Goal: Task Accomplishment & Management: Manage account settings

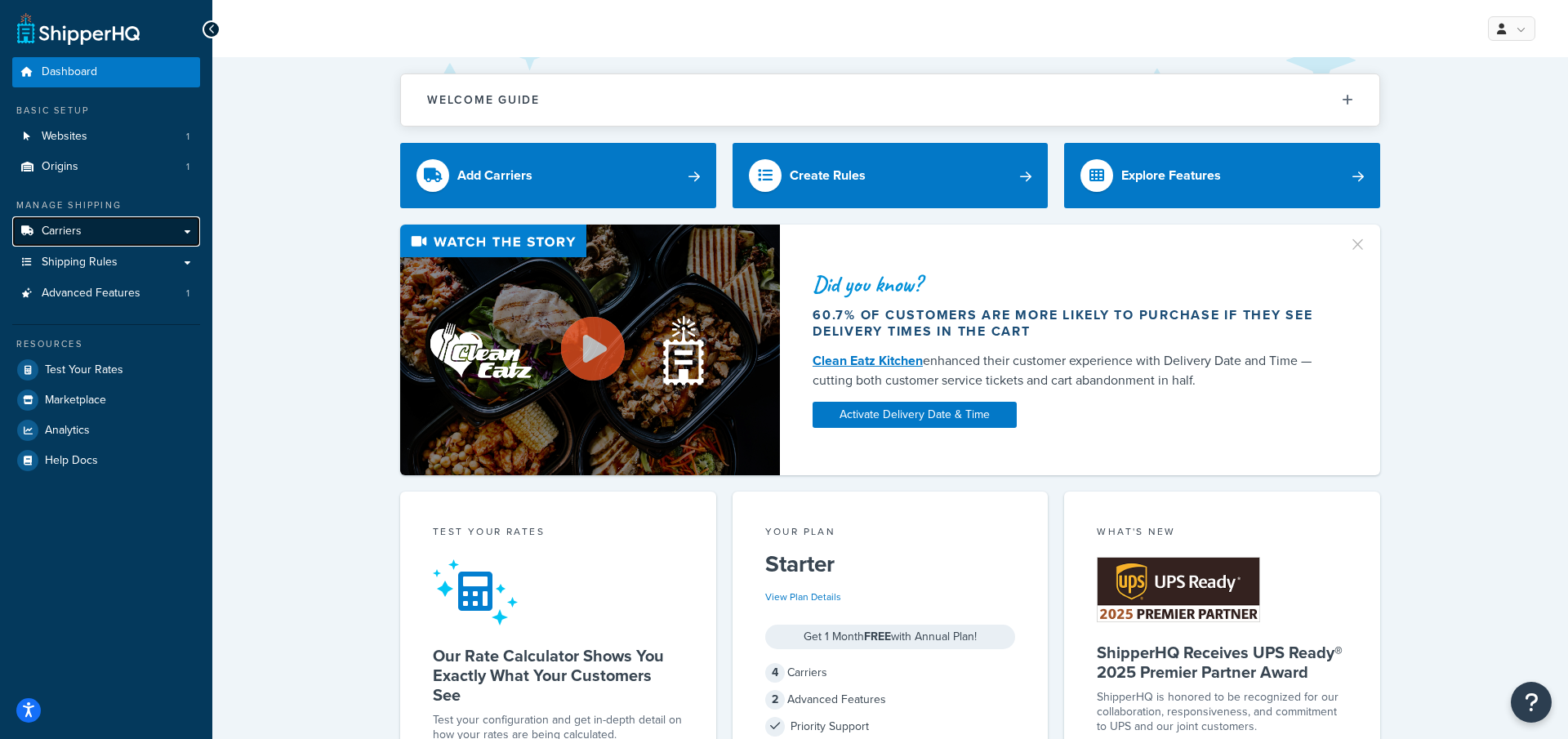
click at [104, 226] on link "Carriers" at bounding box center [106, 231] width 188 height 31
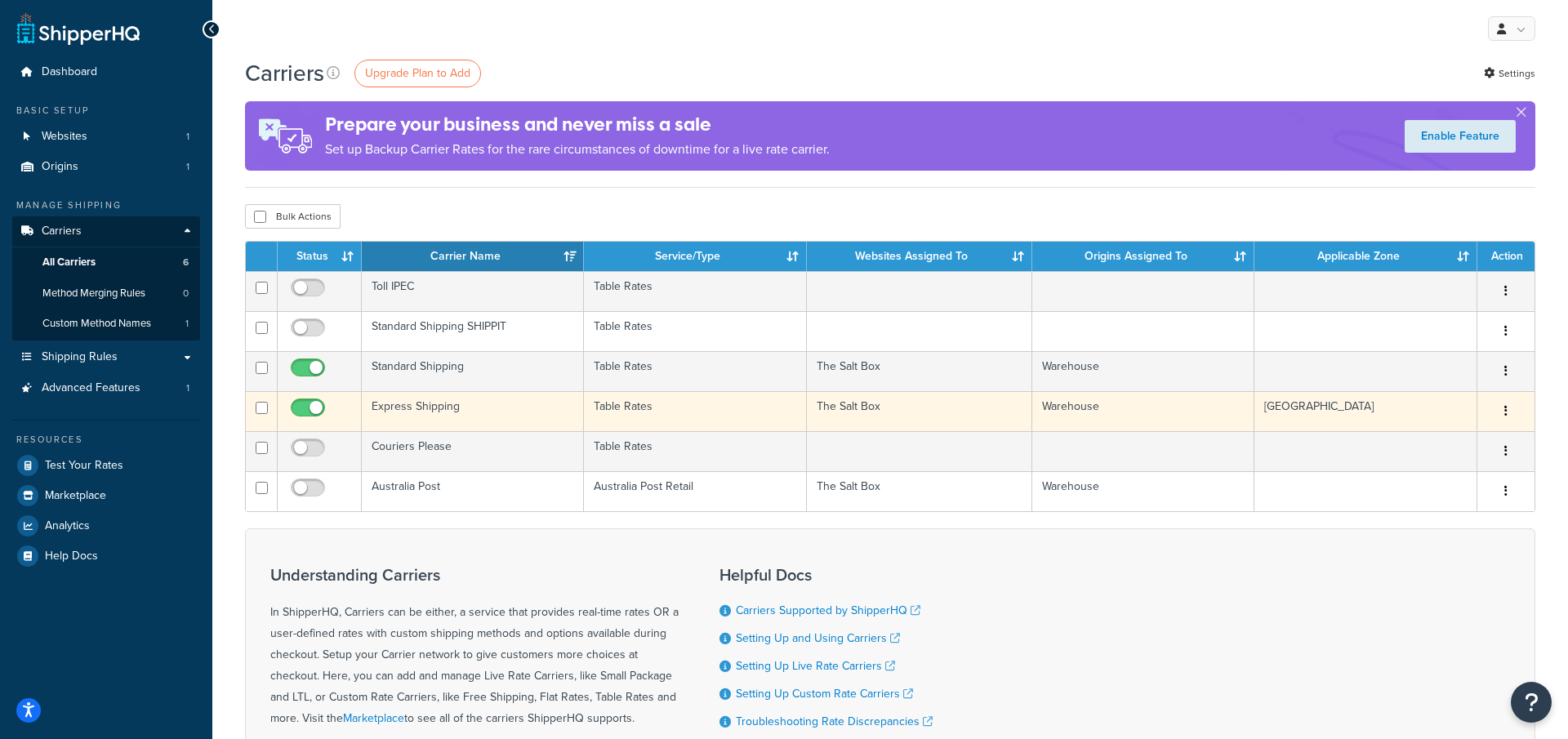
click at [490, 411] on td "Express Shipping" at bounding box center [473, 411] width 222 height 40
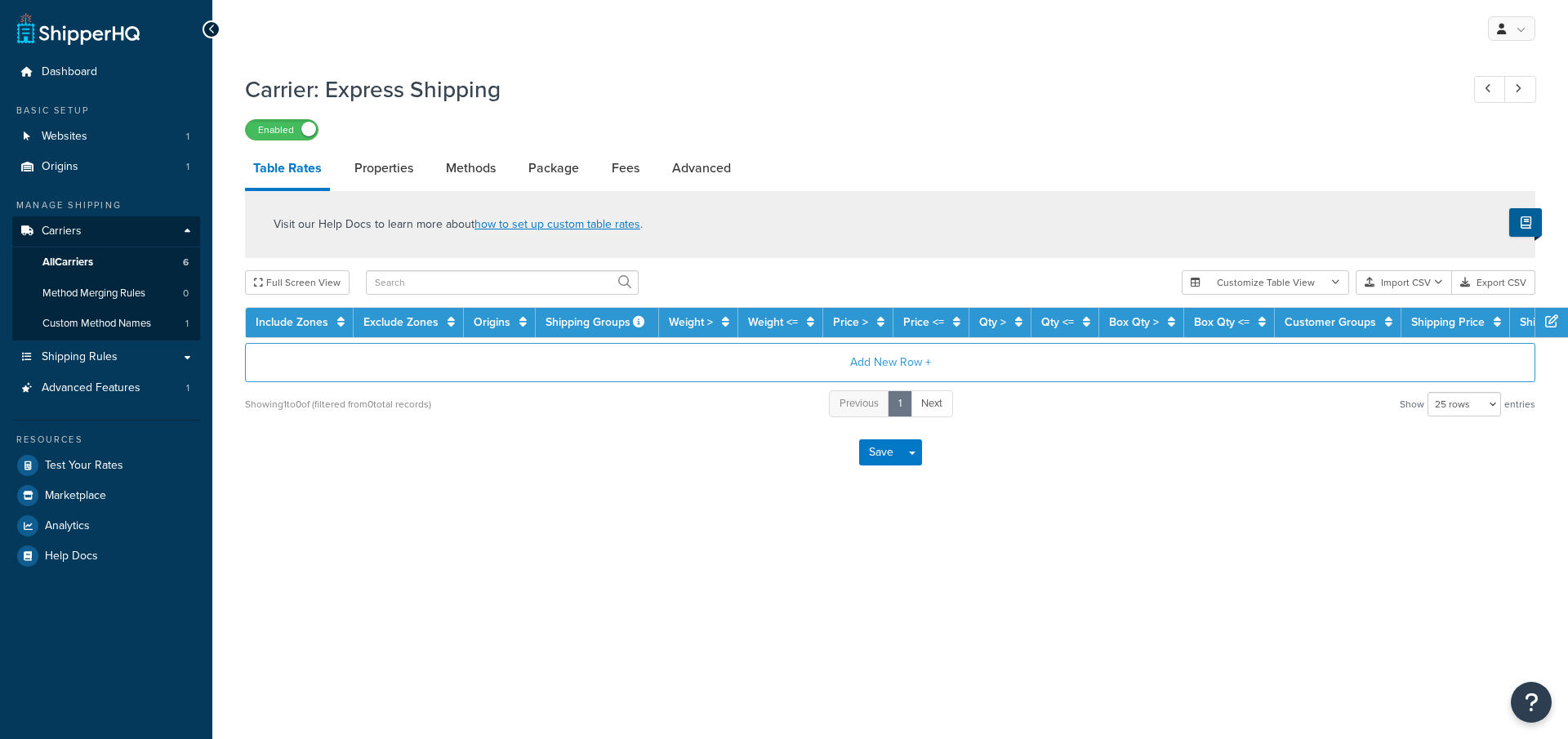
select select "25"
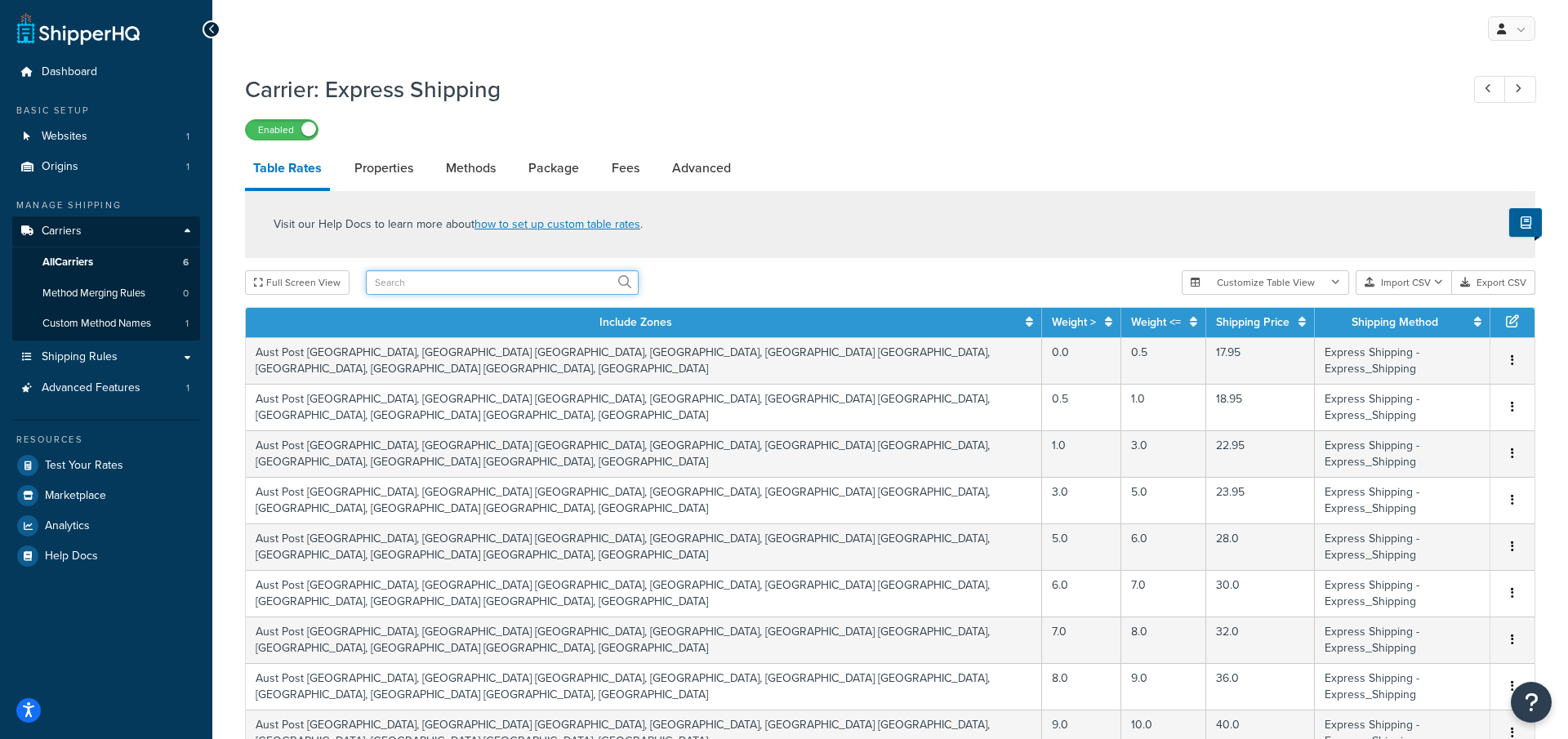
click at [501, 277] on input "text" at bounding box center [503, 283] width 273 height 25
type input "81.90"
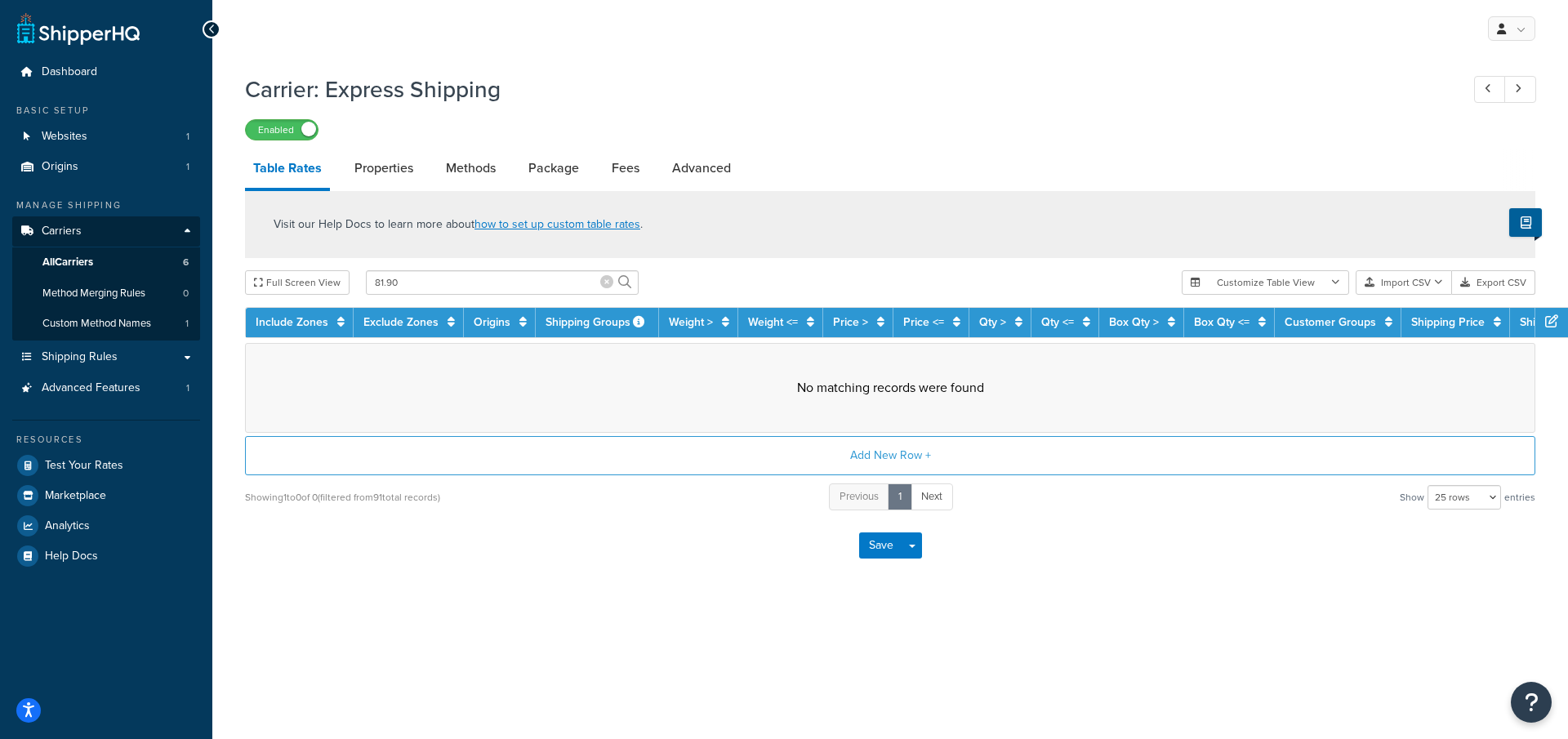
click at [605, 286] on icon at bounding box center [607, 282] width 13 height 13
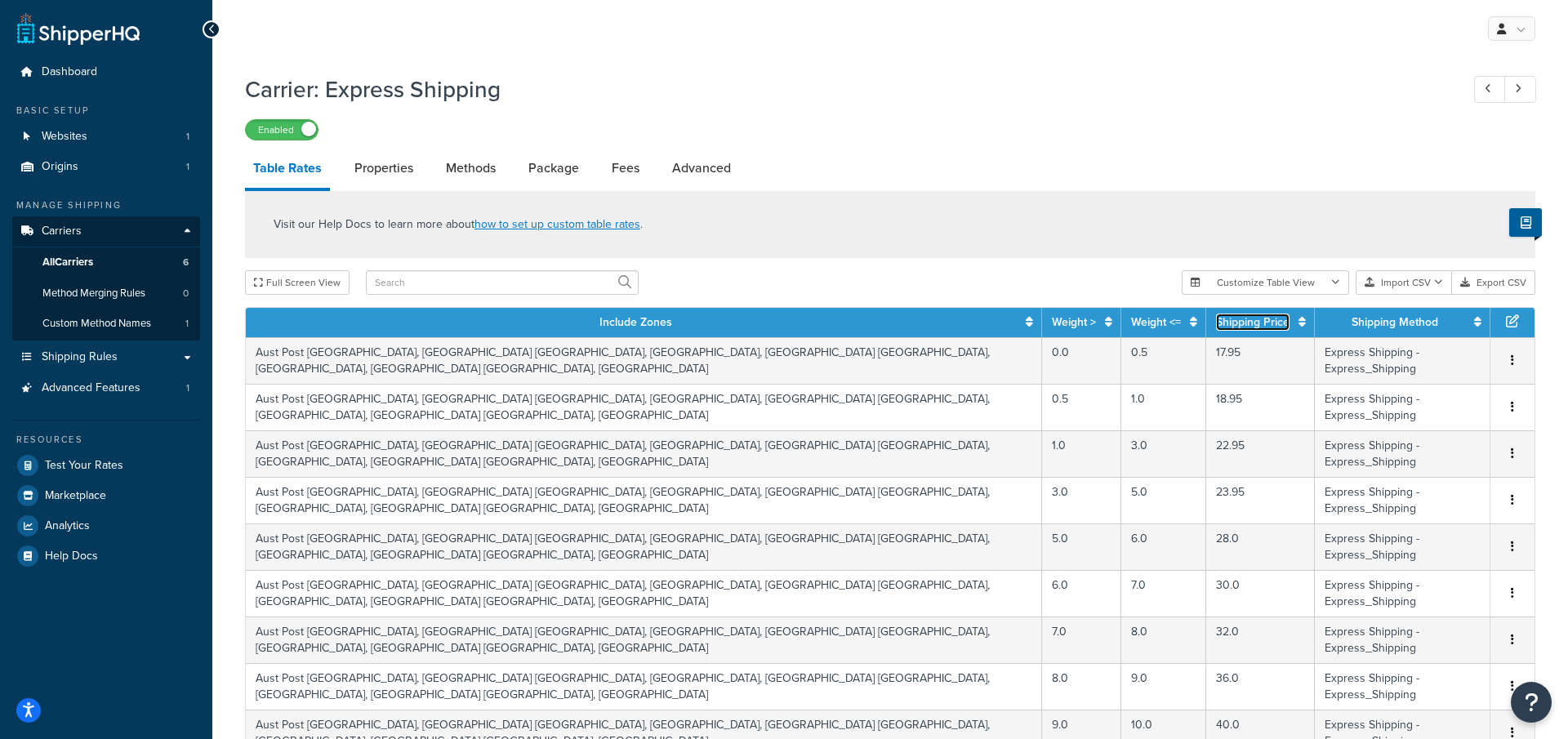
click at [1299, 326] on icon at bounding box center [1302, 322] width 7 height 12
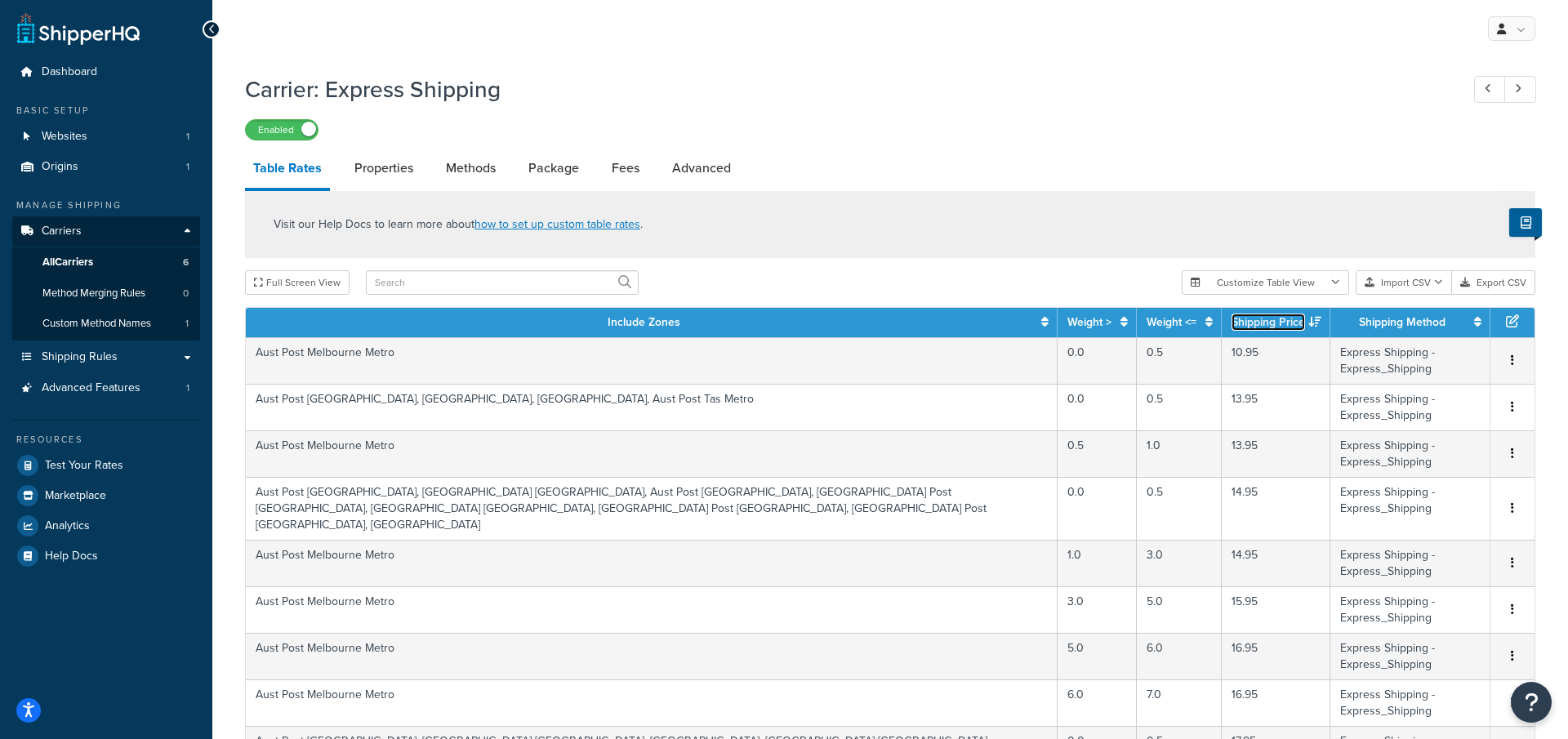
click at [1308, 321] on icon at bounding box center [1315, 322] width 13 height 12
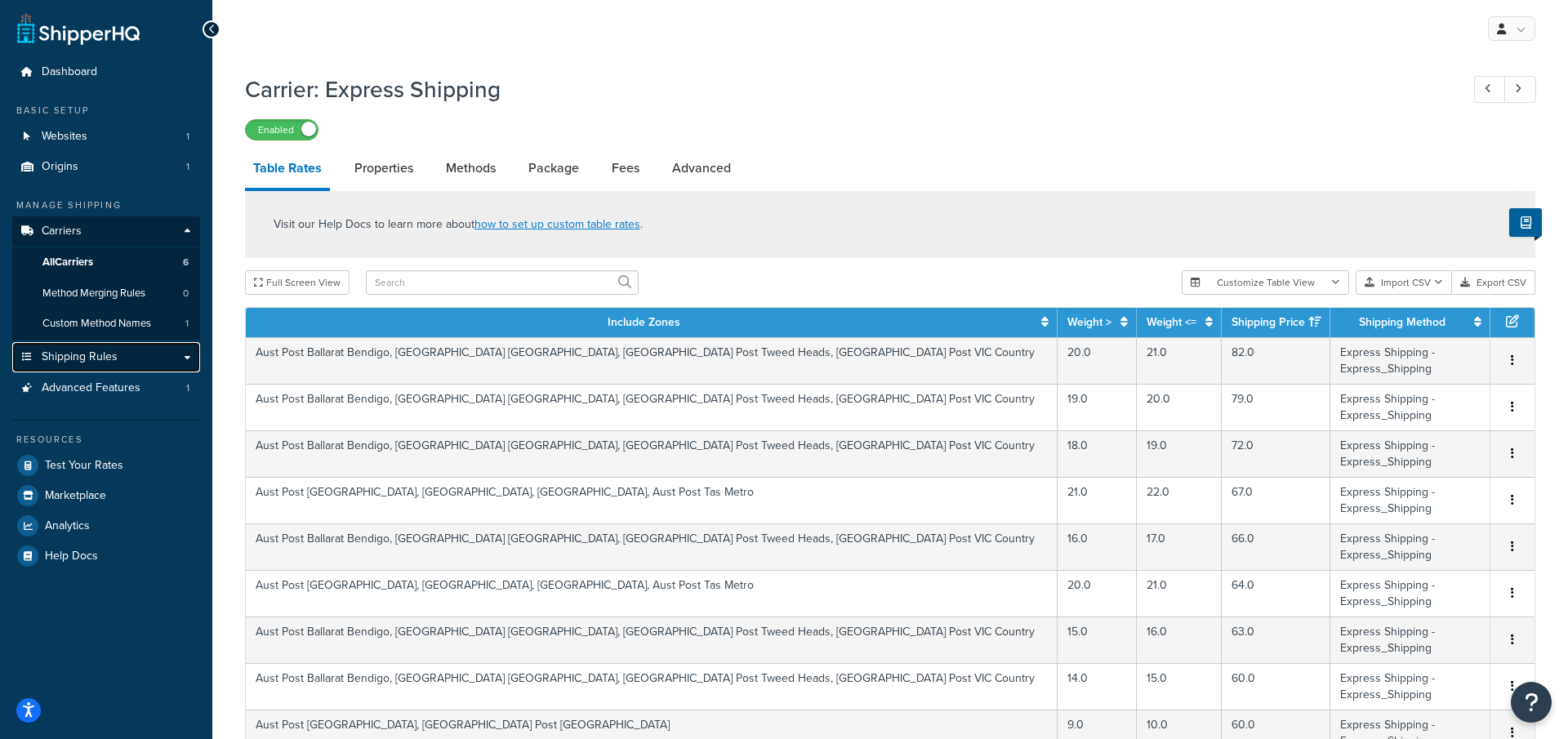
click at [136, 360] on link "Shipping Rules" at bounding box center [106, 357] width 188 height 31
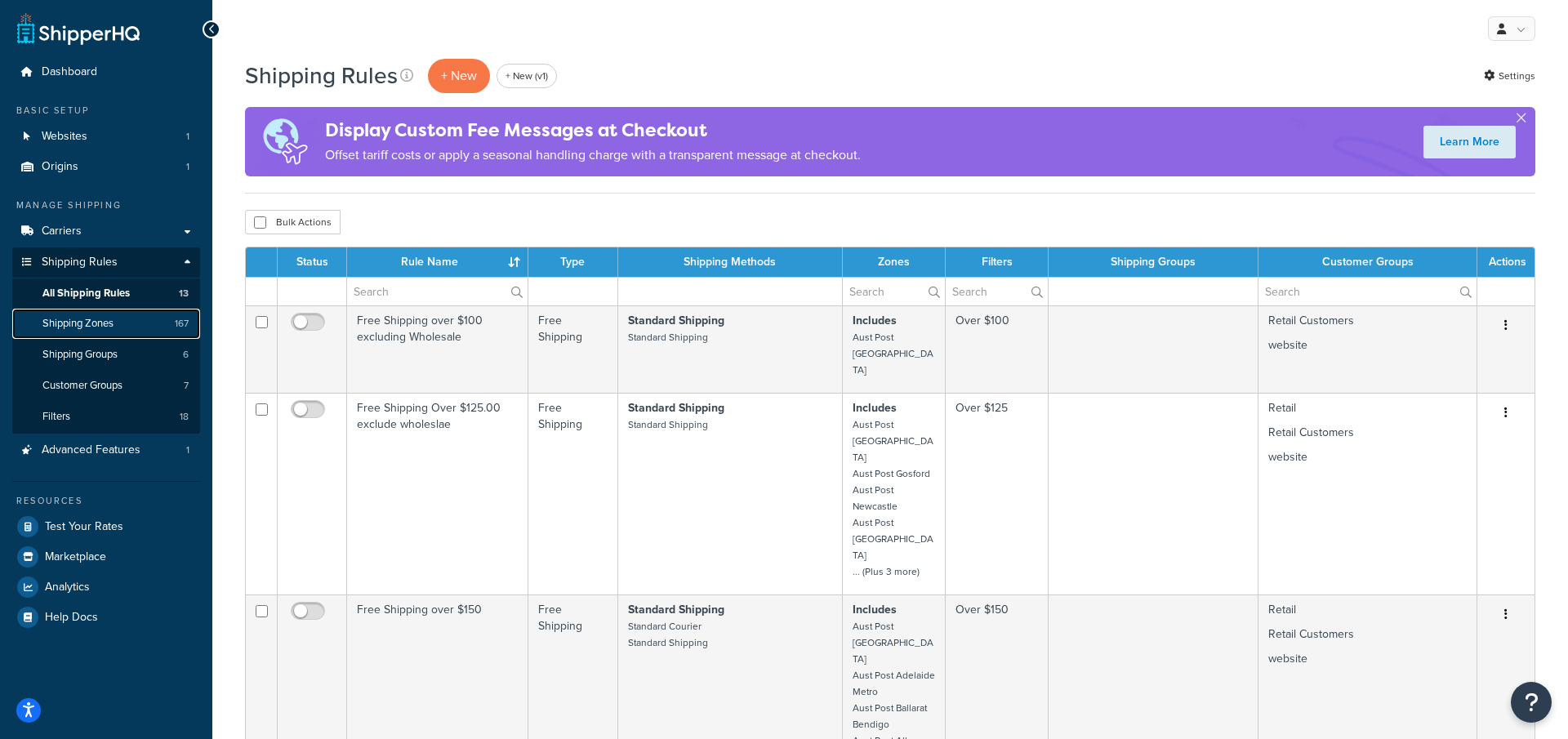
click at [150, 336] on link "Shipping Zones 167" at bounding box center [106, 324] width 188 height 31
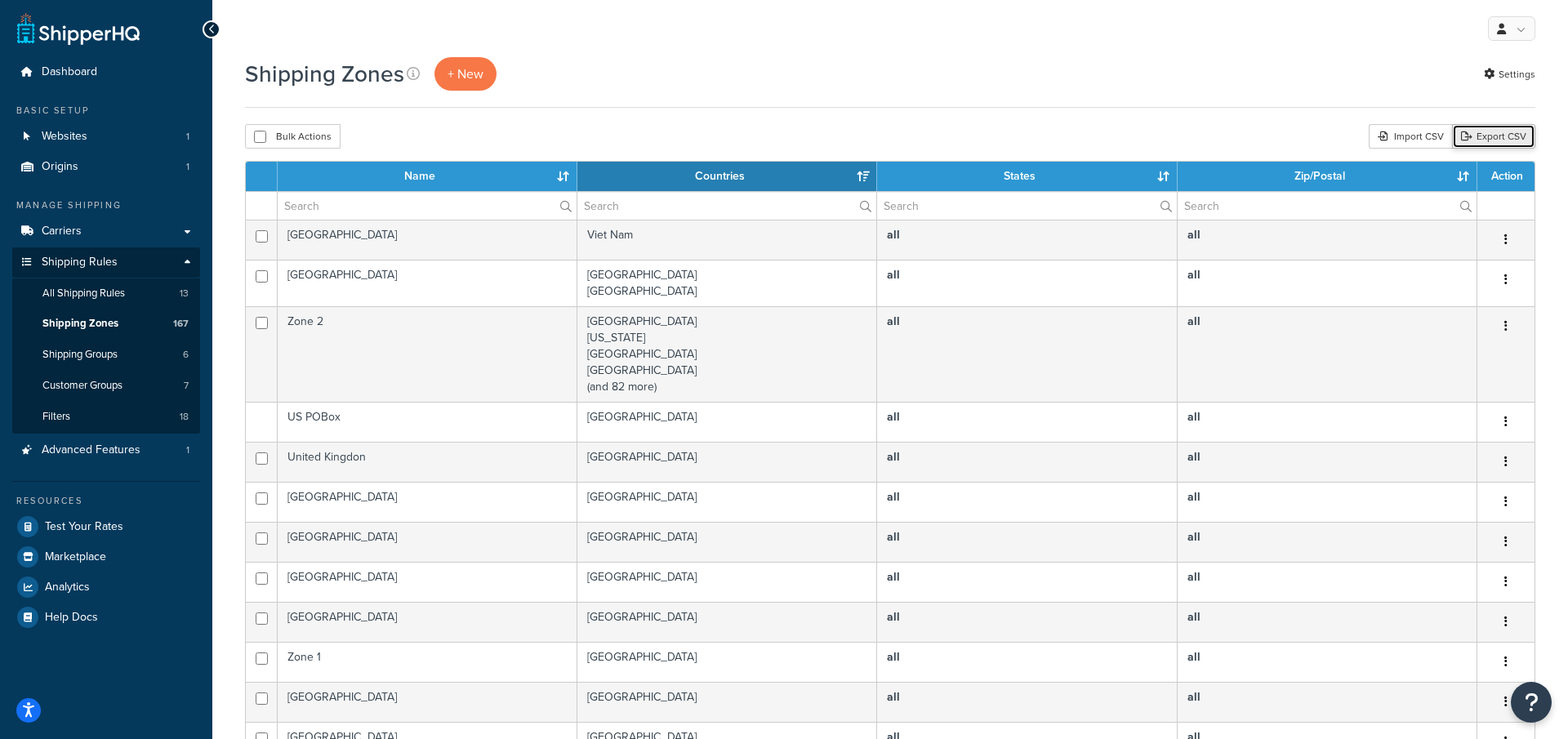
click at [1482, 144] on link "Export CSV" at bounding box center [1494, 136] width 83 height 25
click at [112, 221] on link "Carriers" at bounding box center [106, 231] width 188 height 31
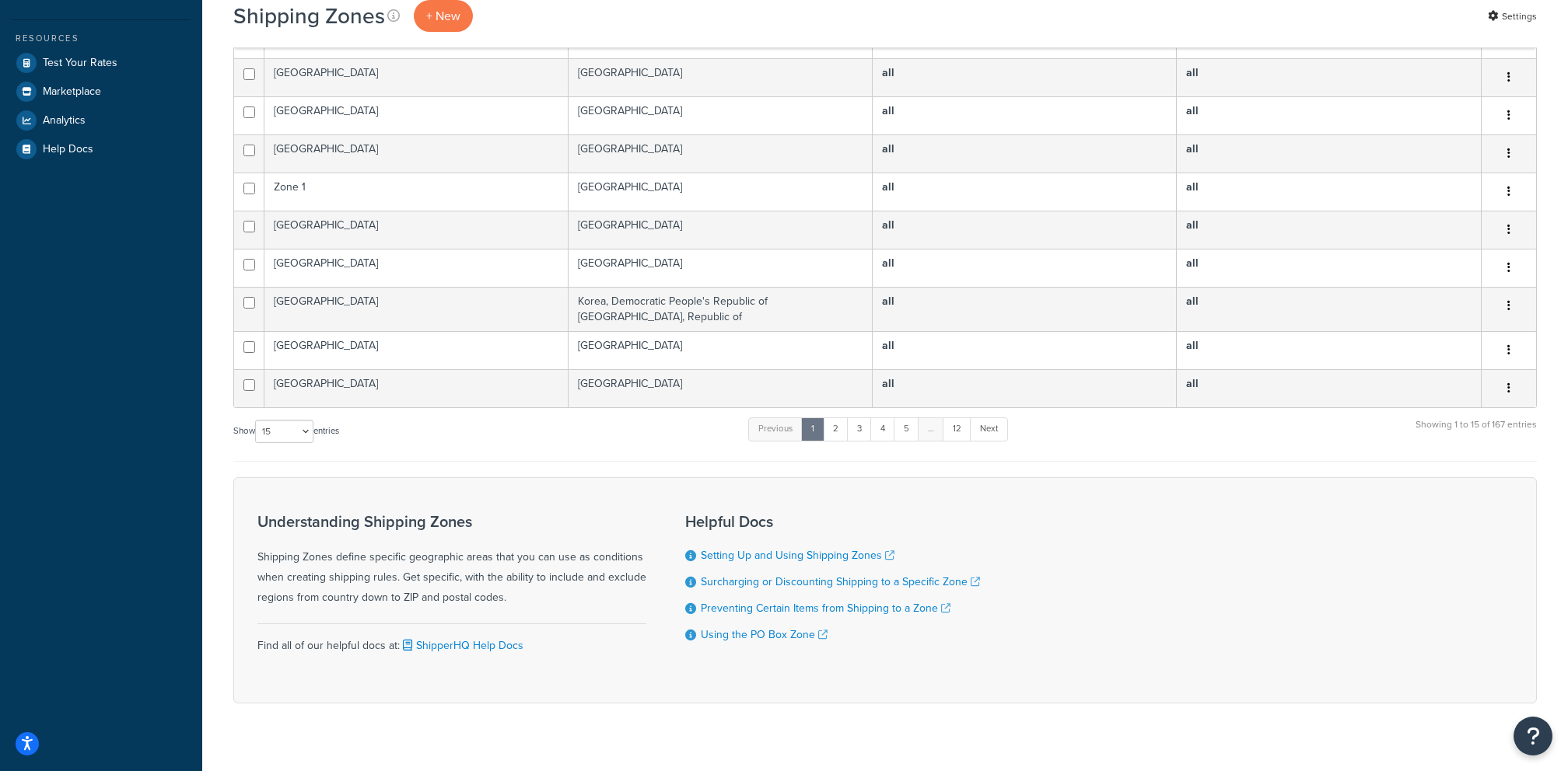
scroll to position [457, 0]
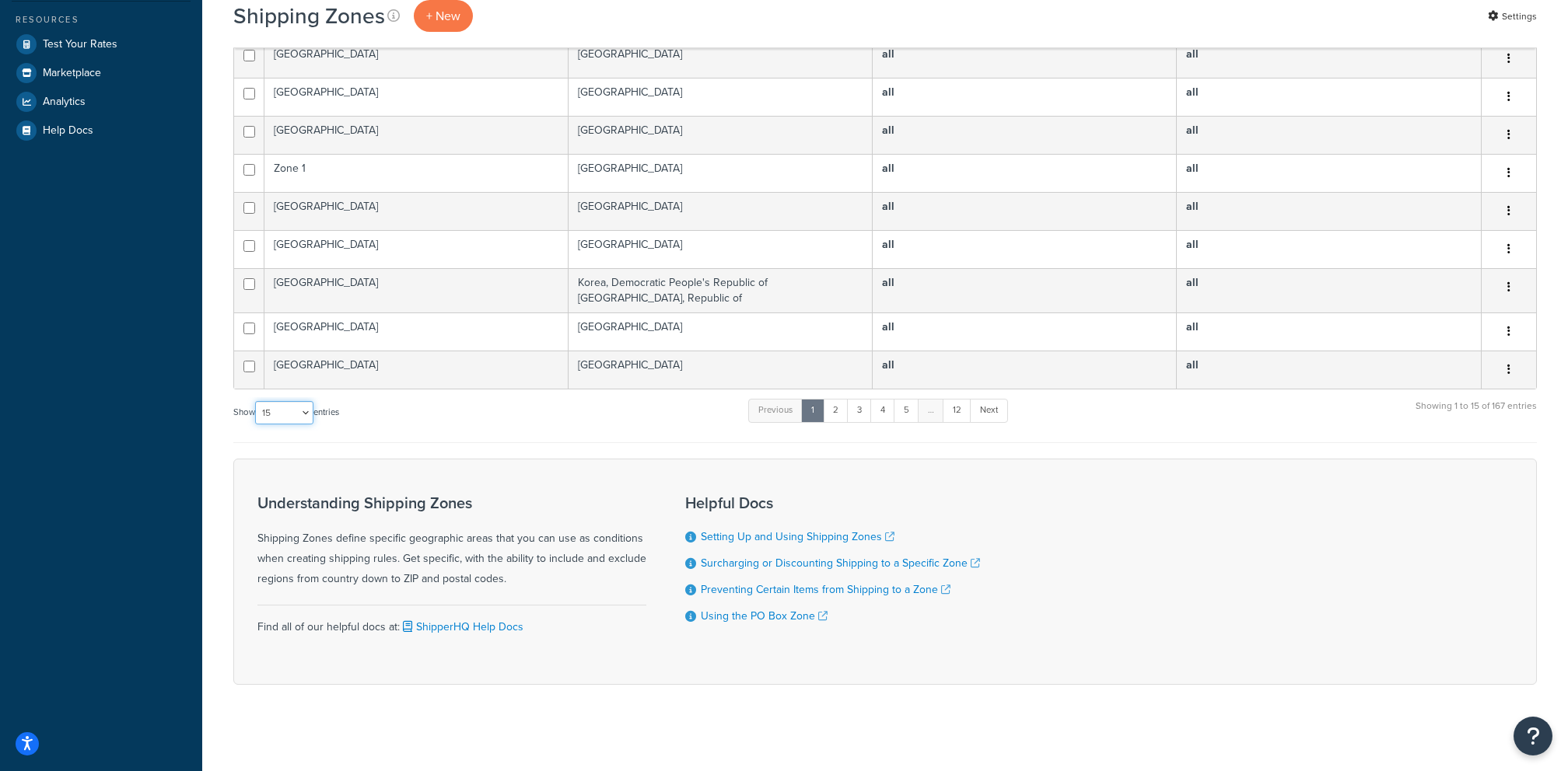
click at [302, 411] on select "10 15 25 50 100" at bounding box center [284, 413] width 58 height 24
select select "100"
click at [257, 425] on select "10 15 25 50 100" at bounding box center [284, 413] width 58 height 24
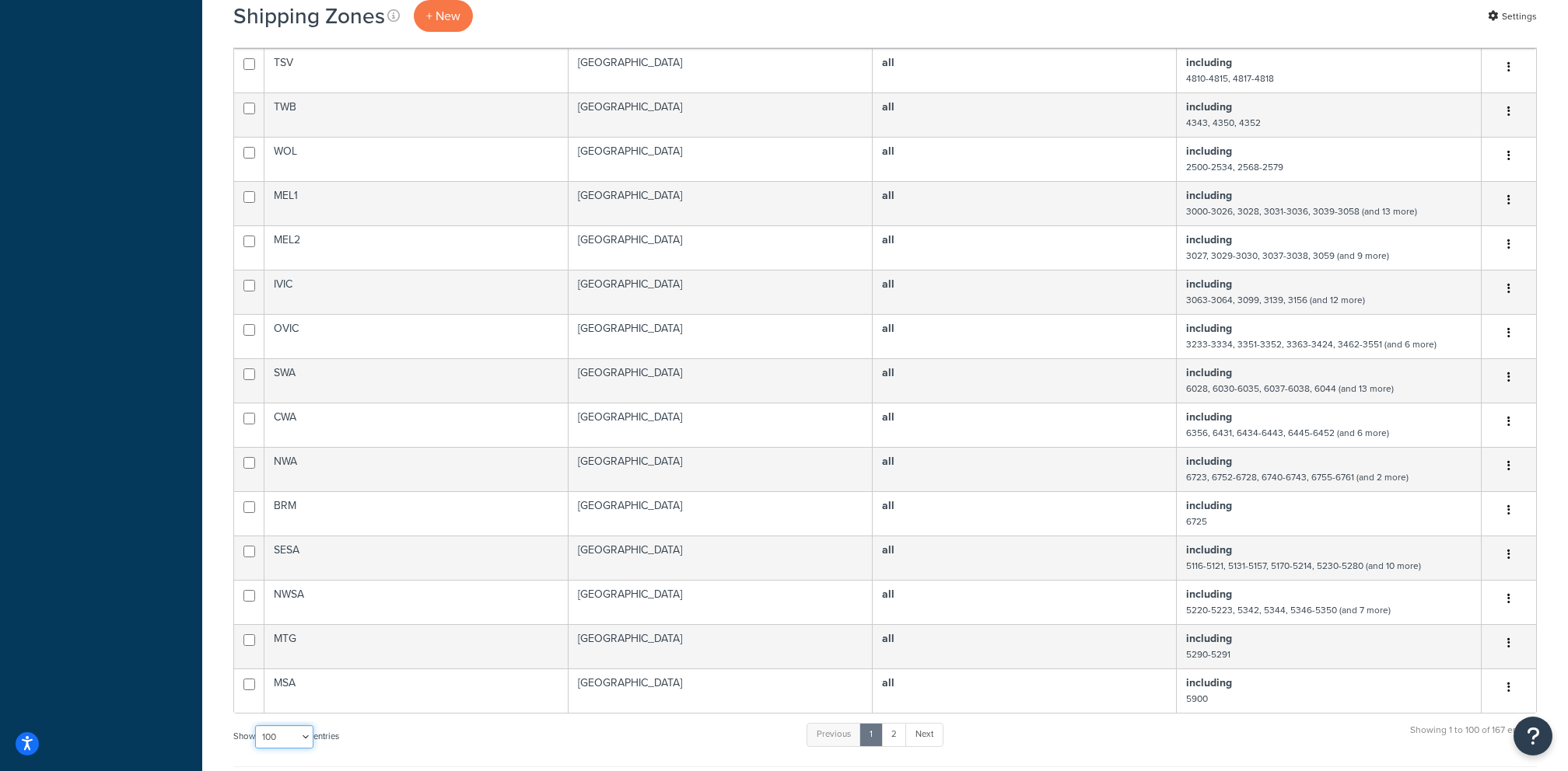
scroll to position [4170, 0]
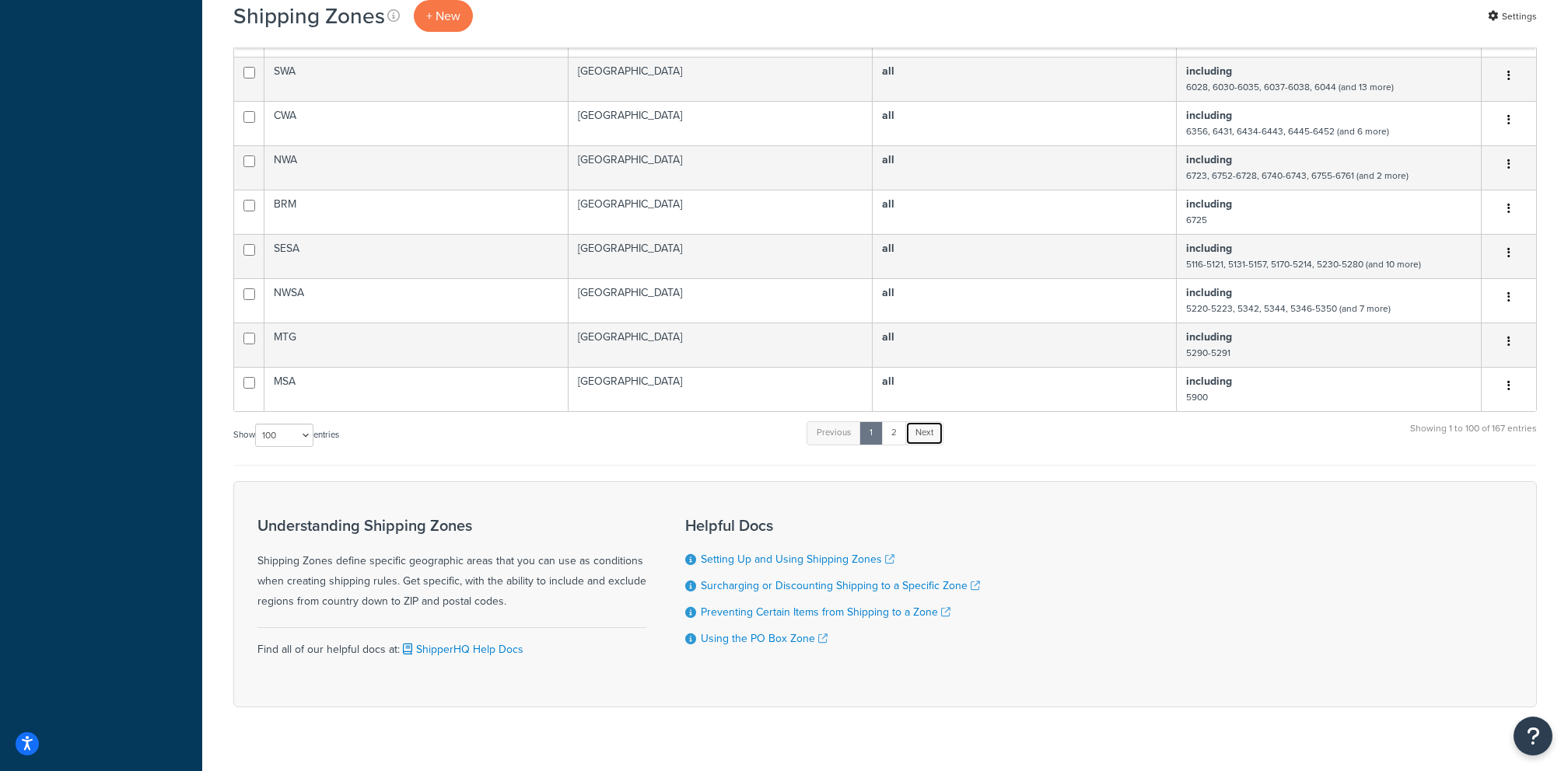
click at [919, 422] on link "Next" at bounding box center [924, 433] width 38 height 24
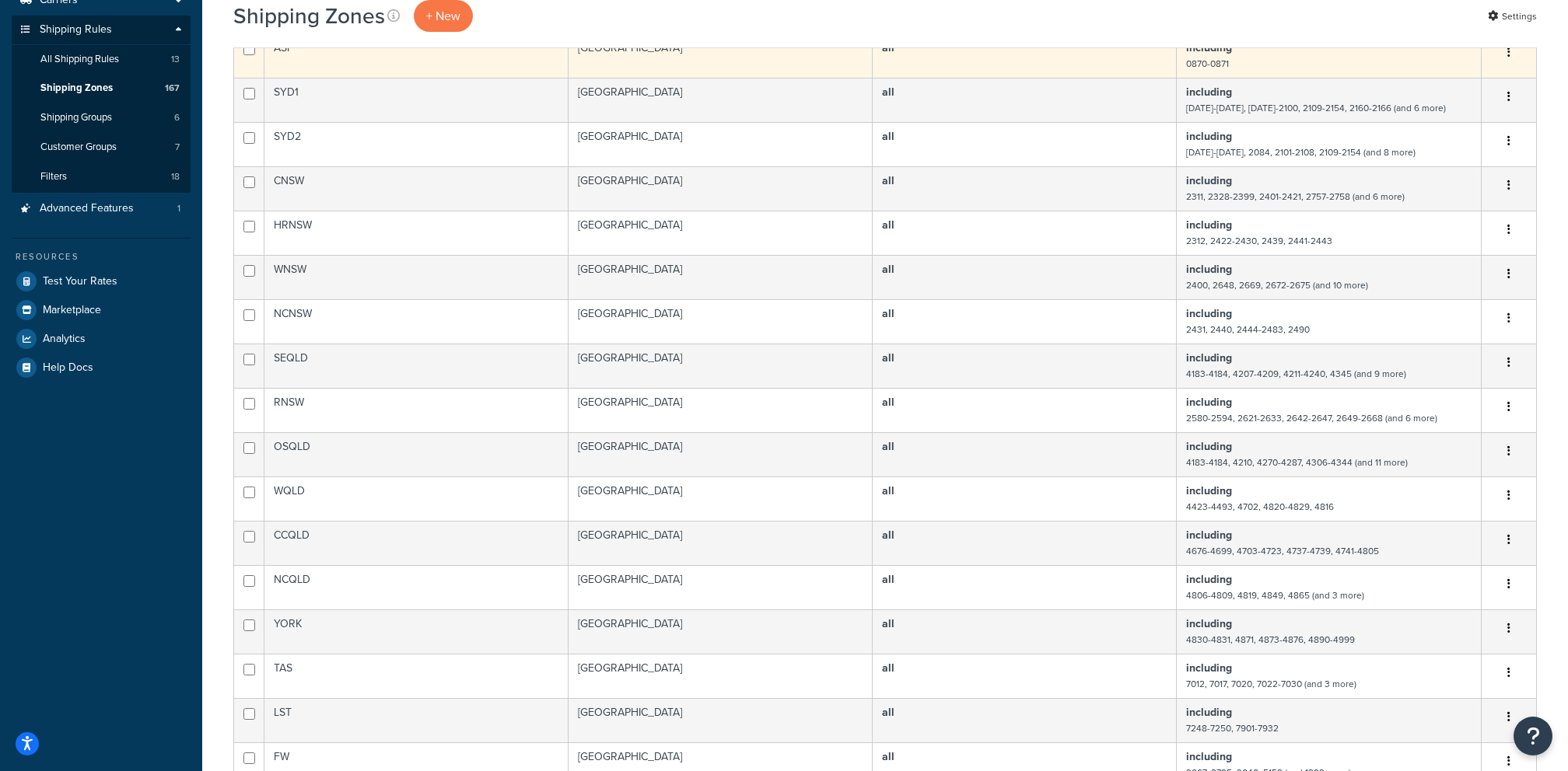
scroll to position [0, 0]
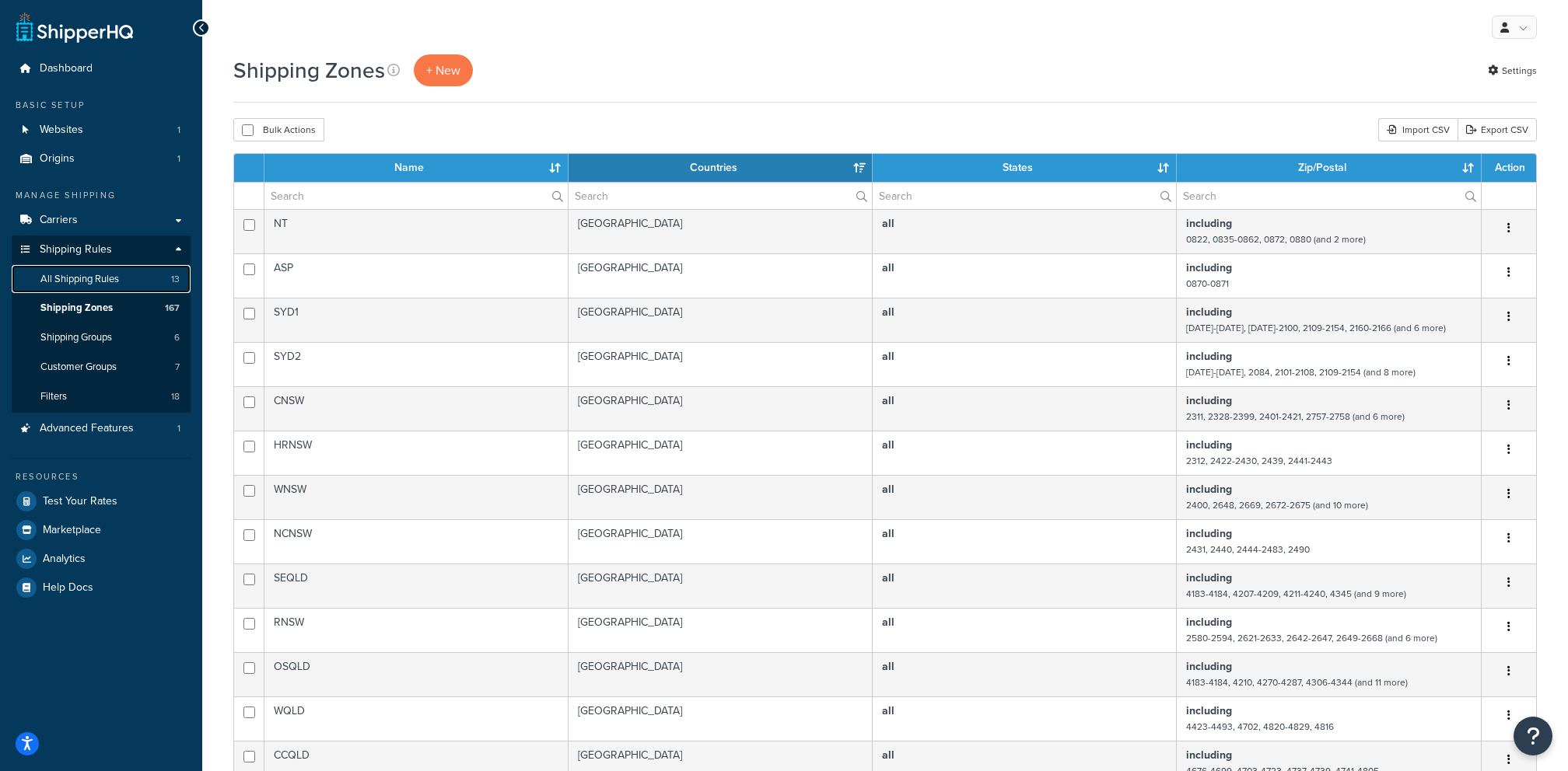
click at [136, 288] on link "All Shipping Rules 13" at bounding box center [101, 279] width 179 height 29
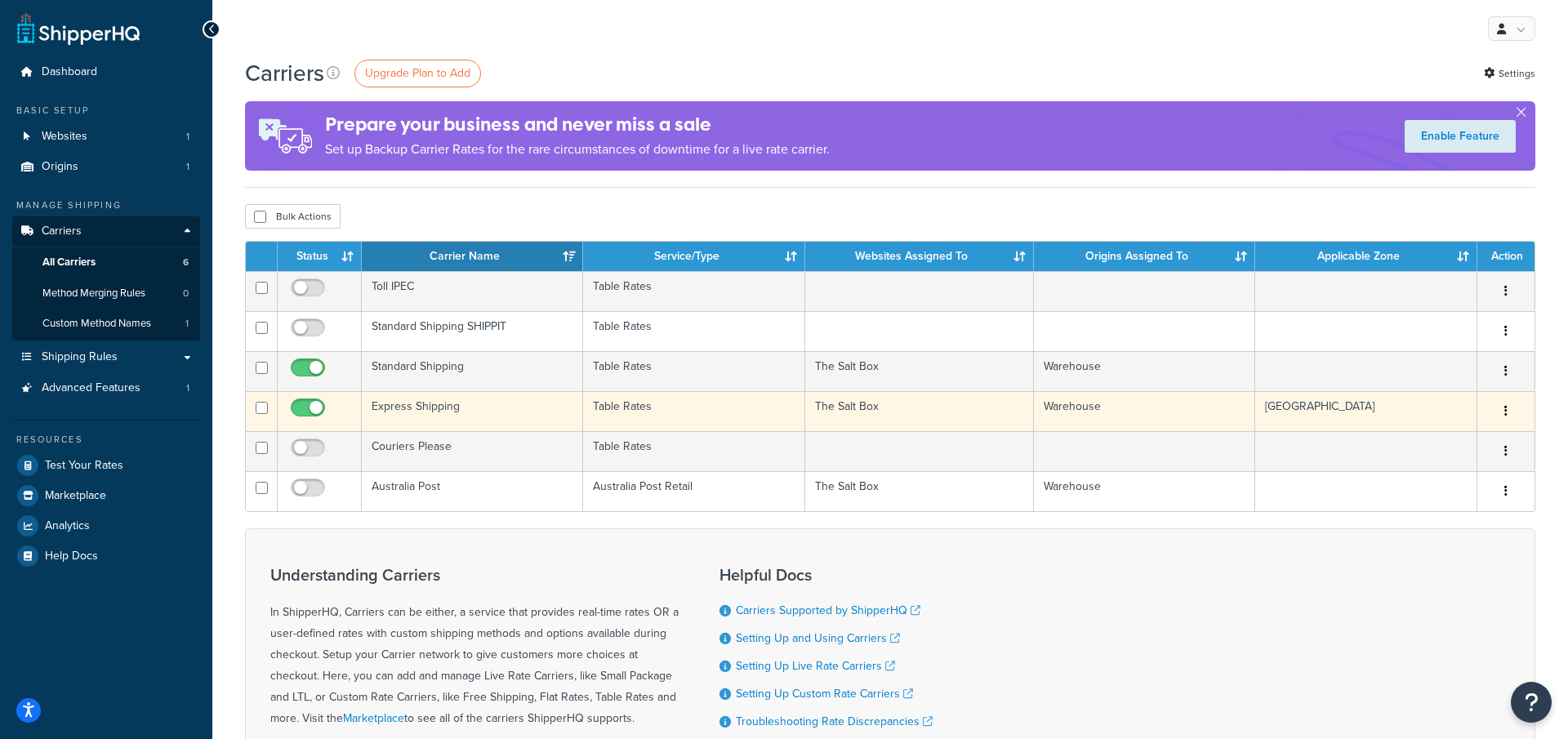
click at [467, 396] on td "Express Shipping" at bounding box center [473, 411] width 222 height 40
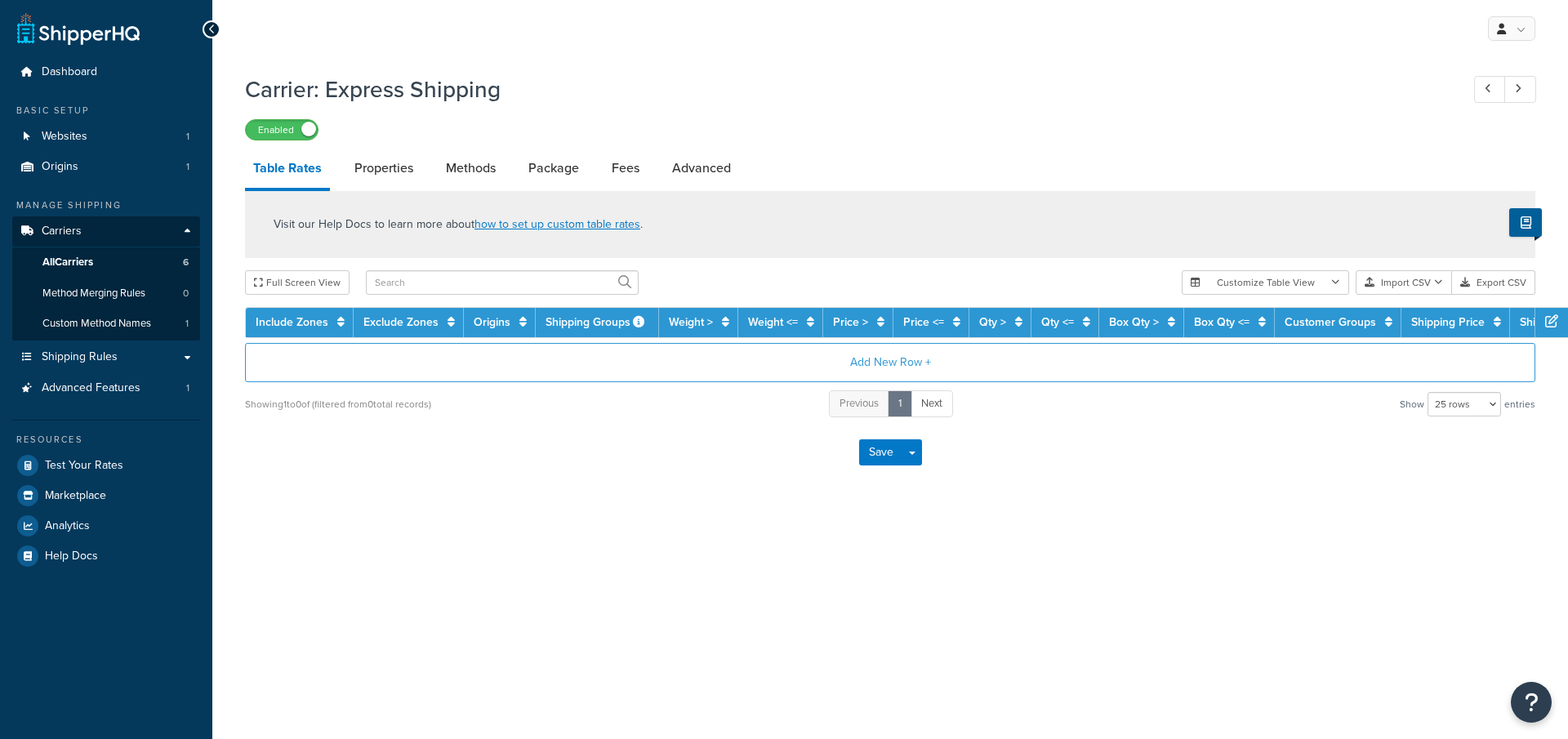
select select "25"
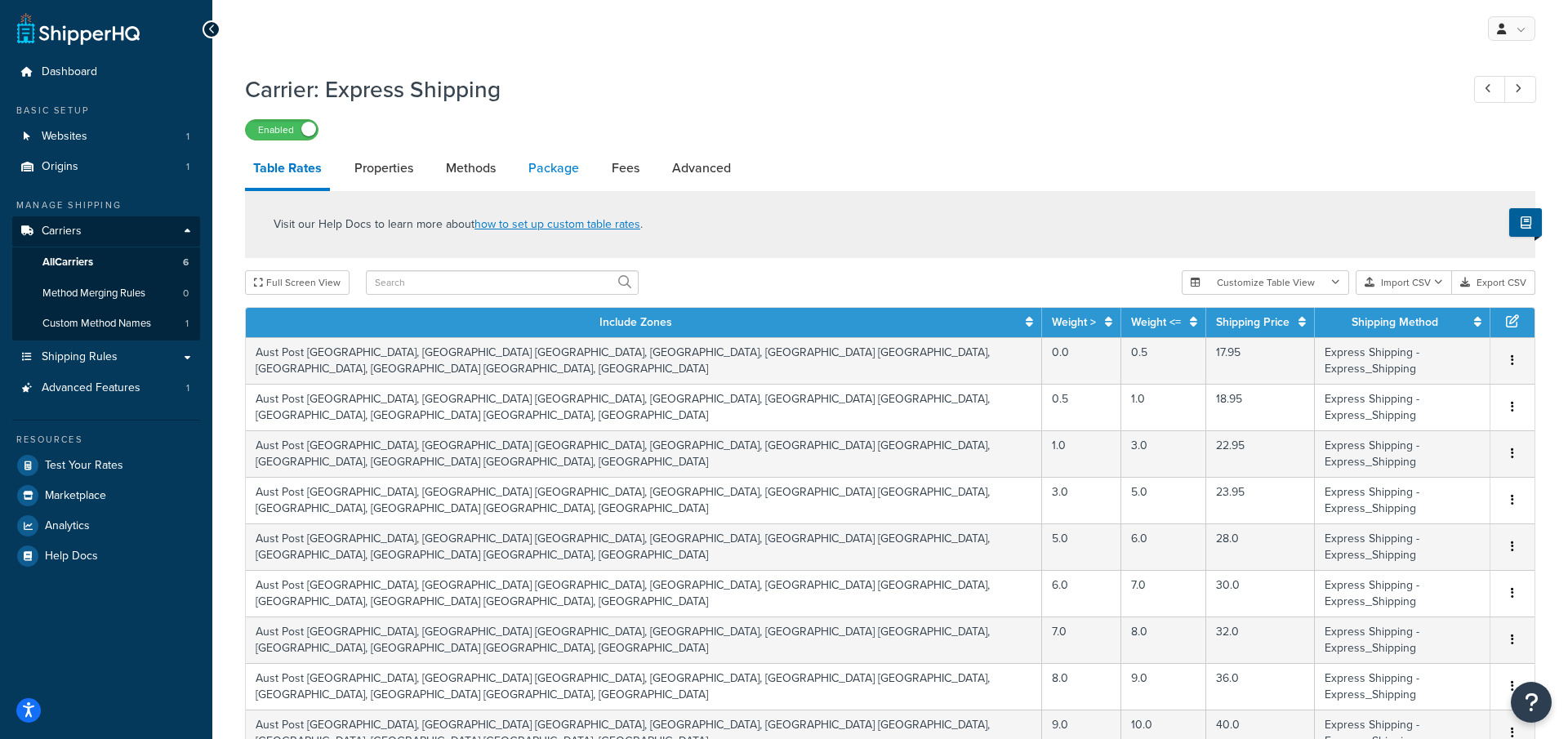
click at [552, 173] on link "Package" at bounding box center [553, 168] width 67 height 39
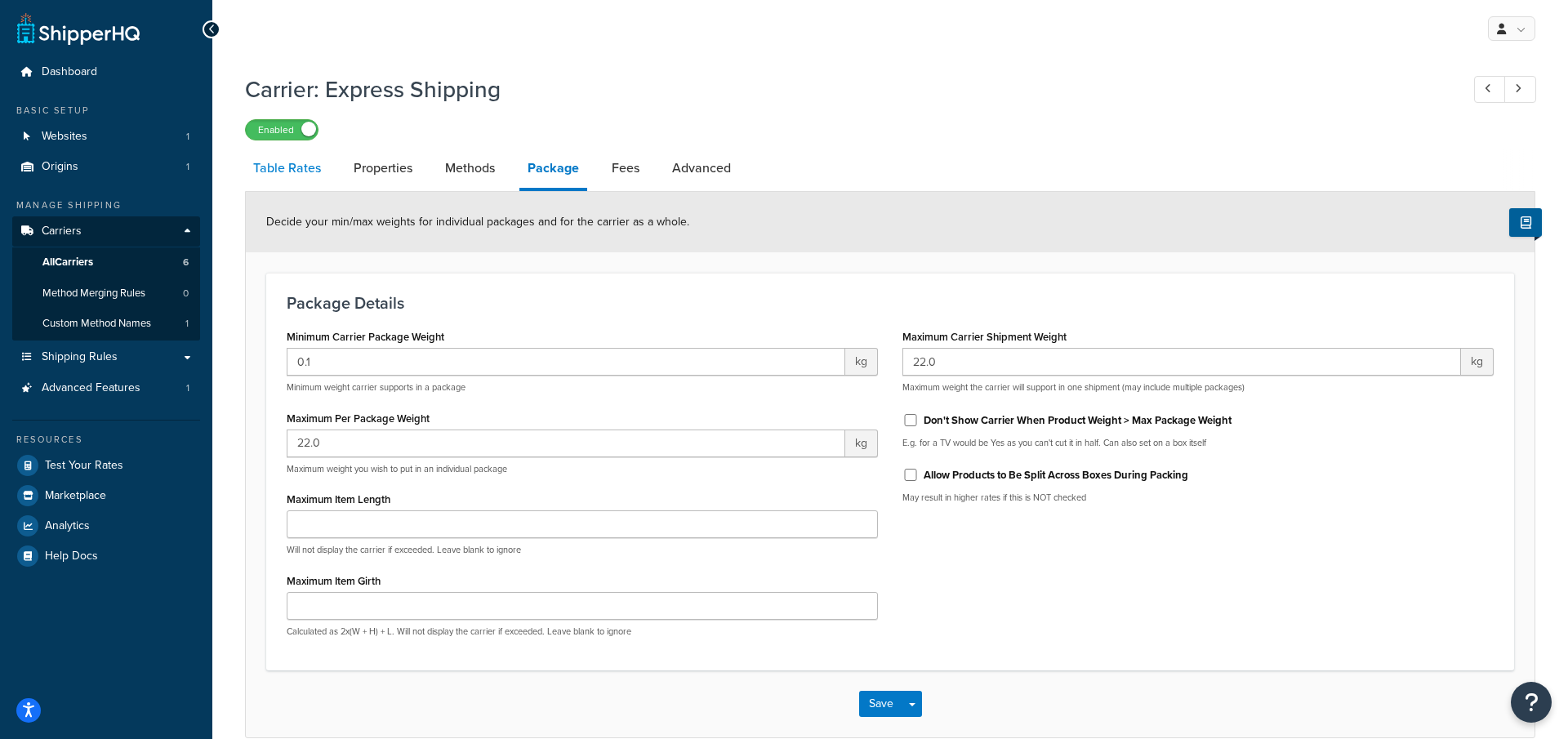
click at [303, 161] on link "Table Rates" at bounding box center [287, 168] width 84 height 39
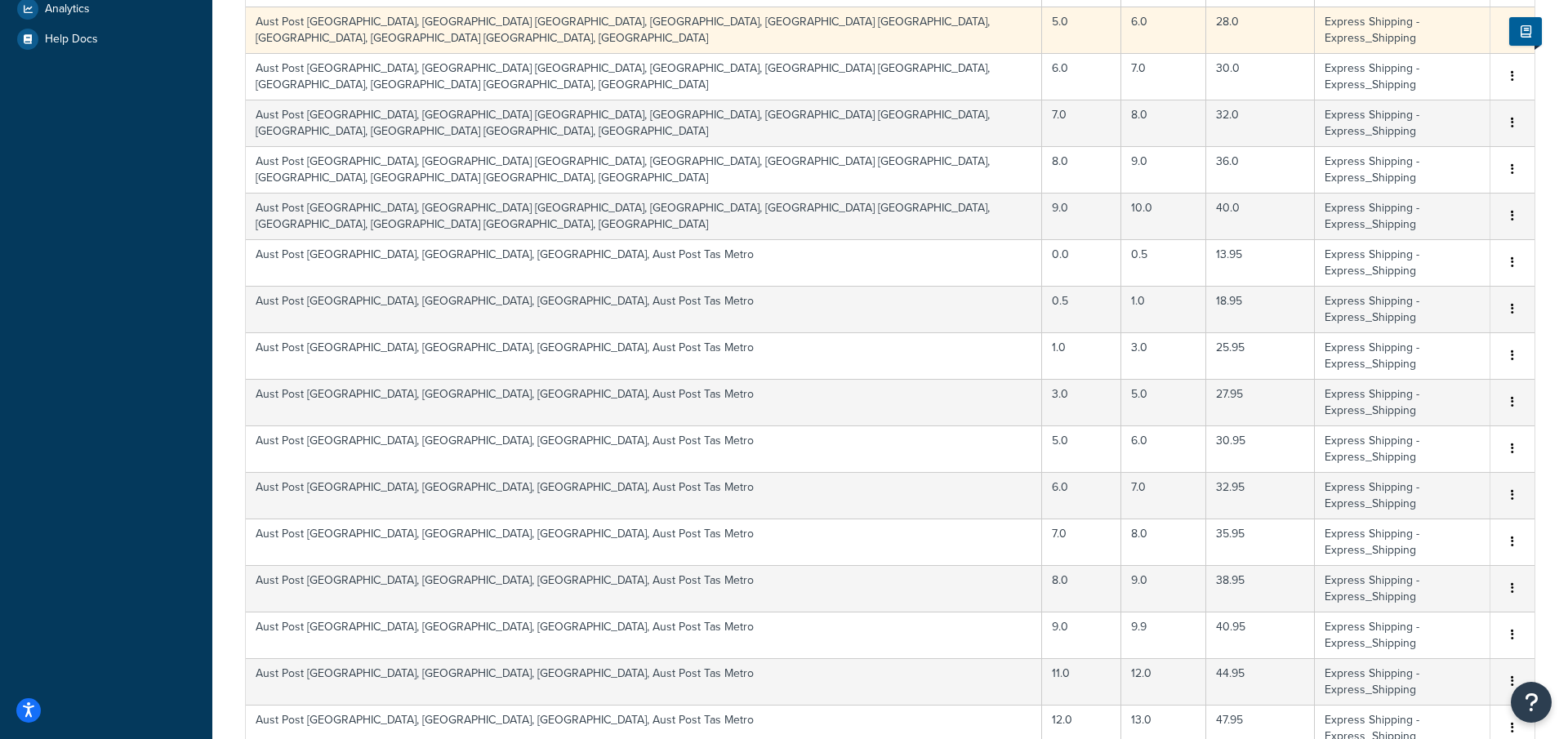
scroll to position [576, 0]
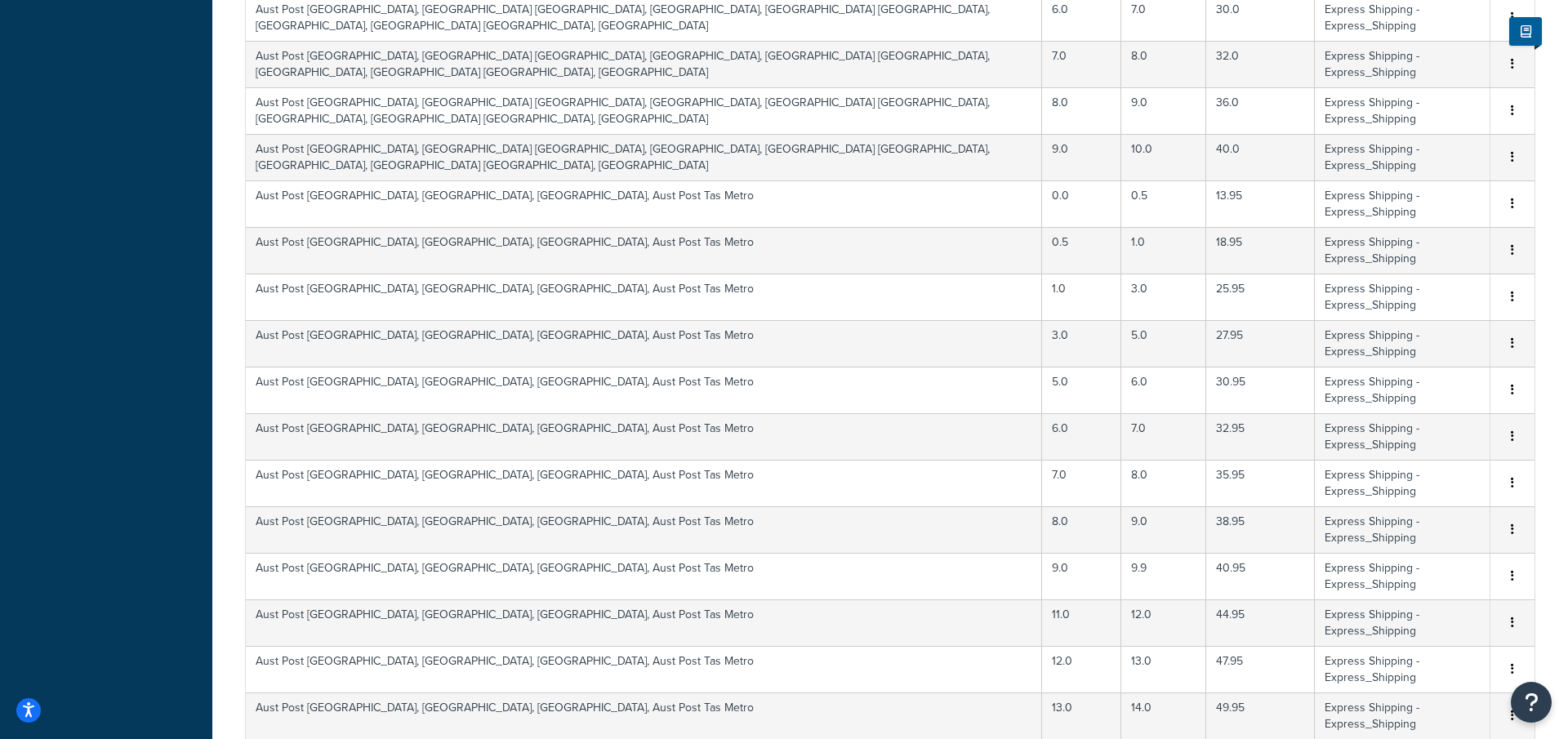
select select "100"
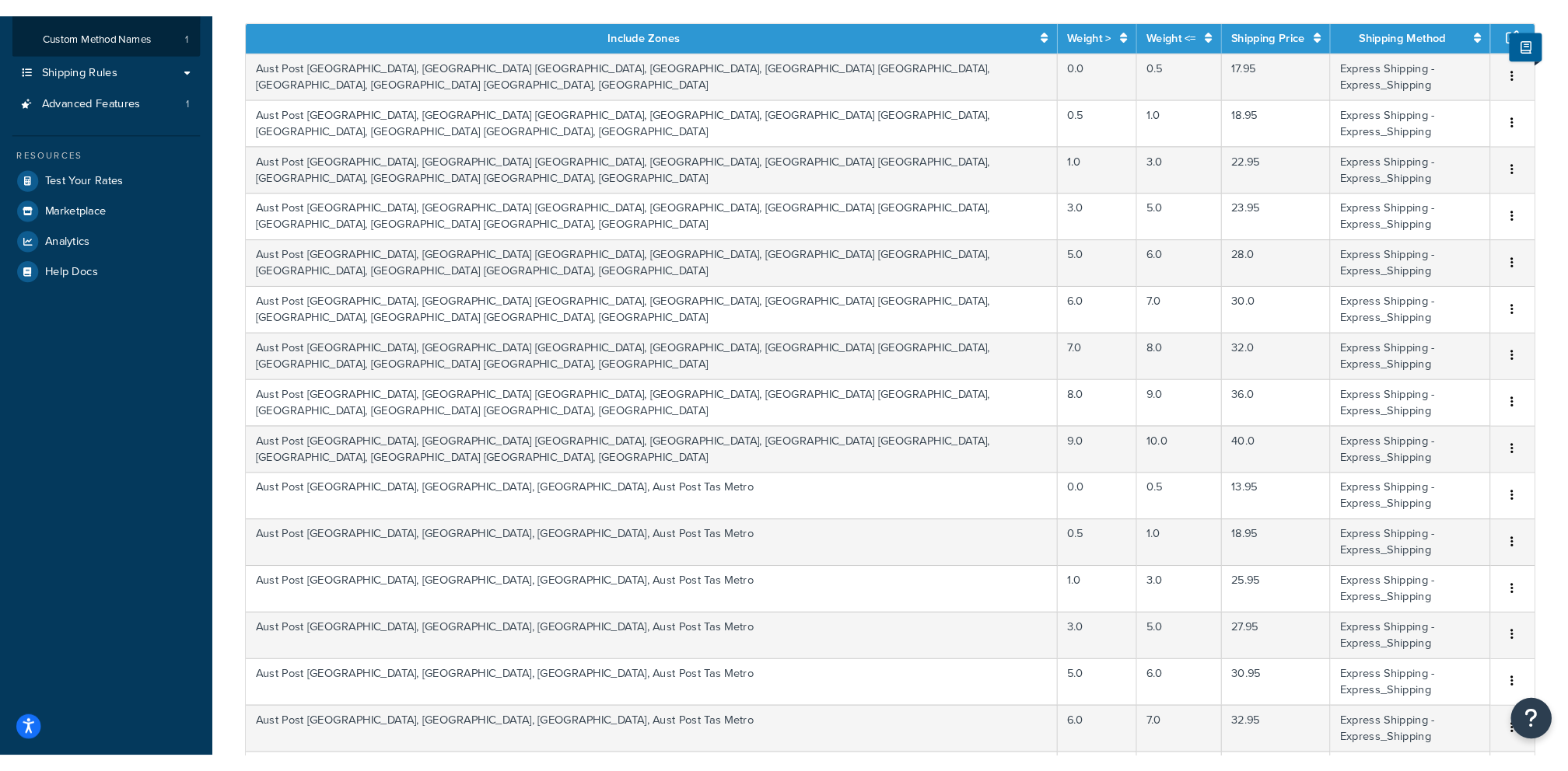
scroll to position [0, 0]
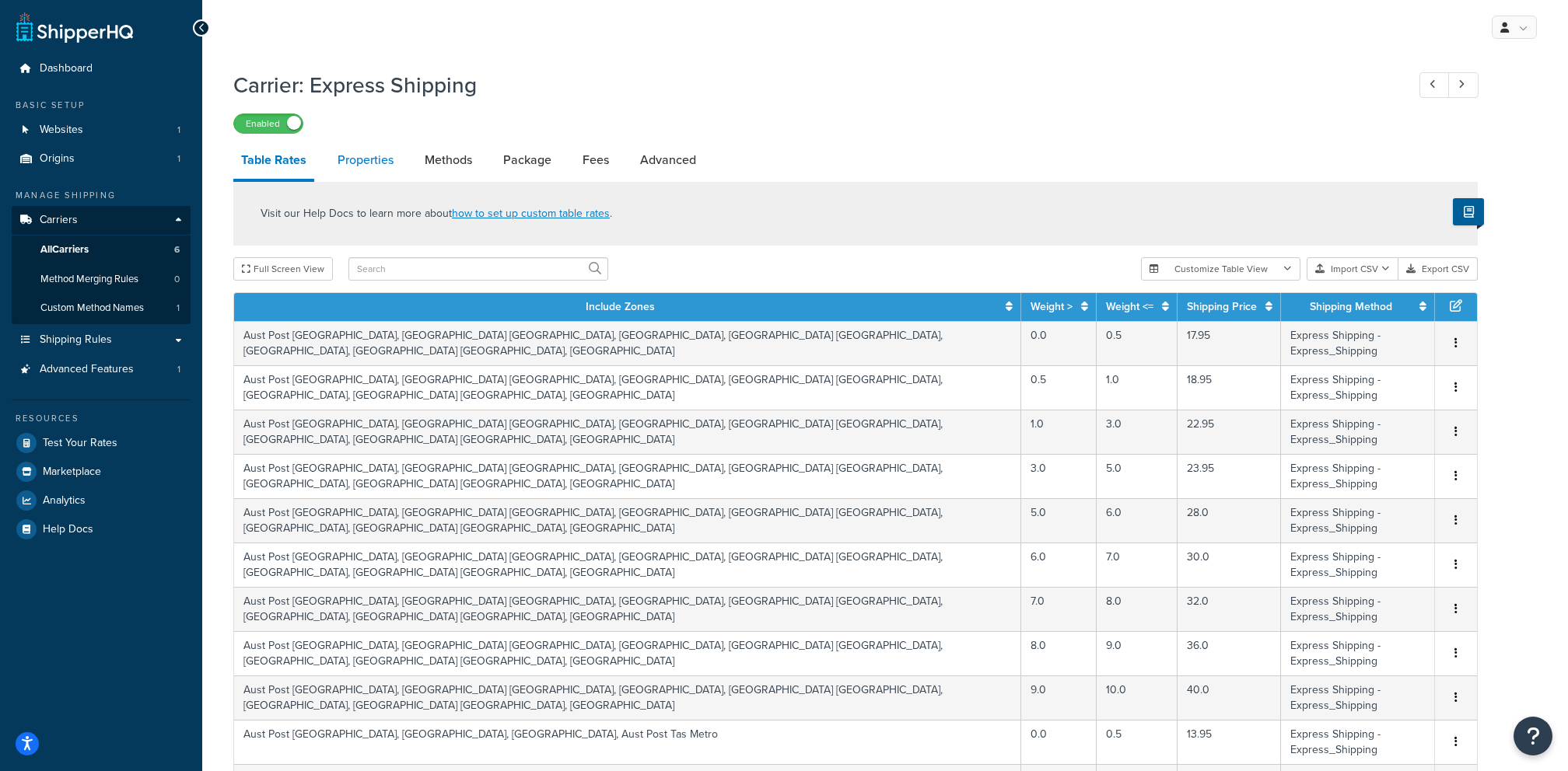
click at [400, 158] on link "Properties" at bounding box center [365, 160] width 72 height 37
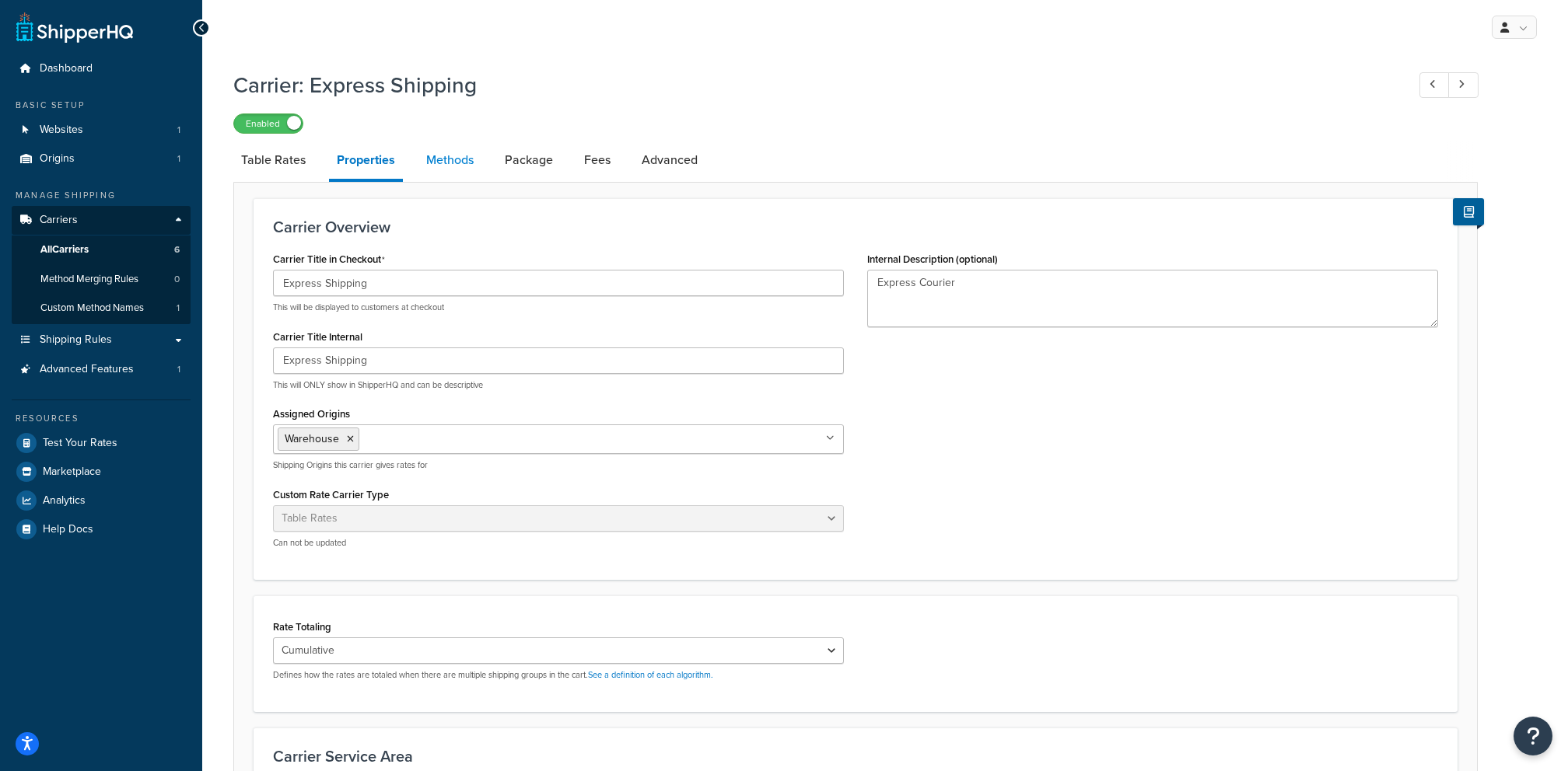
click at [455, 165] on link "Methods" at bounding box center [450, 160] width 63 height 37
select select "25"
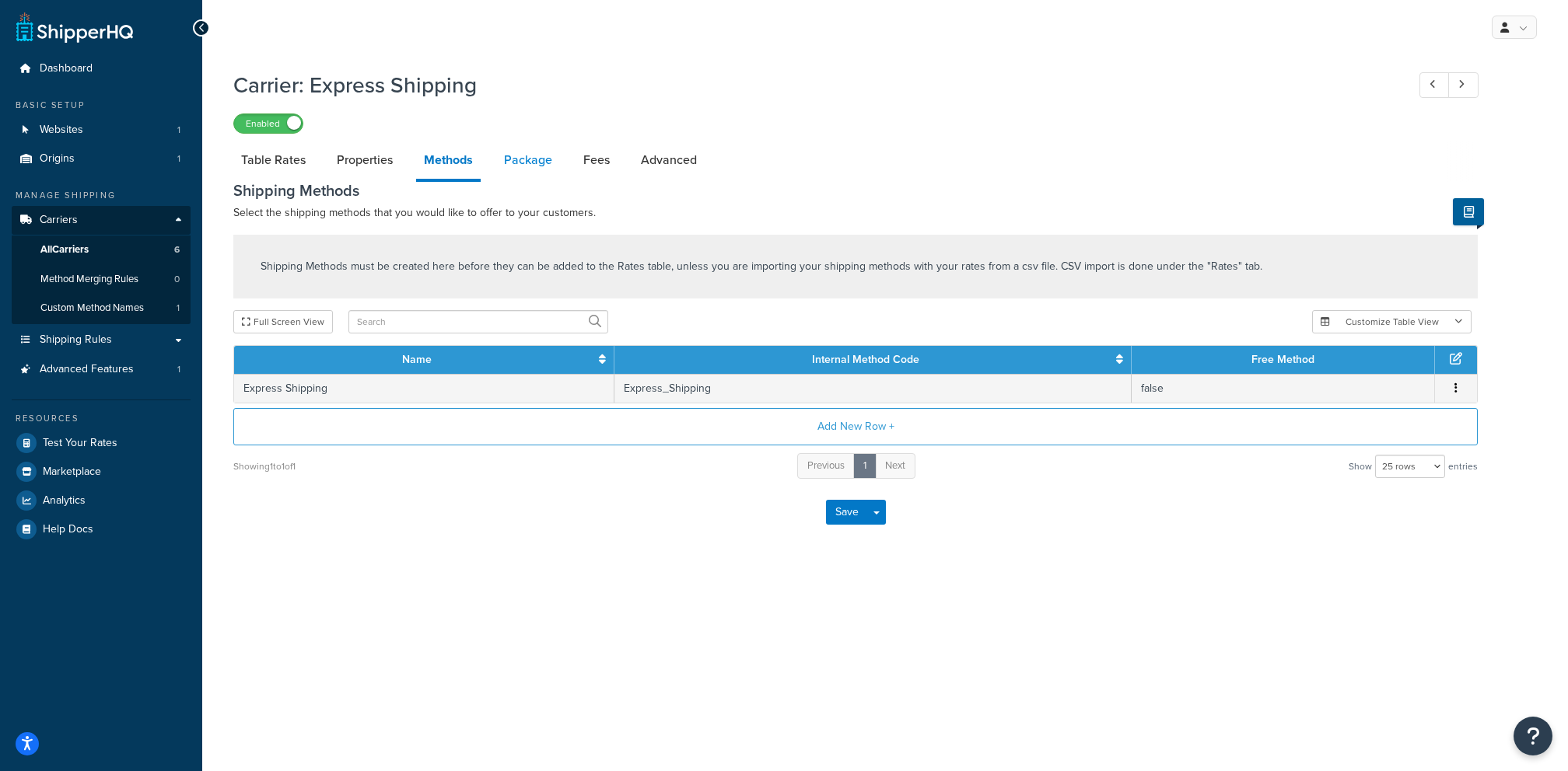
click at [548, 175] on link "Package" at bounding box center [527, 160] width 64 height 37
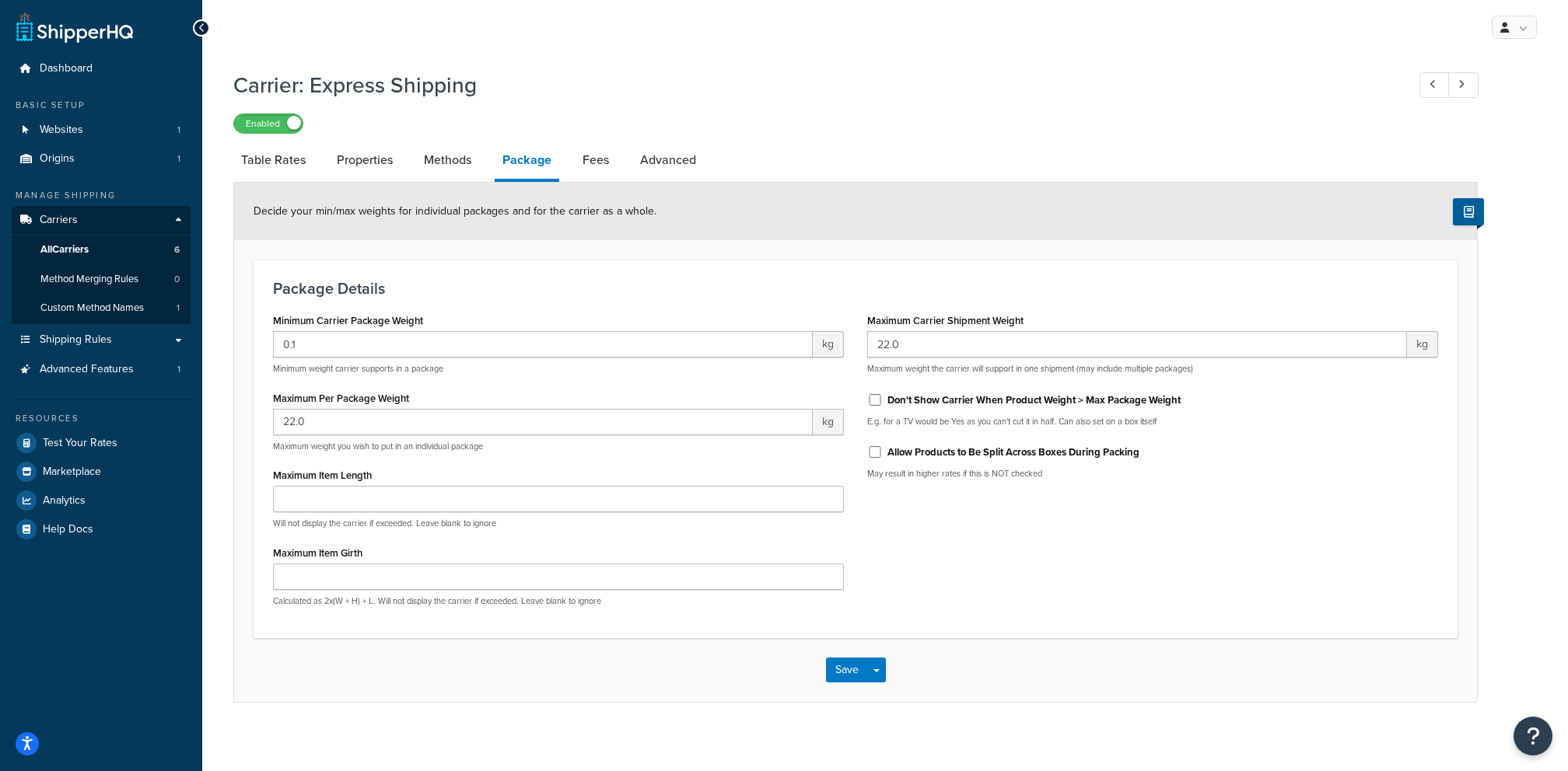
click at [618, 174] on li "Fees" at bounding box center [603, 160] width 57 height 37
click at [600, 164] on link "Fees" at bounding box center [595, 160] width 42 height 37
select select "AFTER"
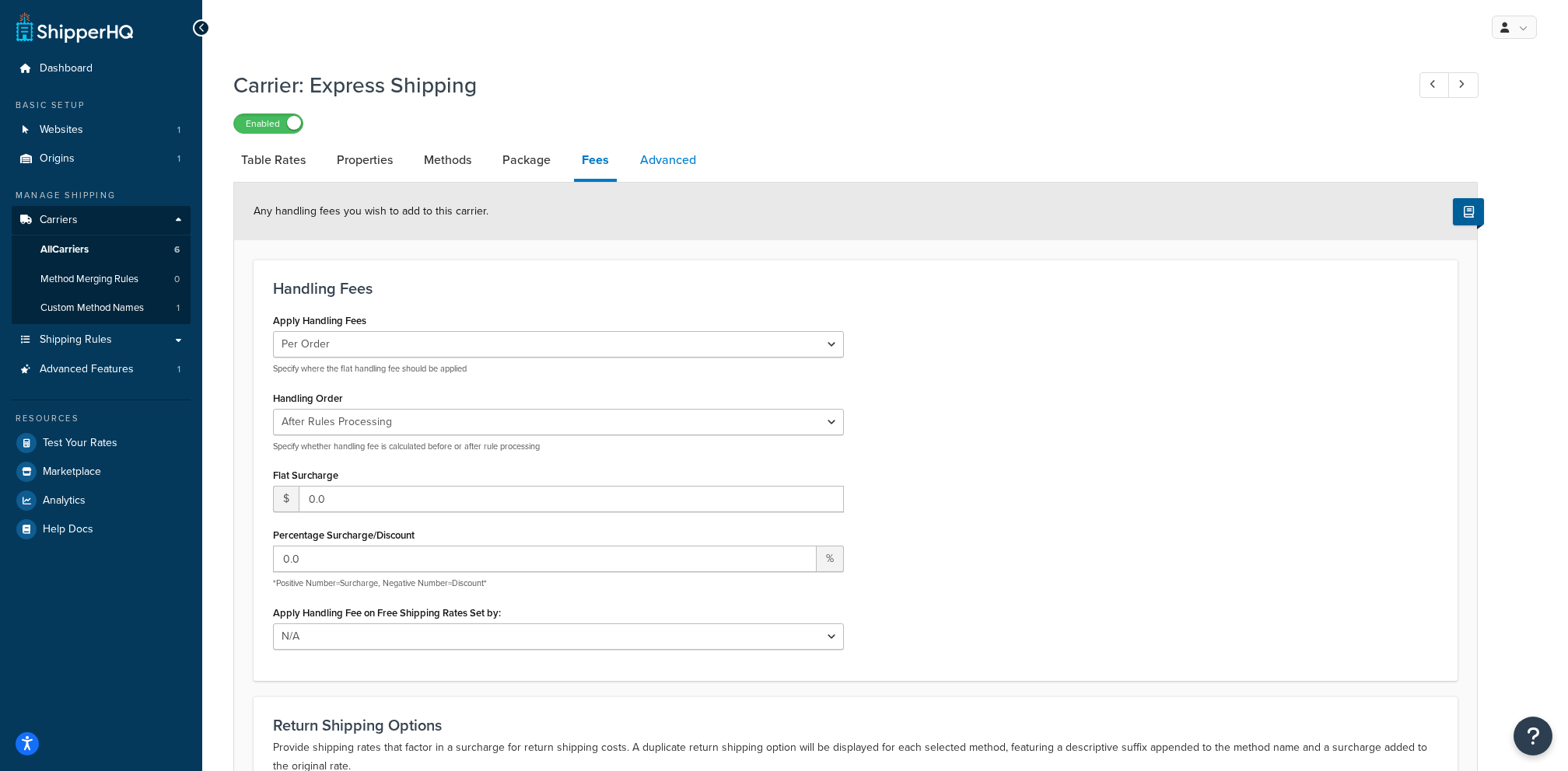
click at [675, 169] on link "Advanced" at bounding box center [668, 160] width 72 height 37
select select "false"
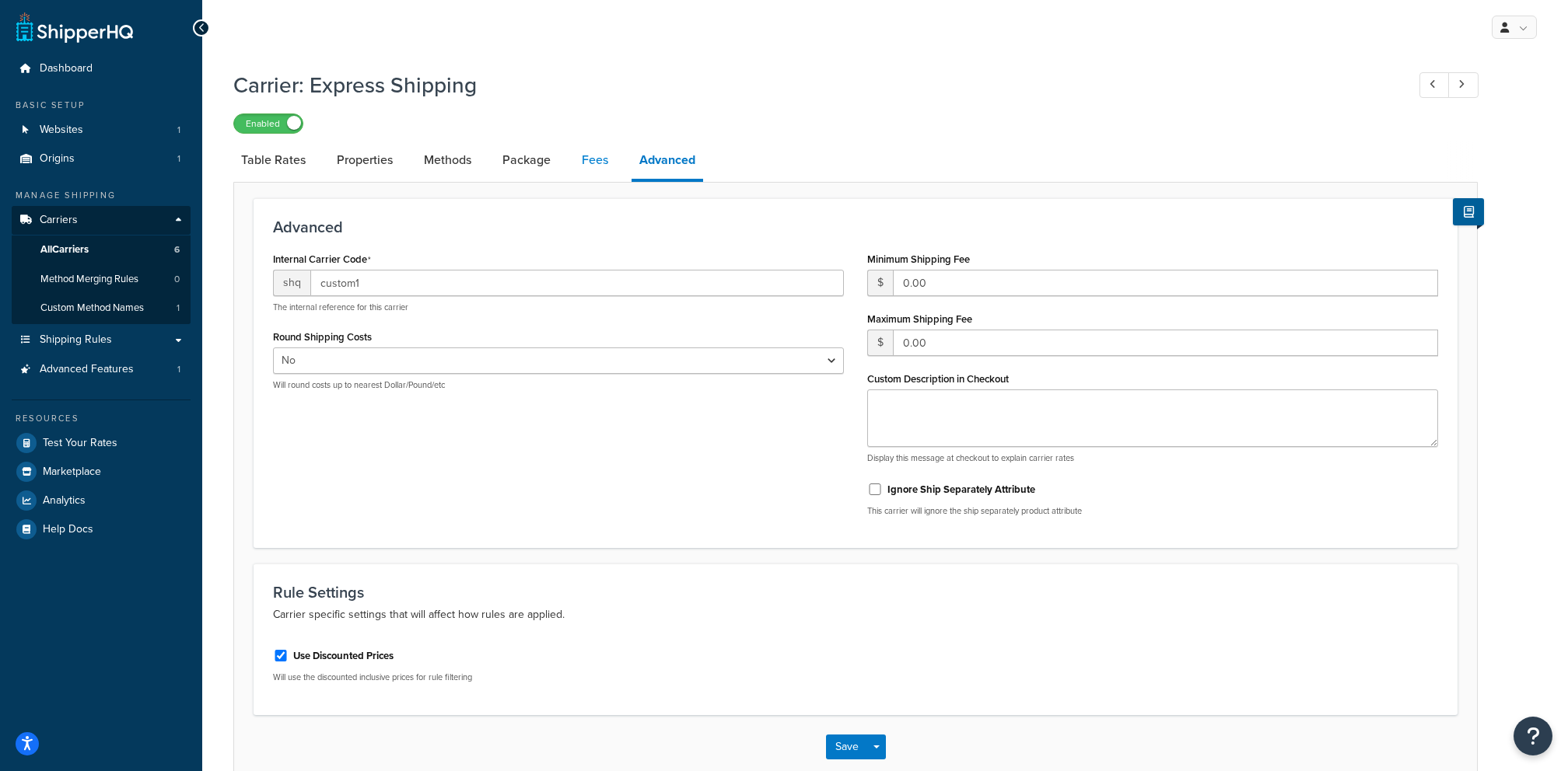
click at [606, 158] on link "Fees" at bounding box center [594, 160] width 42 height 37
select select "AFTER"
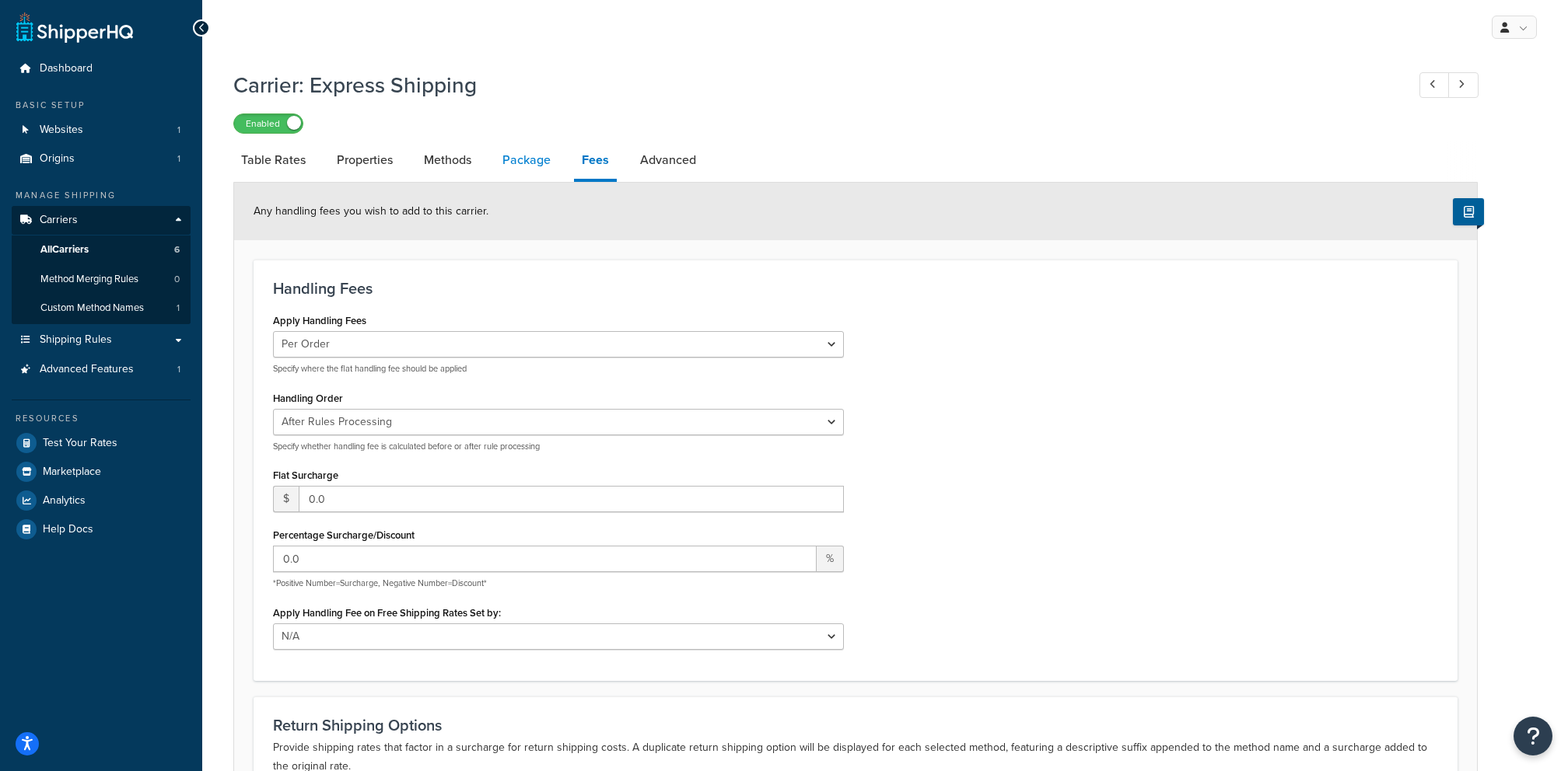
click at [498, 163] on link "Package" at bounding box center [526, 160] width 64 height 37
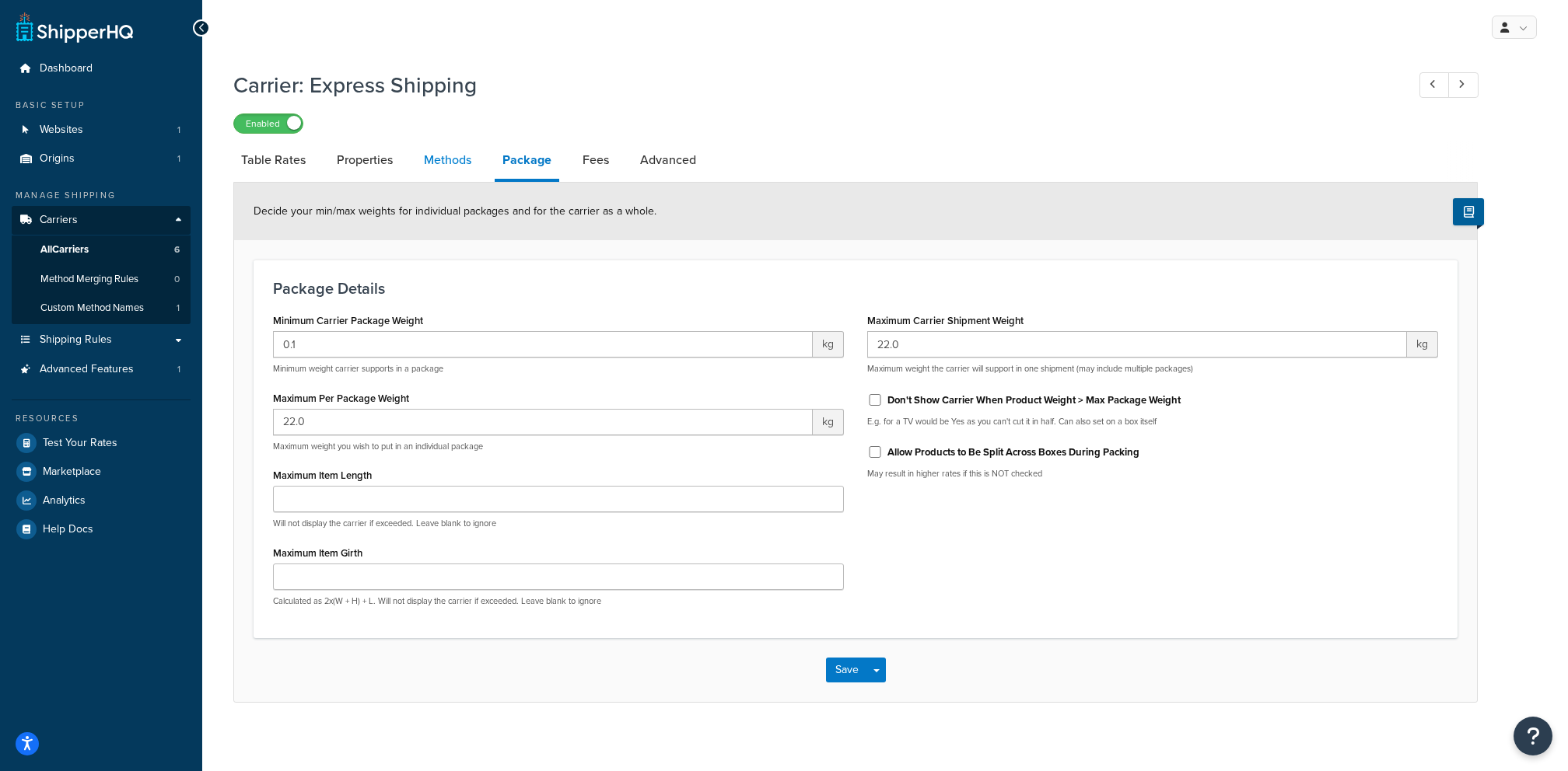
click at [455, 165] on link "Methods" at bounding box center [448, 160] width 63 height 37
select select "25"
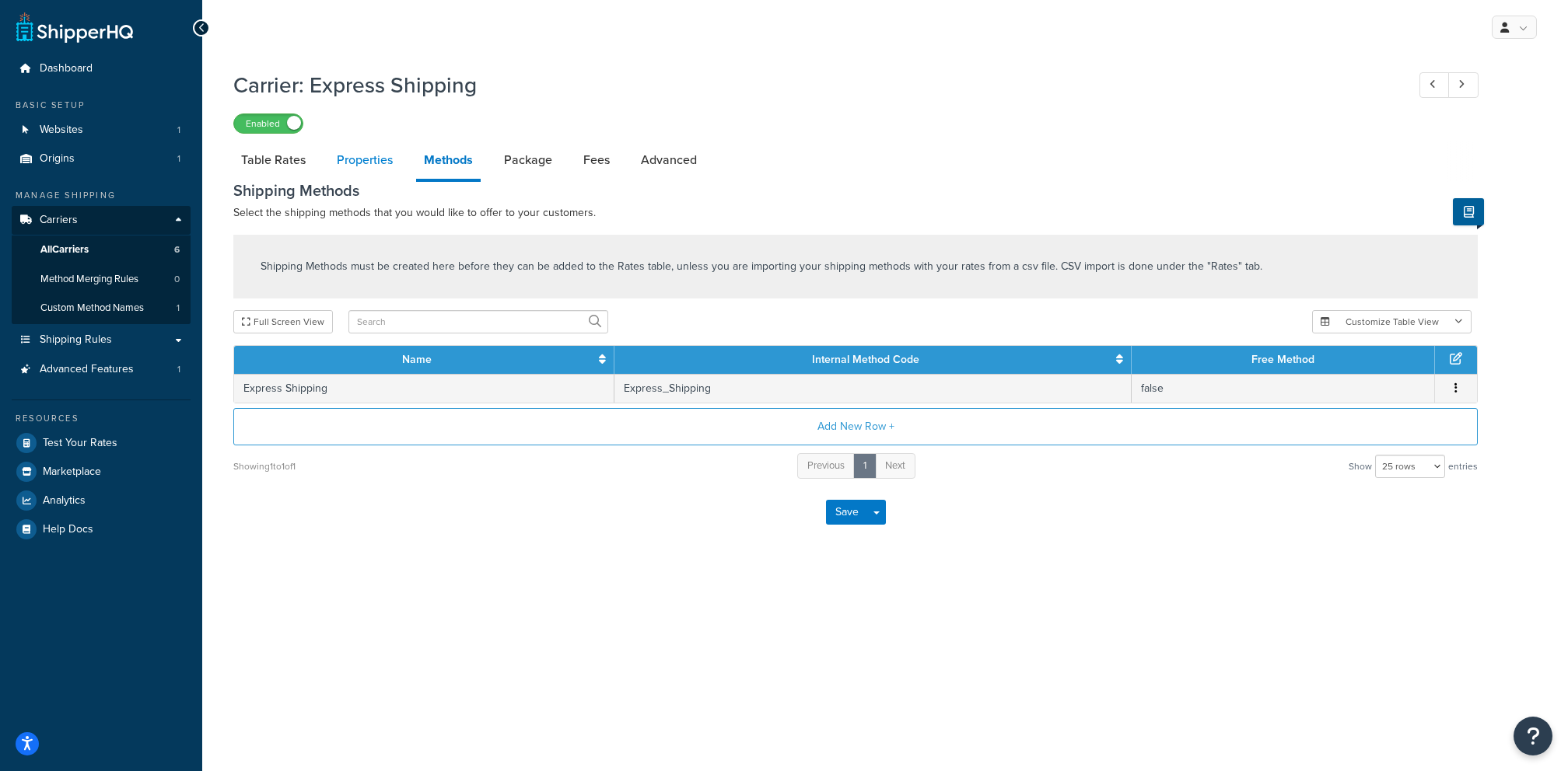
click at [376, 162] on link "Properties" at bounding box center [364, 160] width 72 height 37
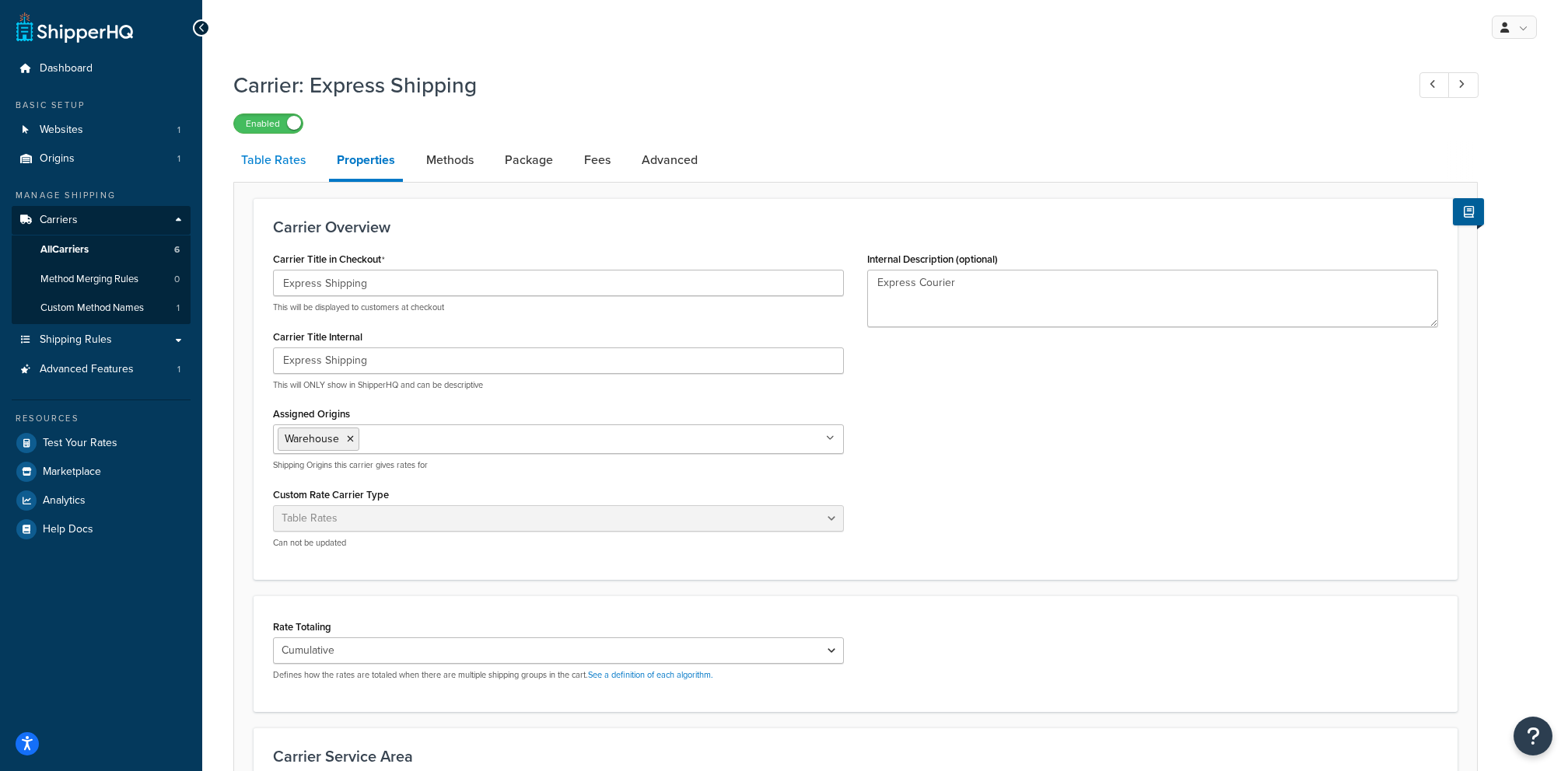
click at [298, 167] on link "Table Rates" at bounding box center [273, 160] width 80 height 37
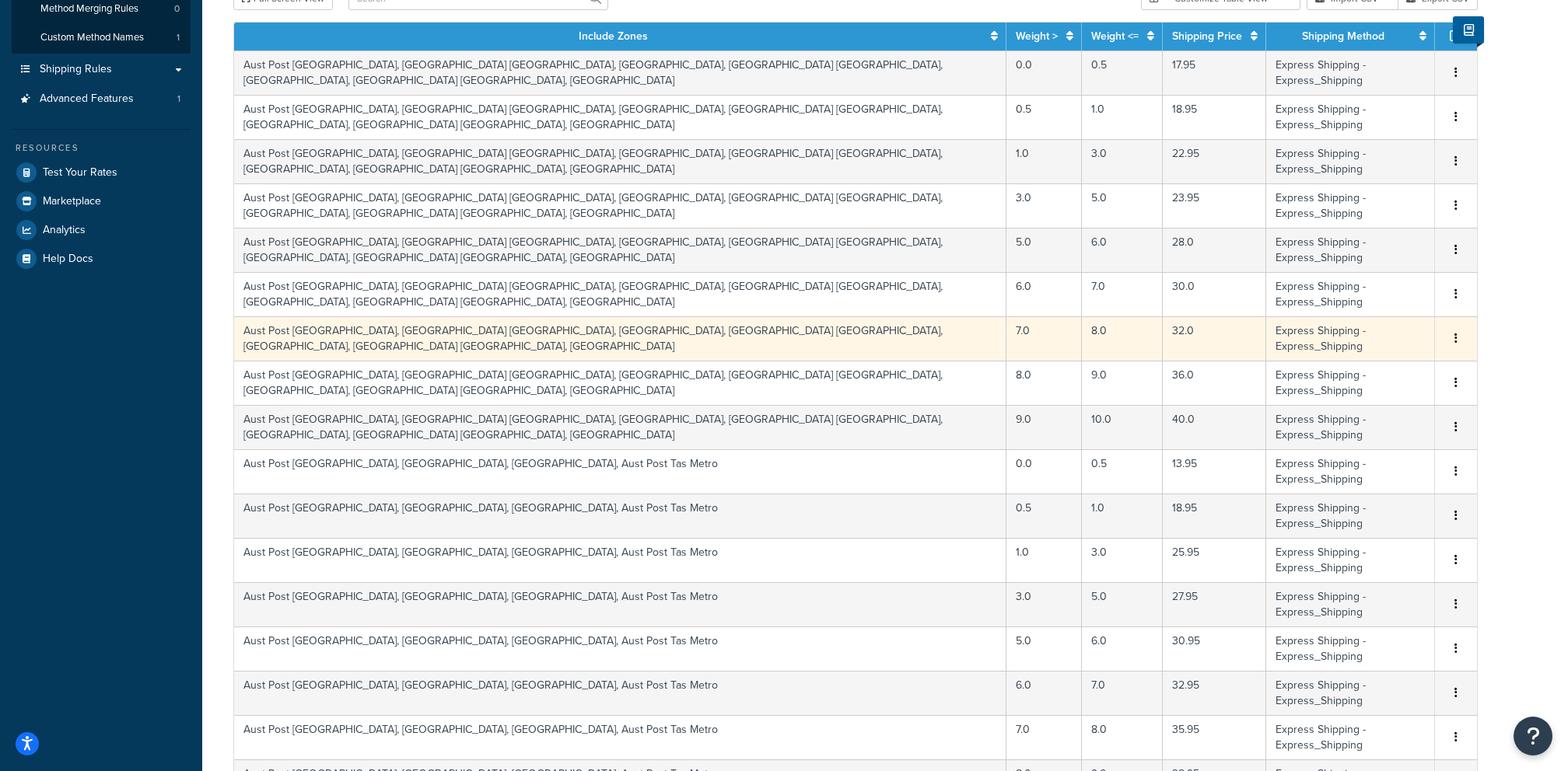
scroll to position [481, 0]
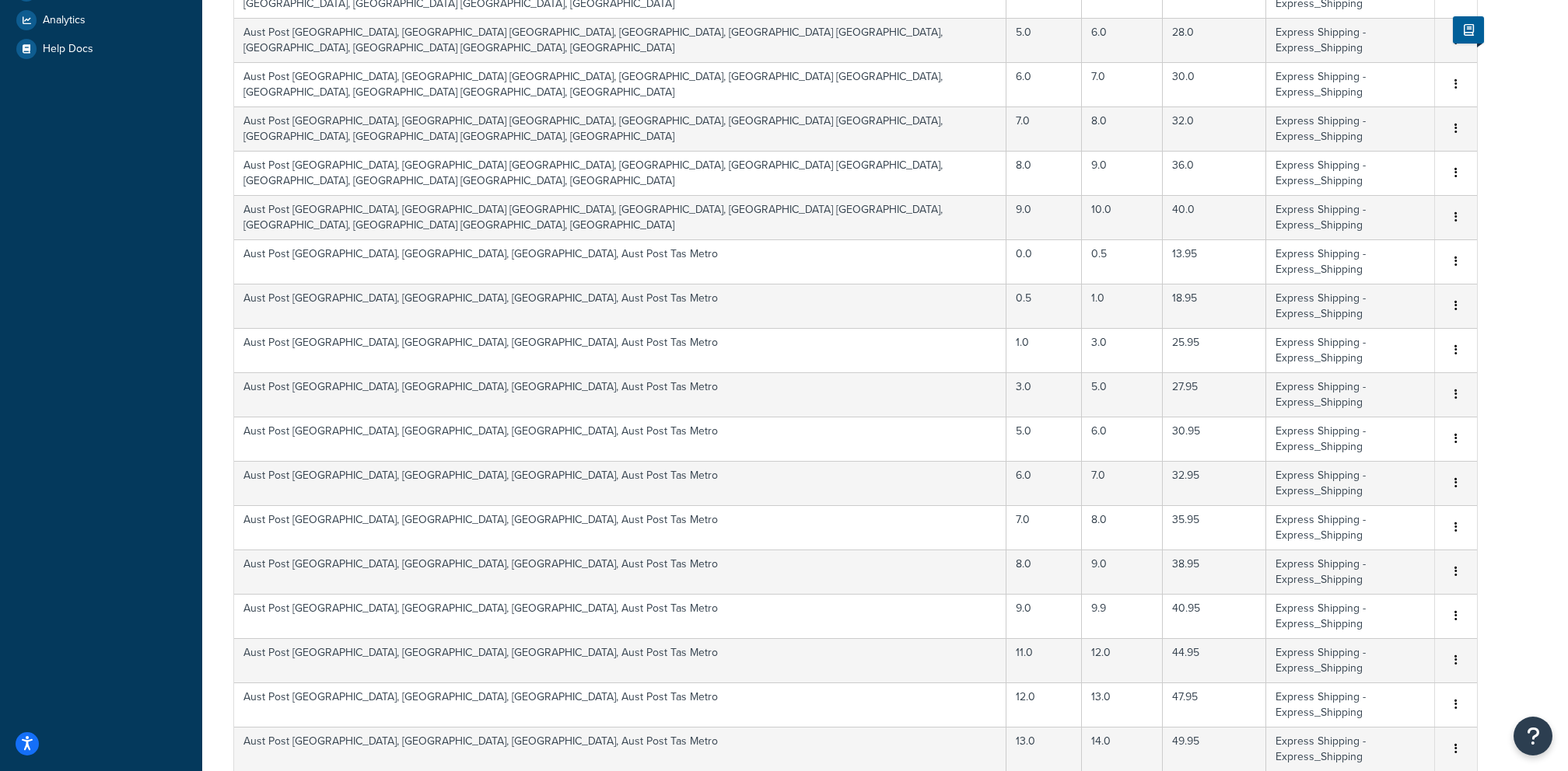
select select "100"
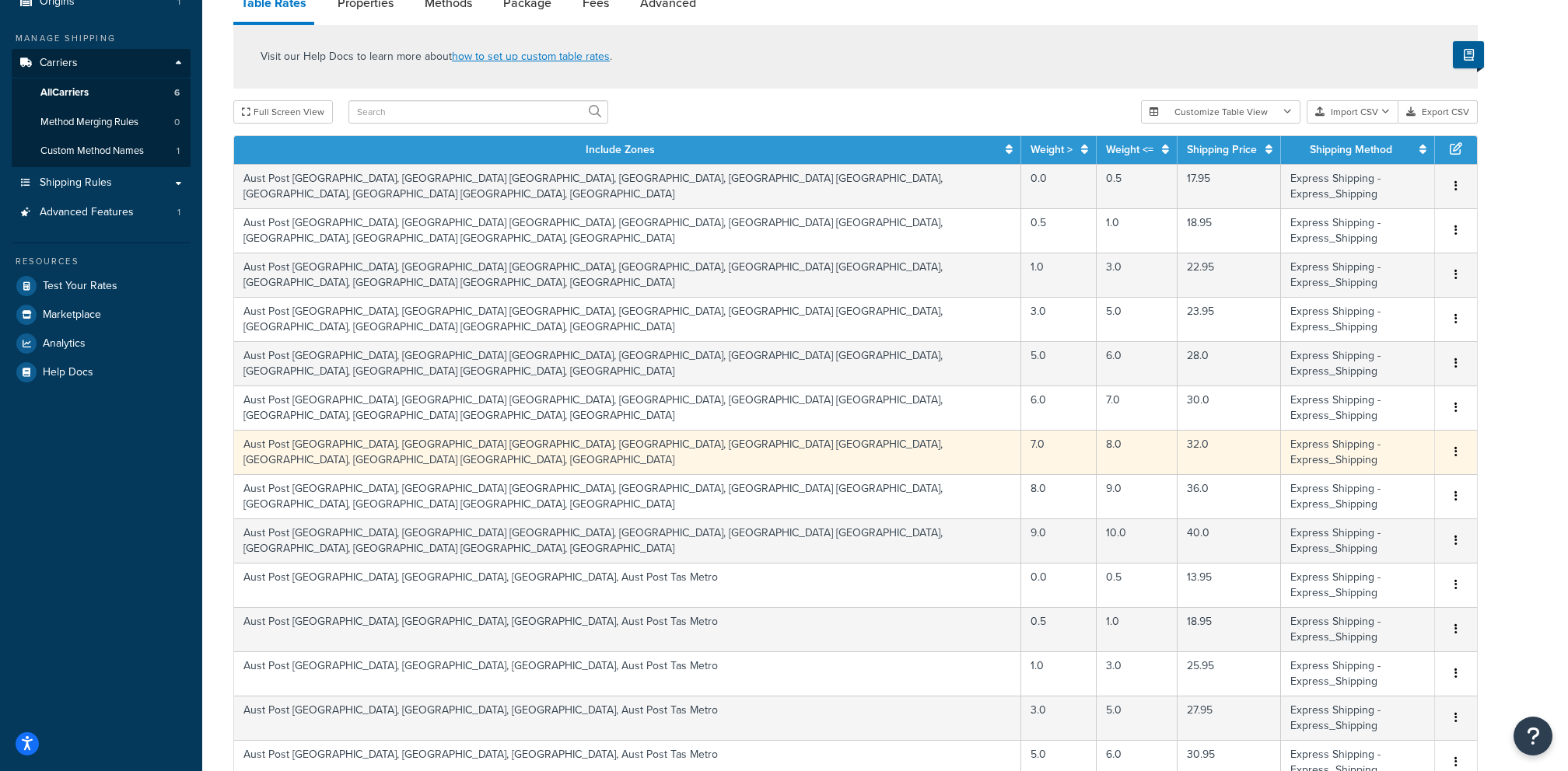
scroll to position [0, 0]
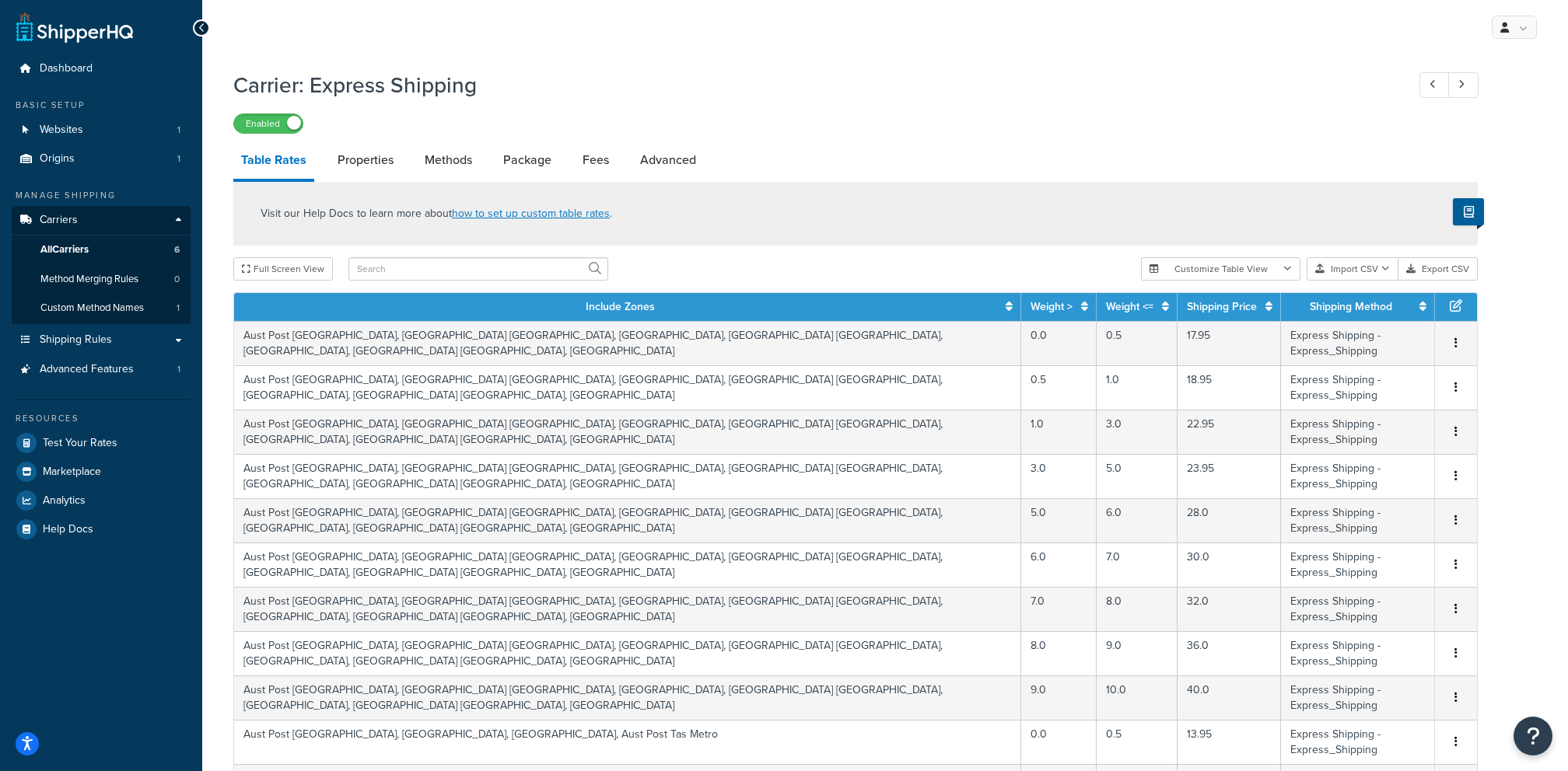
click at [958, 130] on div "Enabled" at bounding box center [855, 123] width 1244 height 22
click at [960, 76] on h1 "Carrier: Express Shipping" at bounding box center [812, 85] width 1157 height 31
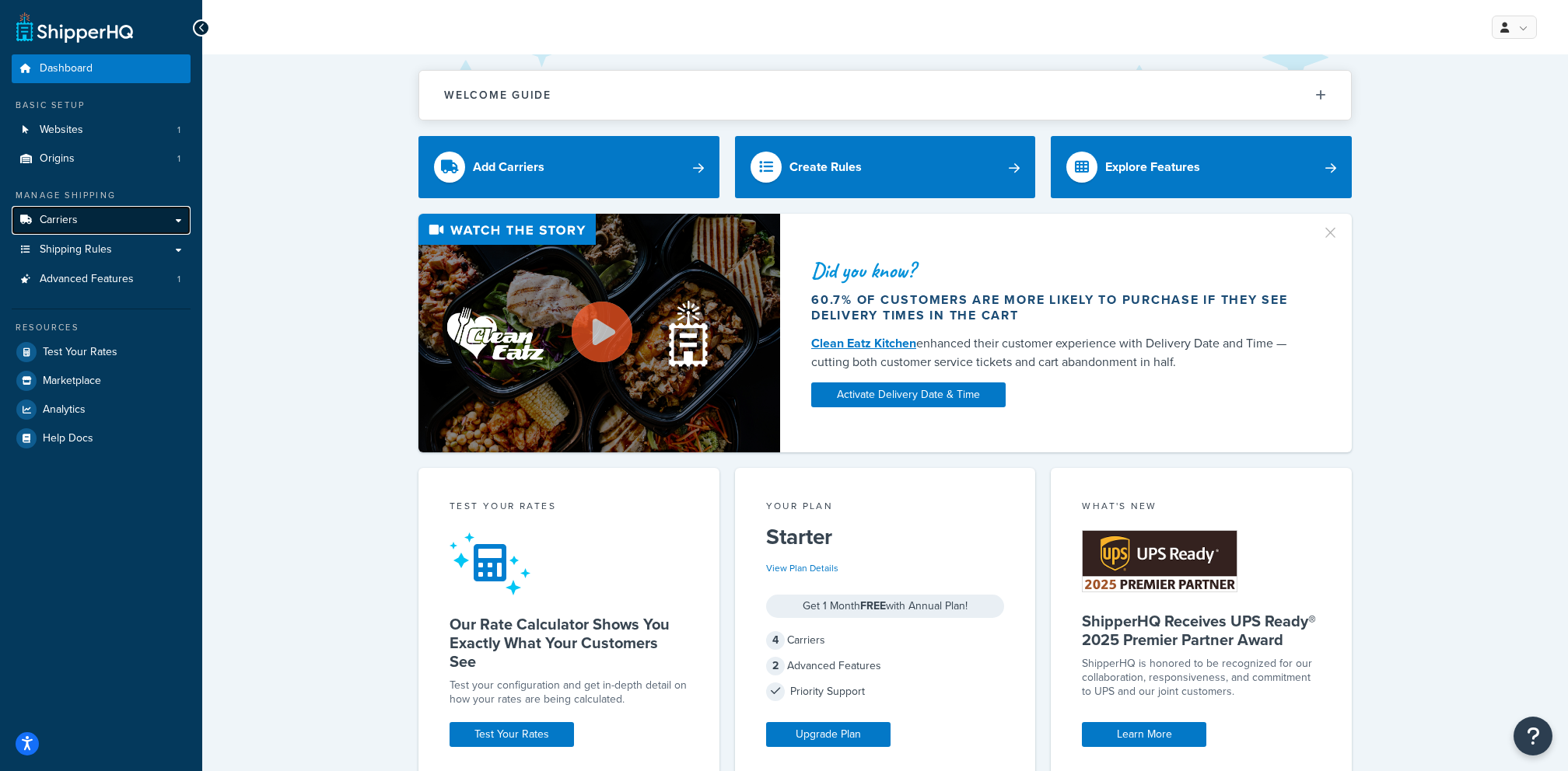
click at [115, 227] on link "Carriers" at bounding box center [101, 220] width 179 height 29
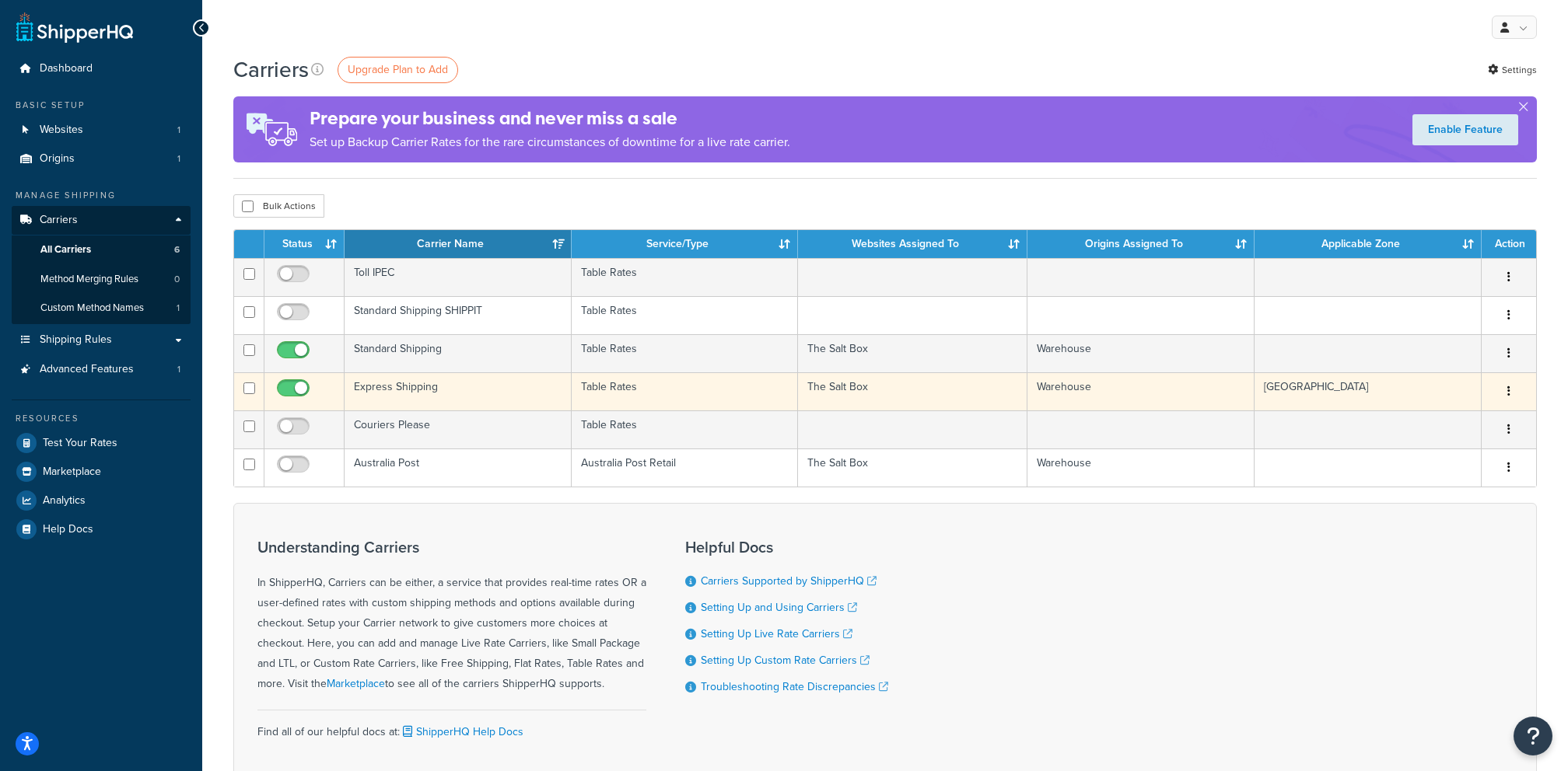
click at [416, 392] on td "Express Shipping" at bounding box center [458, 391] width 227 height 38
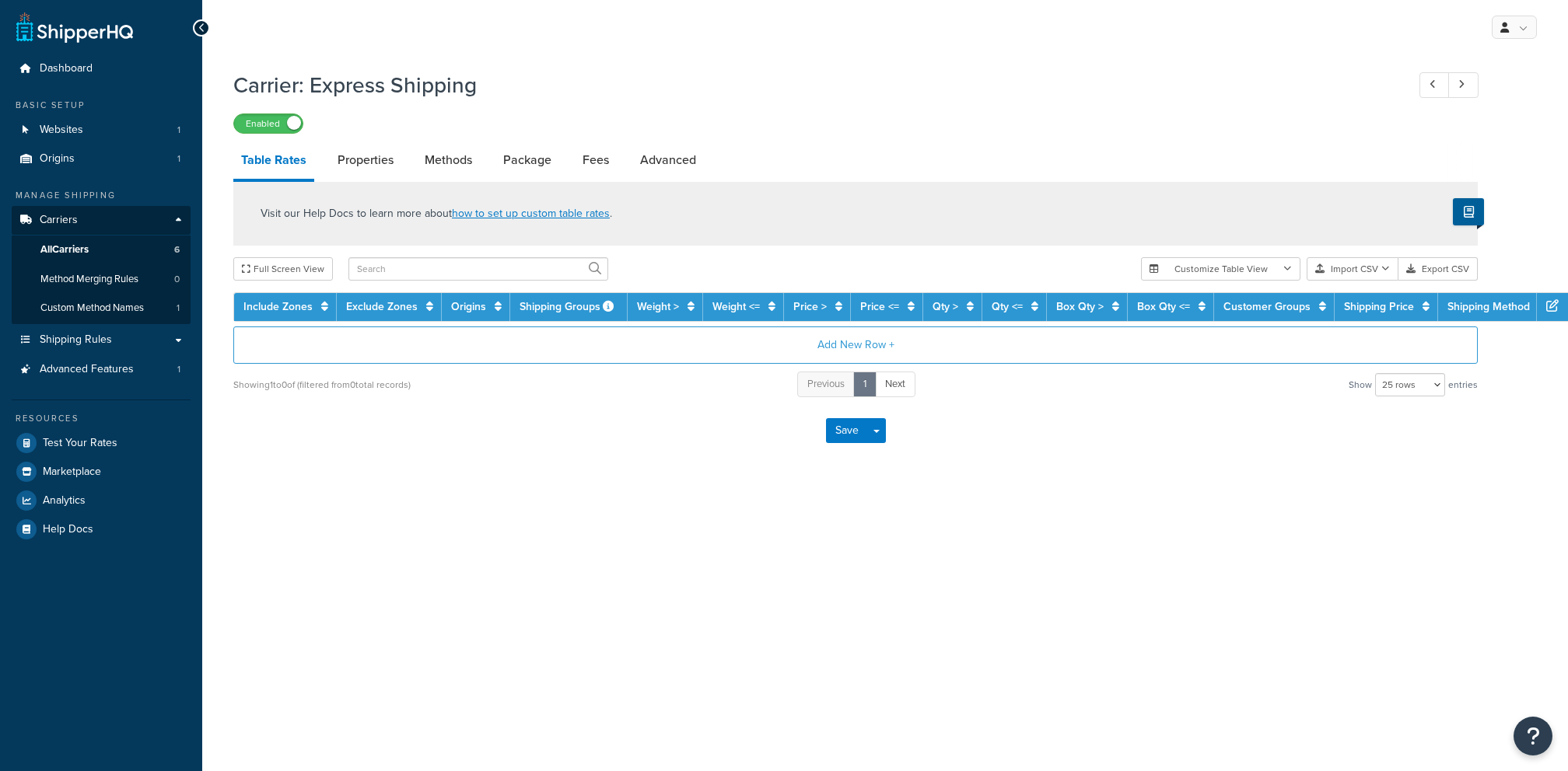
select select "25"
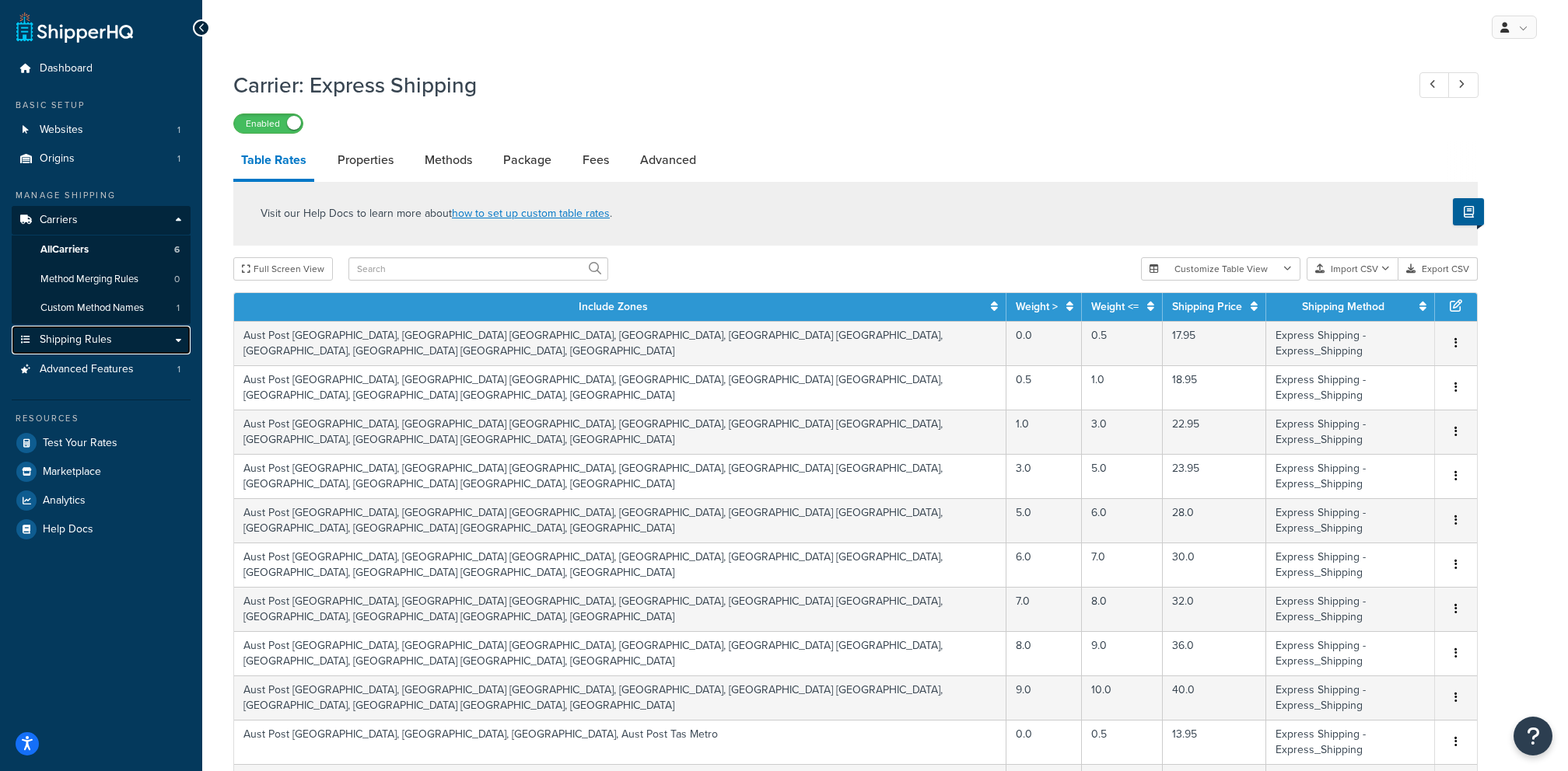
click at [139, 348] on link "Shipping Rules" at bounding box center [101, 340] width 179 height 29
click at [439, 281] on input "text" at bounding box center [479, 269] width 260 height 24
paste input "Aust Post [GEOGRAPHIC_DATA]"
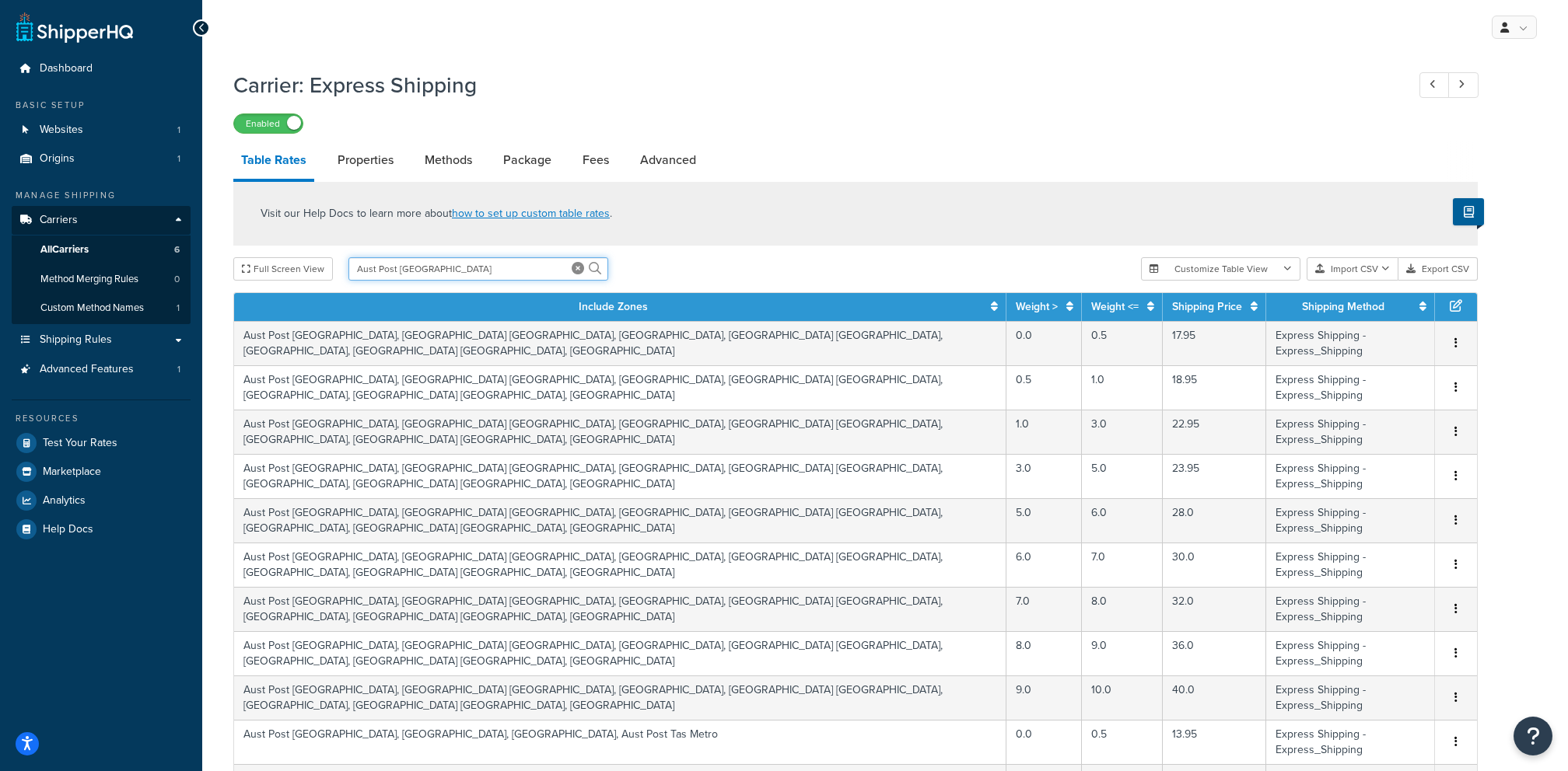
type input "Aust Post [GEOGRAPHIC_DATA]"
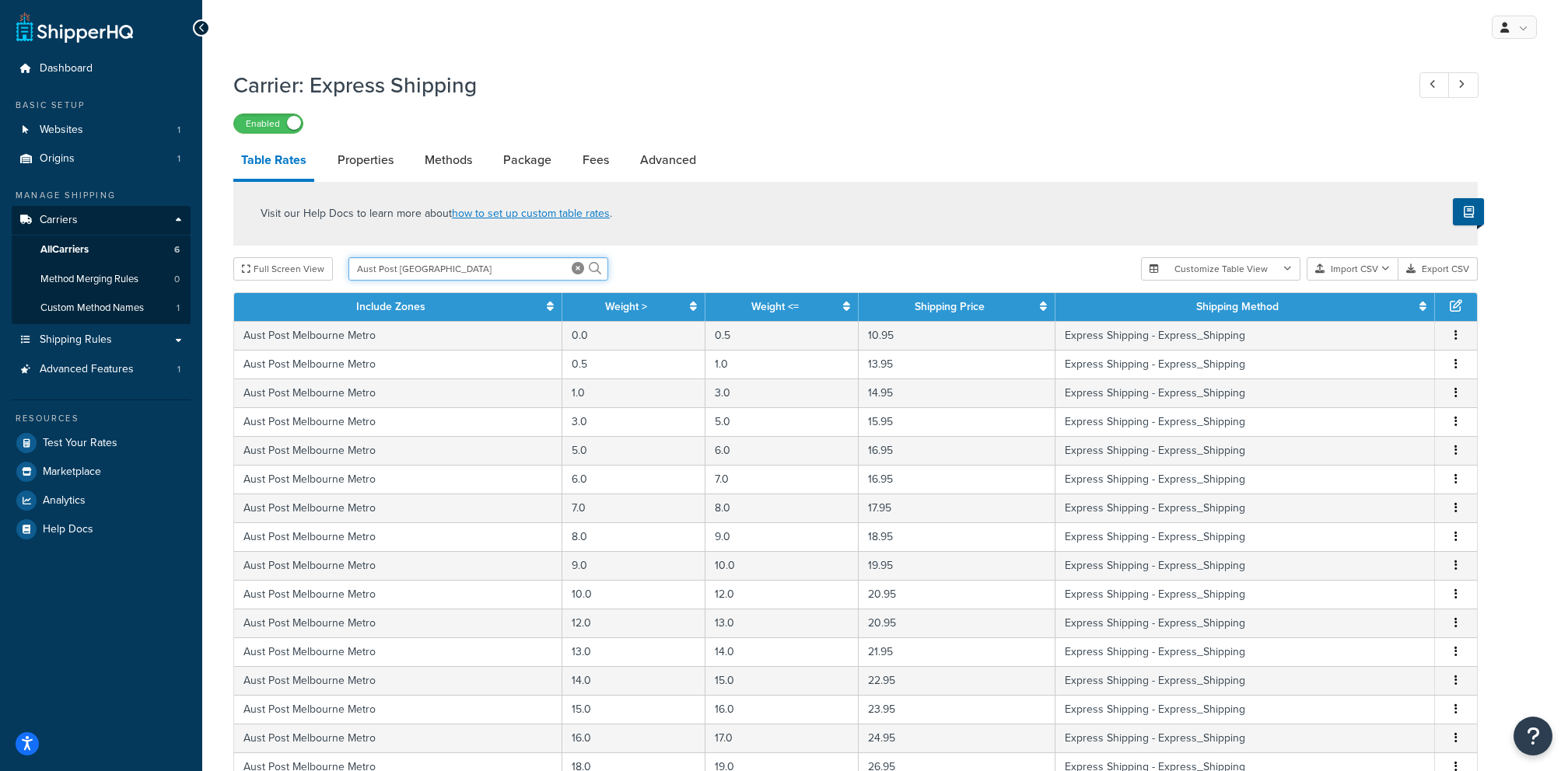
click at [425, 269] on input "Aust Post Melbourne" at bounding box center [479, 269] width 260 height 24
paste input "VC1"
type input "VC1"
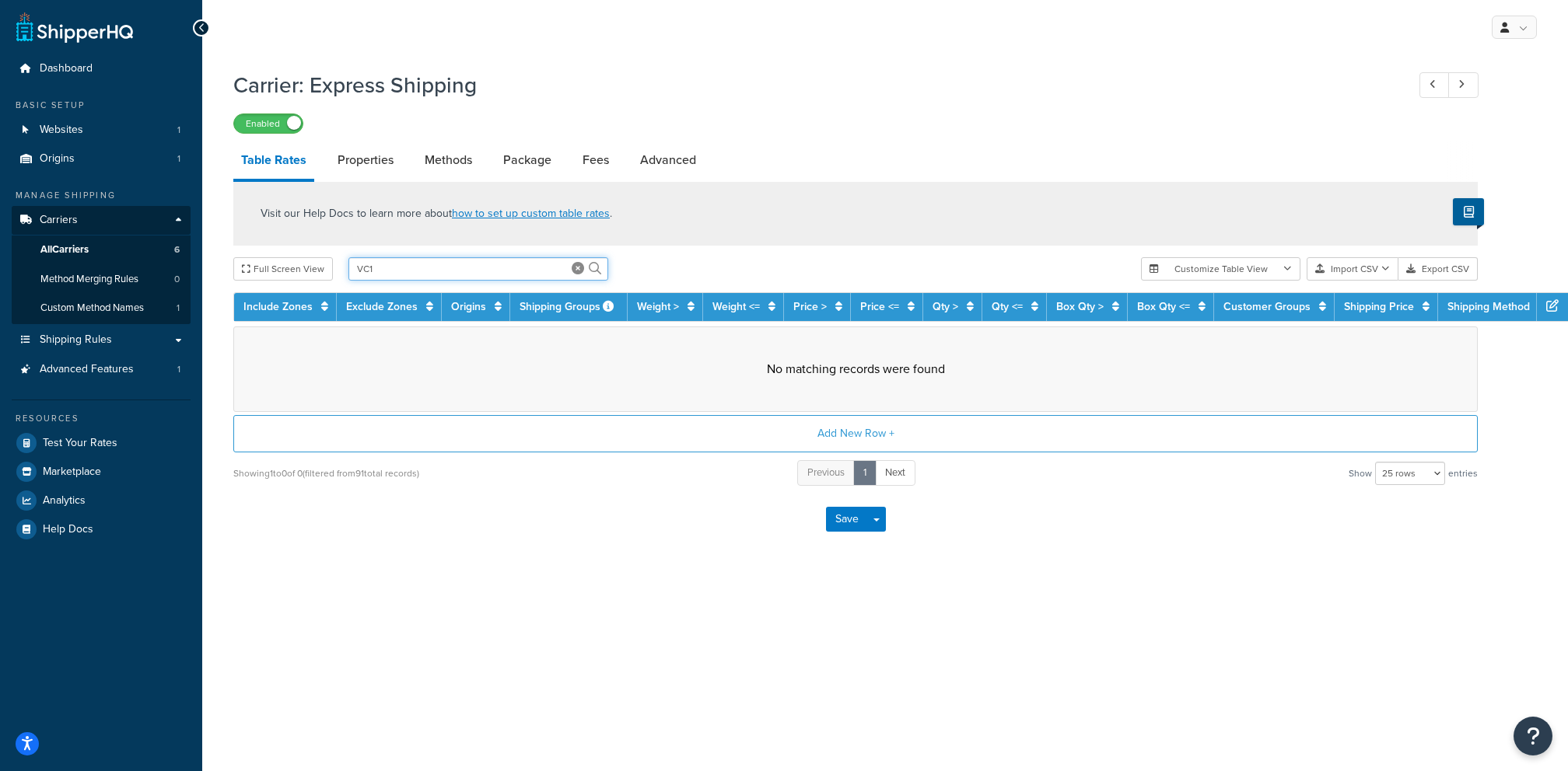
click at [581, 274] on input "VC1" at bounding box center [479, 269] width 260 height 24
click at [491, 279] on input "VC1" at bounding box center [479, 269] width 260 height 24
paste input "IVIC"
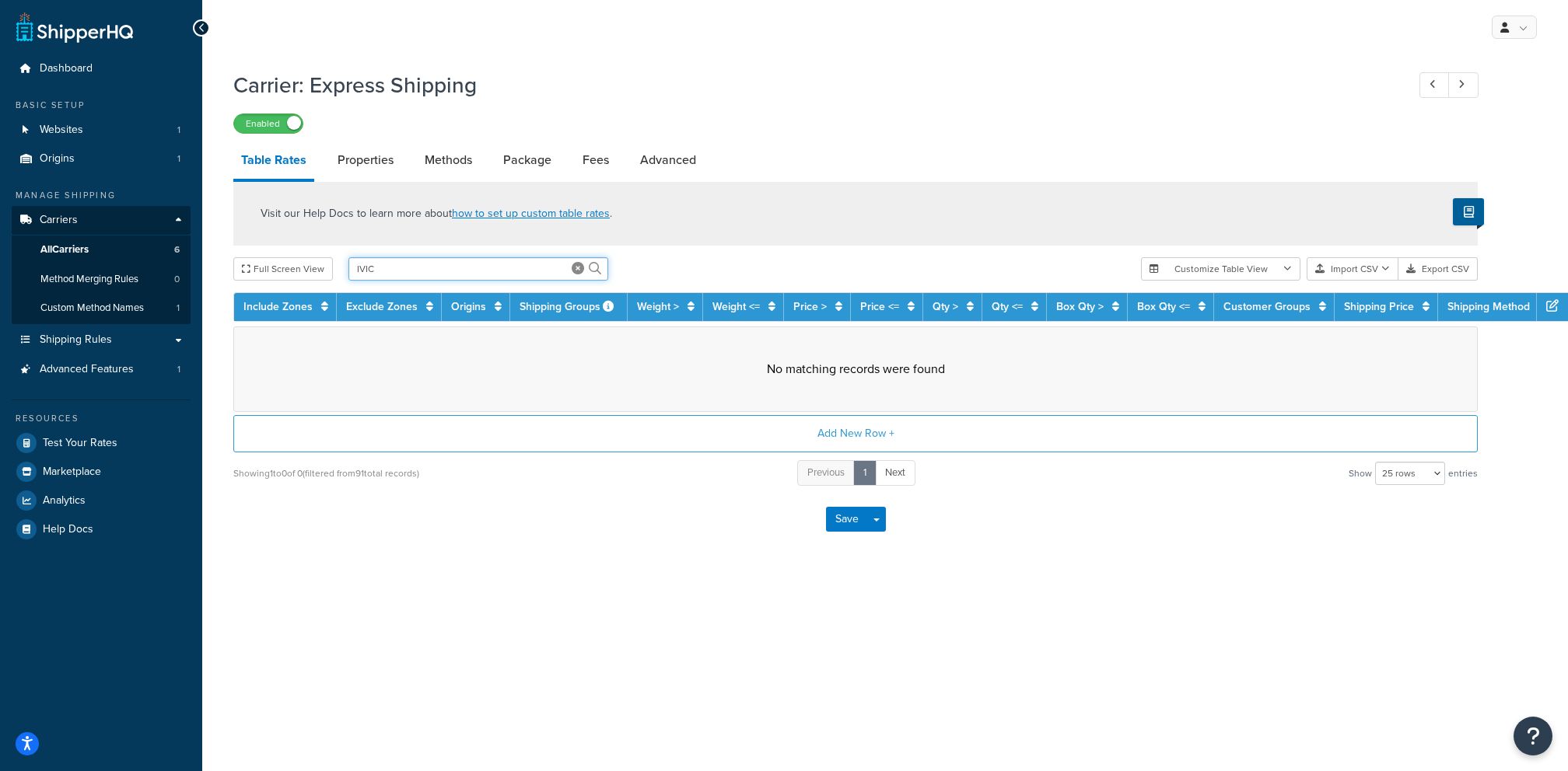
type input "IVIC"
click at [425, 271] on input "IVIC" at bounding box center [479, 269] width 260 height 24
click at [571, 269] on icon at bounding box center [578, 268] width 13 height 13
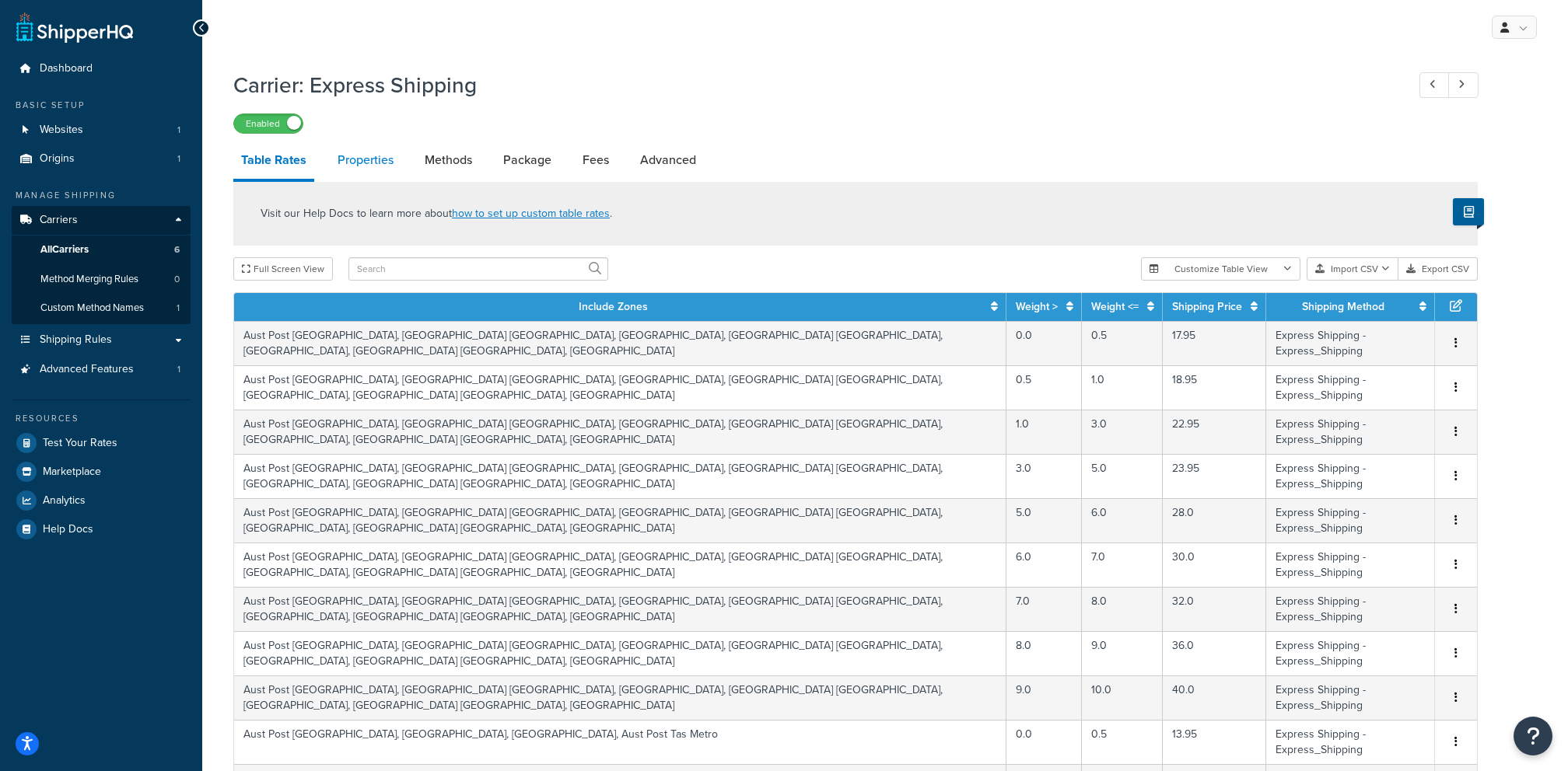
click at [375, 168] on link "Properties" at bounding box center [365, 160] width 72 height 37
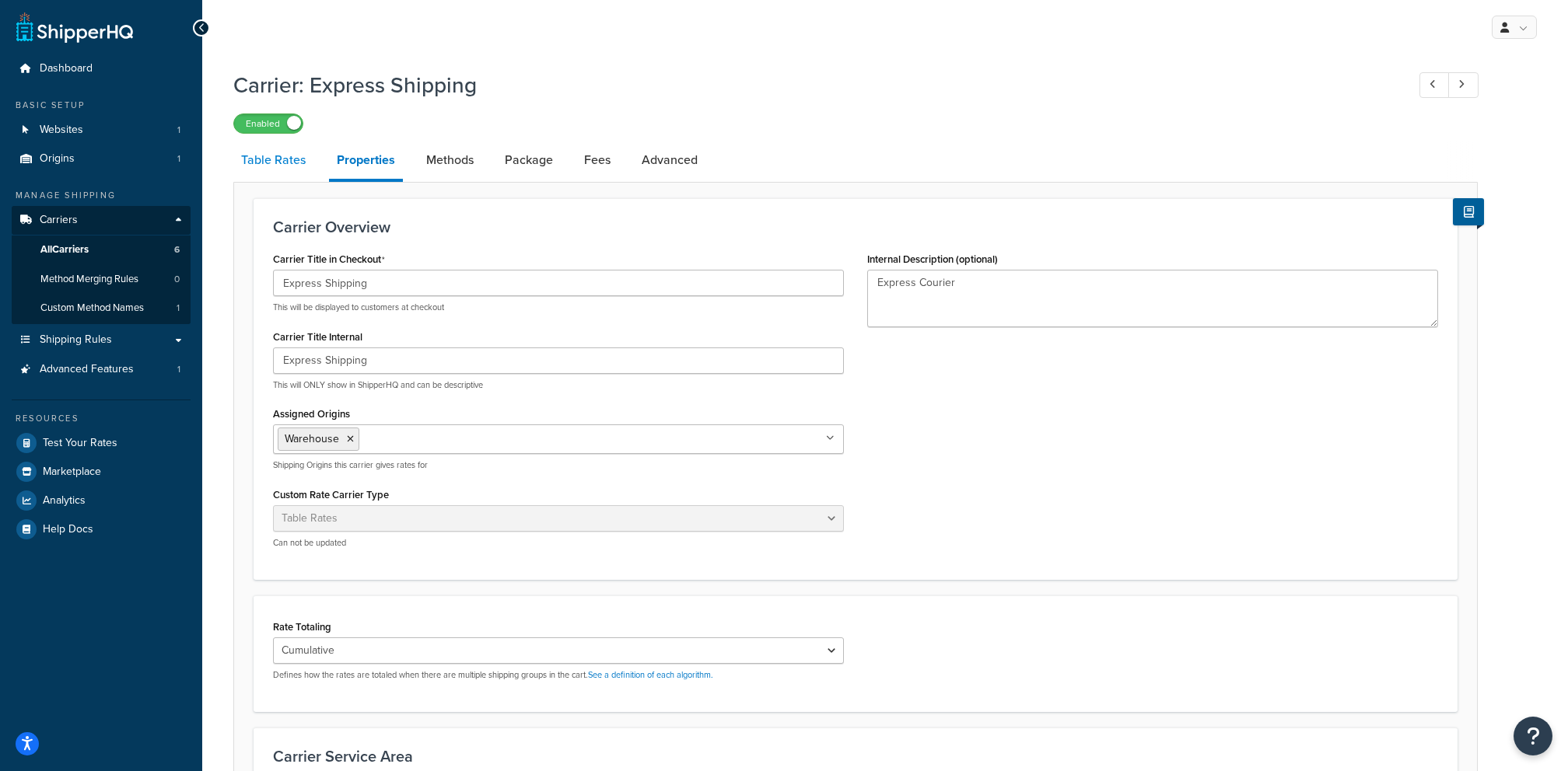
click at [290, 172] on link "Table Rates" at bounding box center [273, 160] width 80 height 37
select select "25"
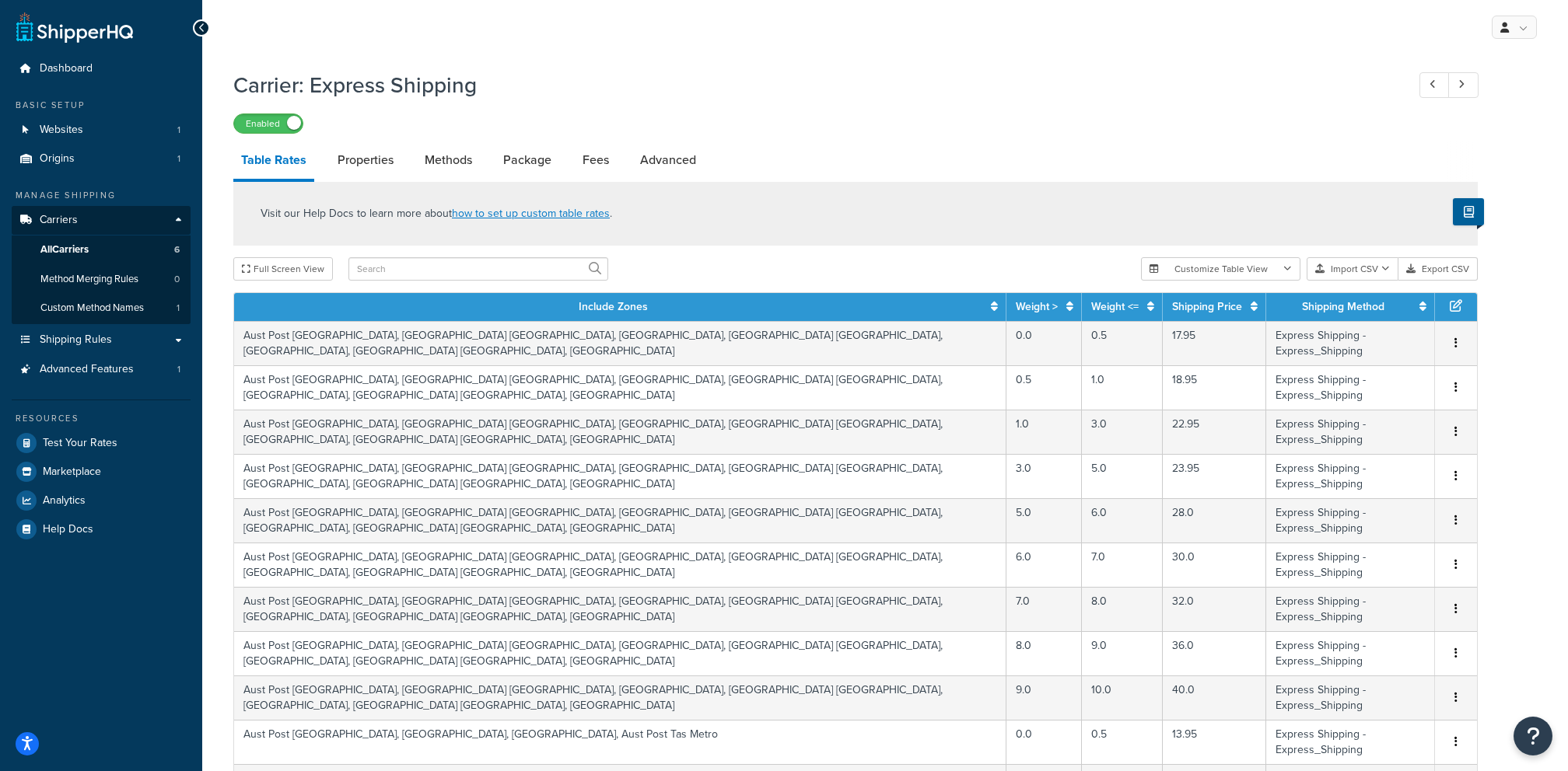
click at [433, 266] on input "text" at bounding box center [479, 269] width 260 height 24
paste input "Aust Post Melbourne"
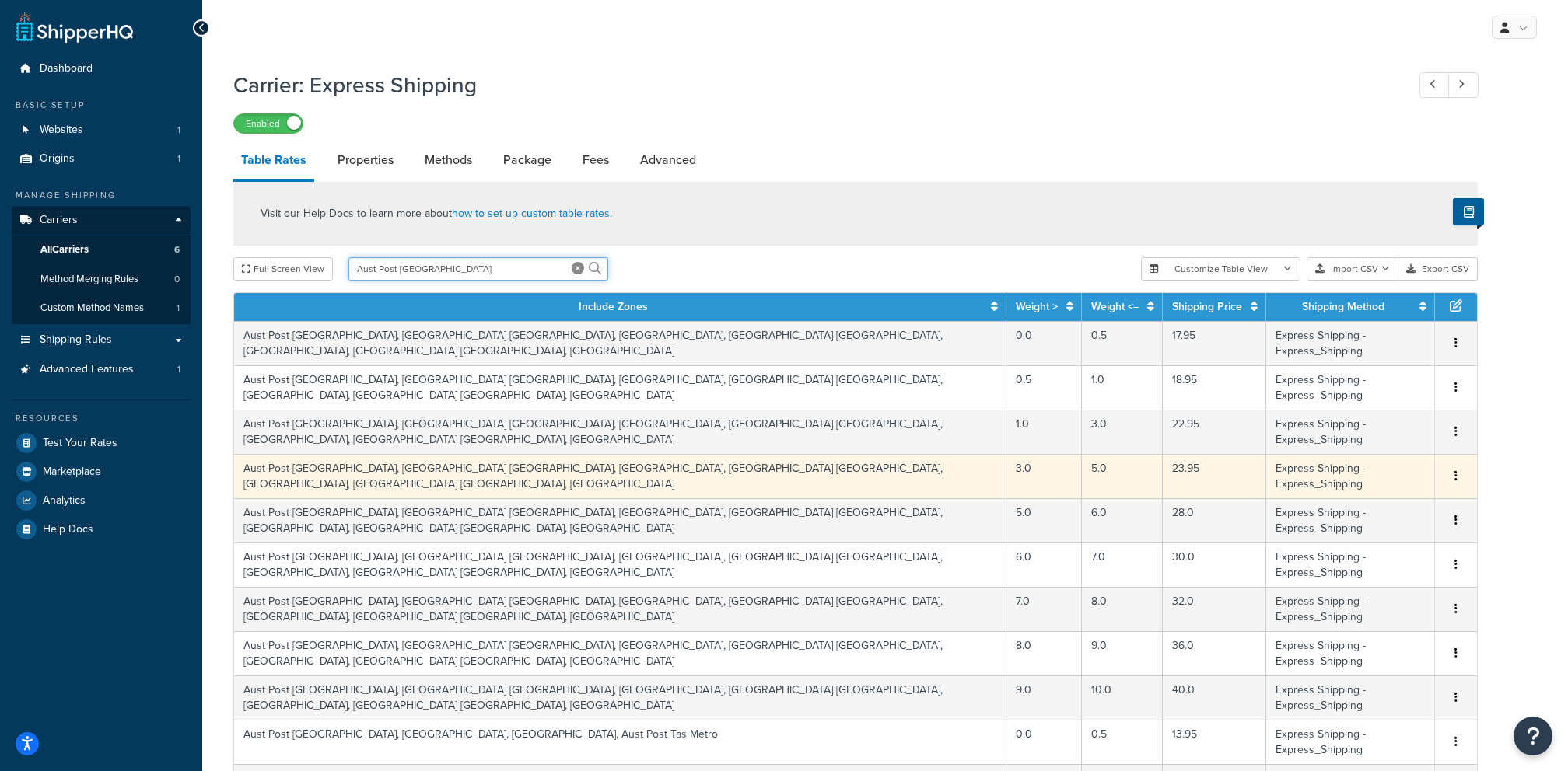
type input "Aust Post Melbourne"
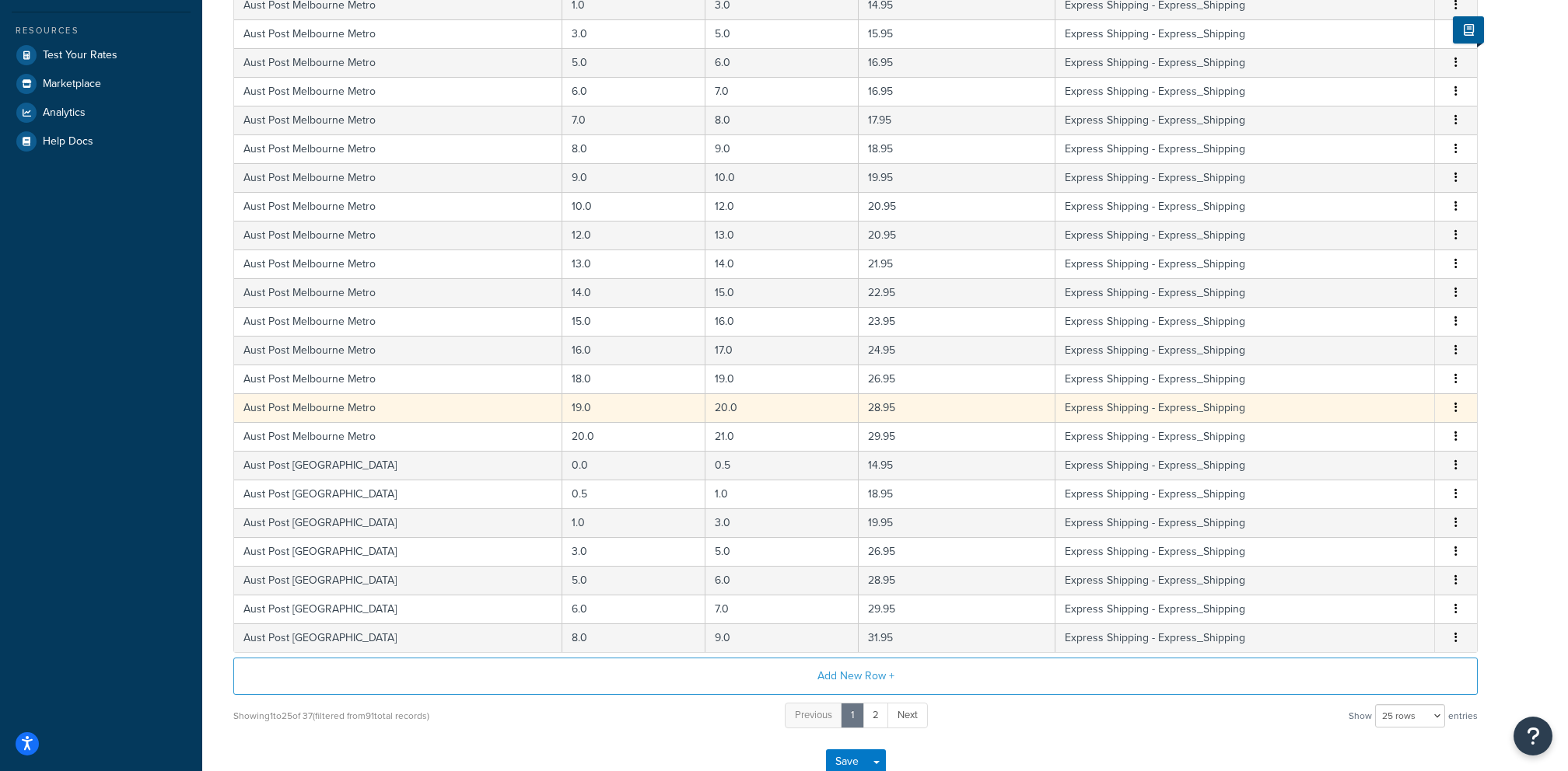
scroll to position [389, 0]
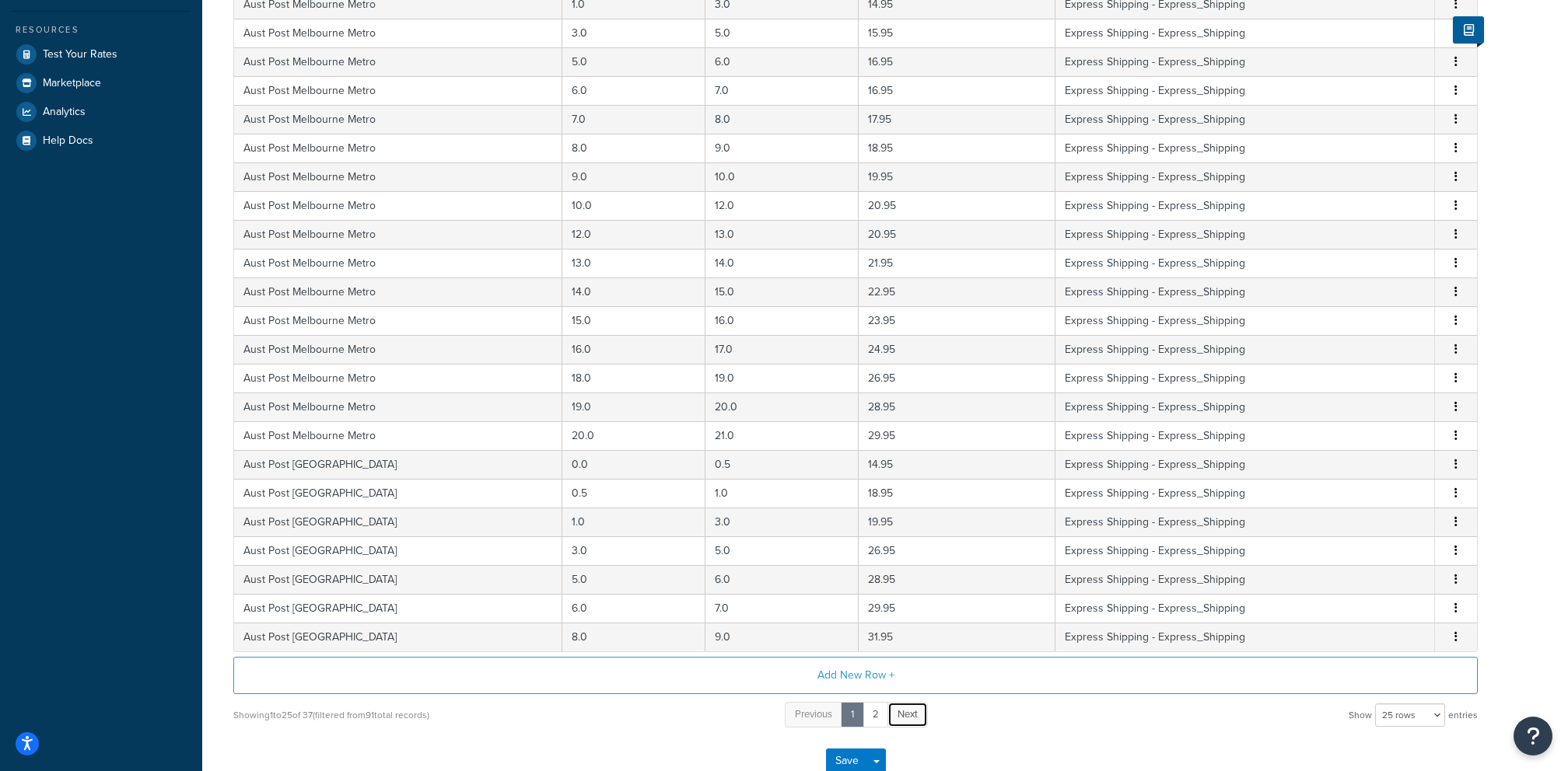
click at [915, 715] on link "Next" at bounding box center [907, 714] width 40 height 26
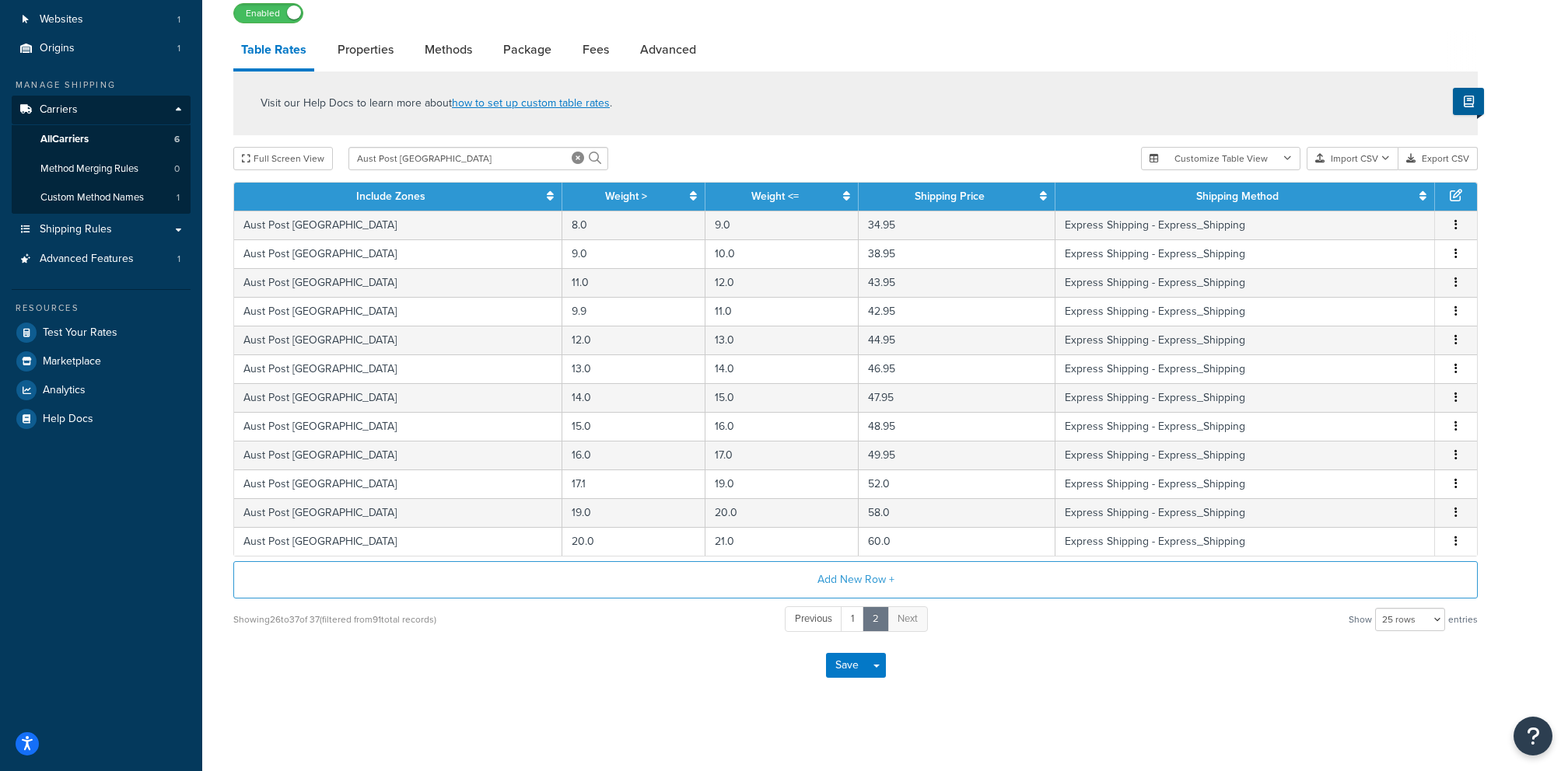
click at [749, 157] on div "Full Screen View Aust Post Melbourne" at bounding box center [680, 159] width 895 height 24
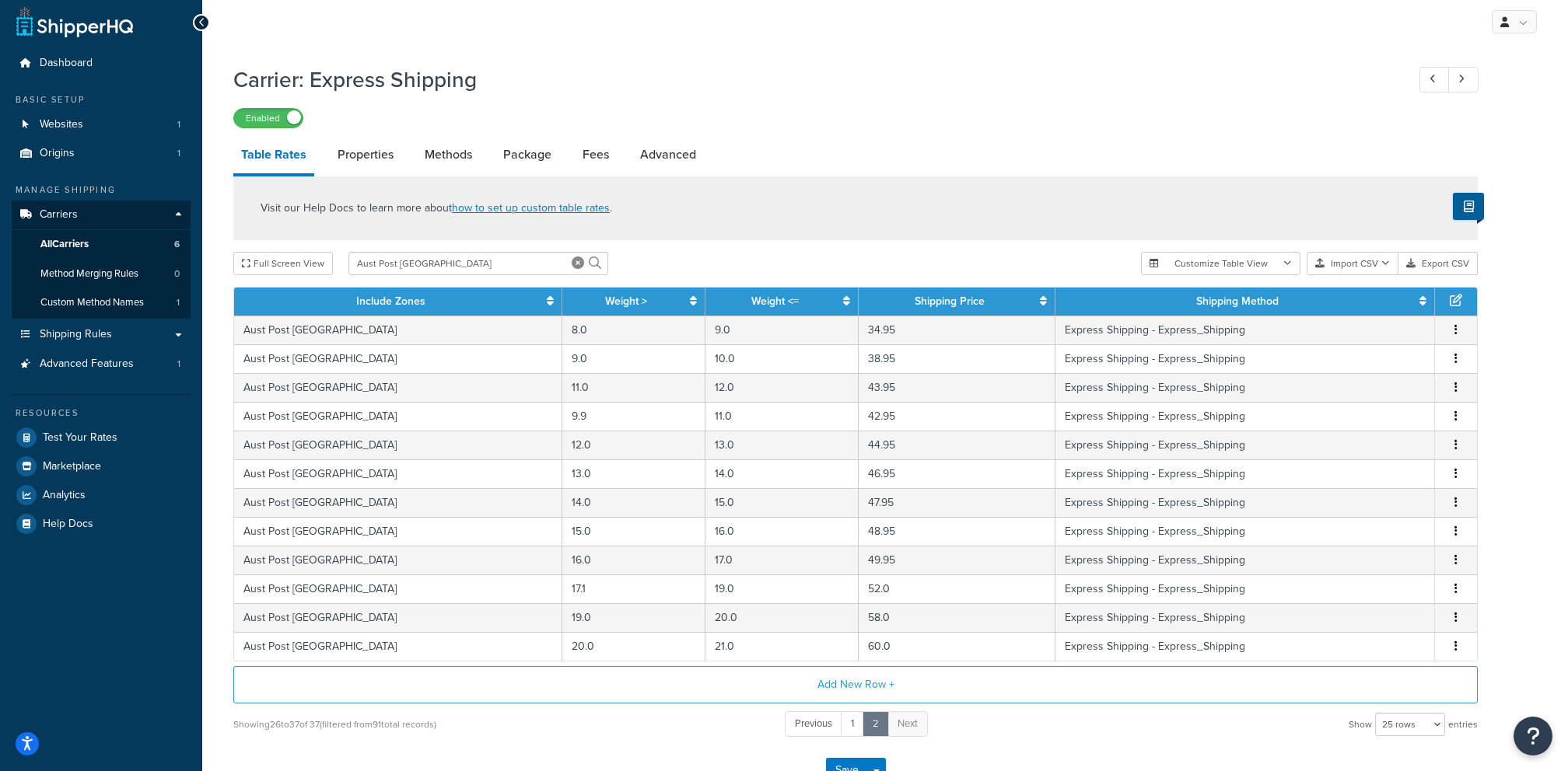
scroll to position [13, 0]
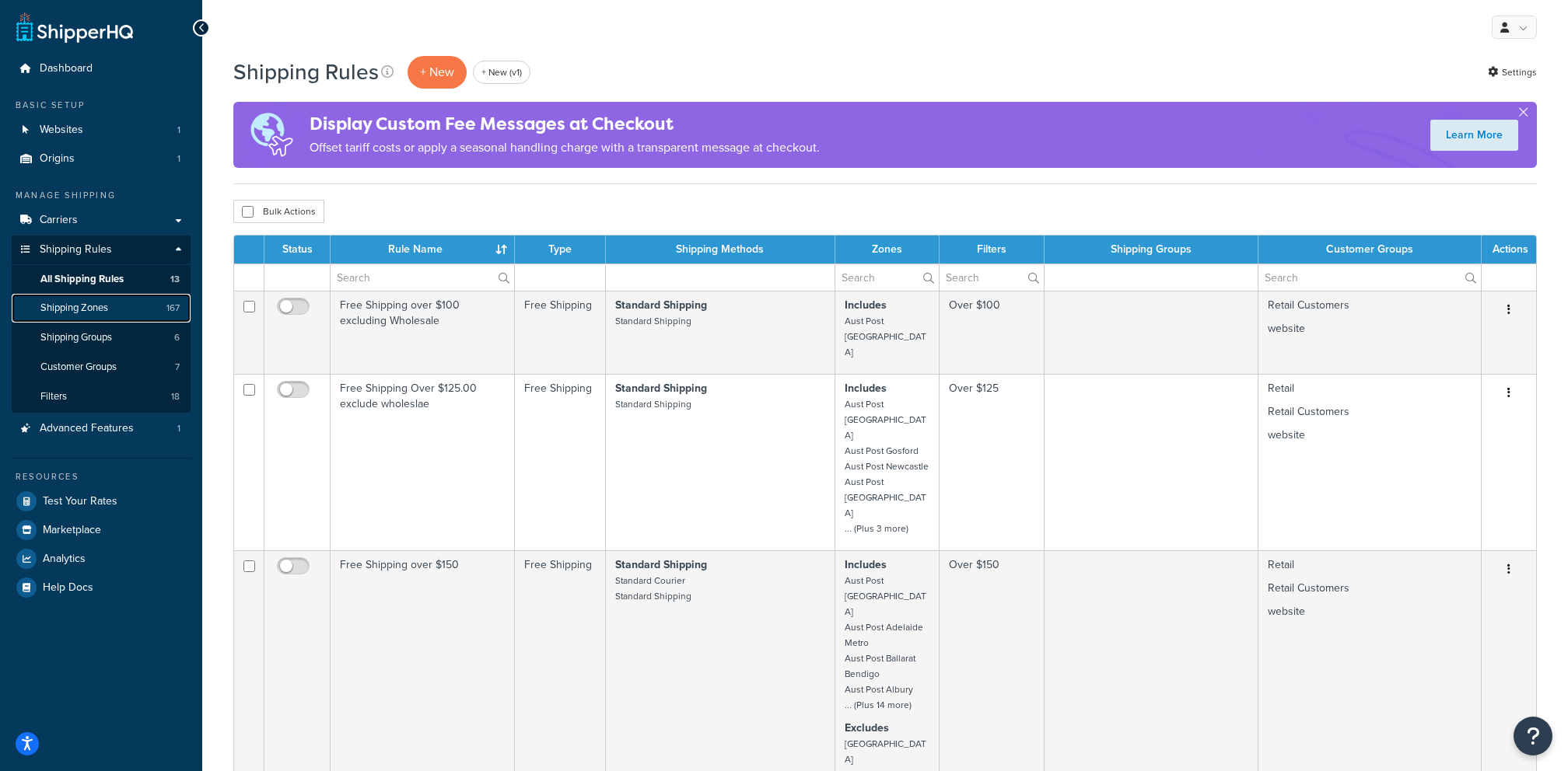
click at [124, 318] on link "Shipping Zones 167" at bounding box center [101, 308] width 179 height 29
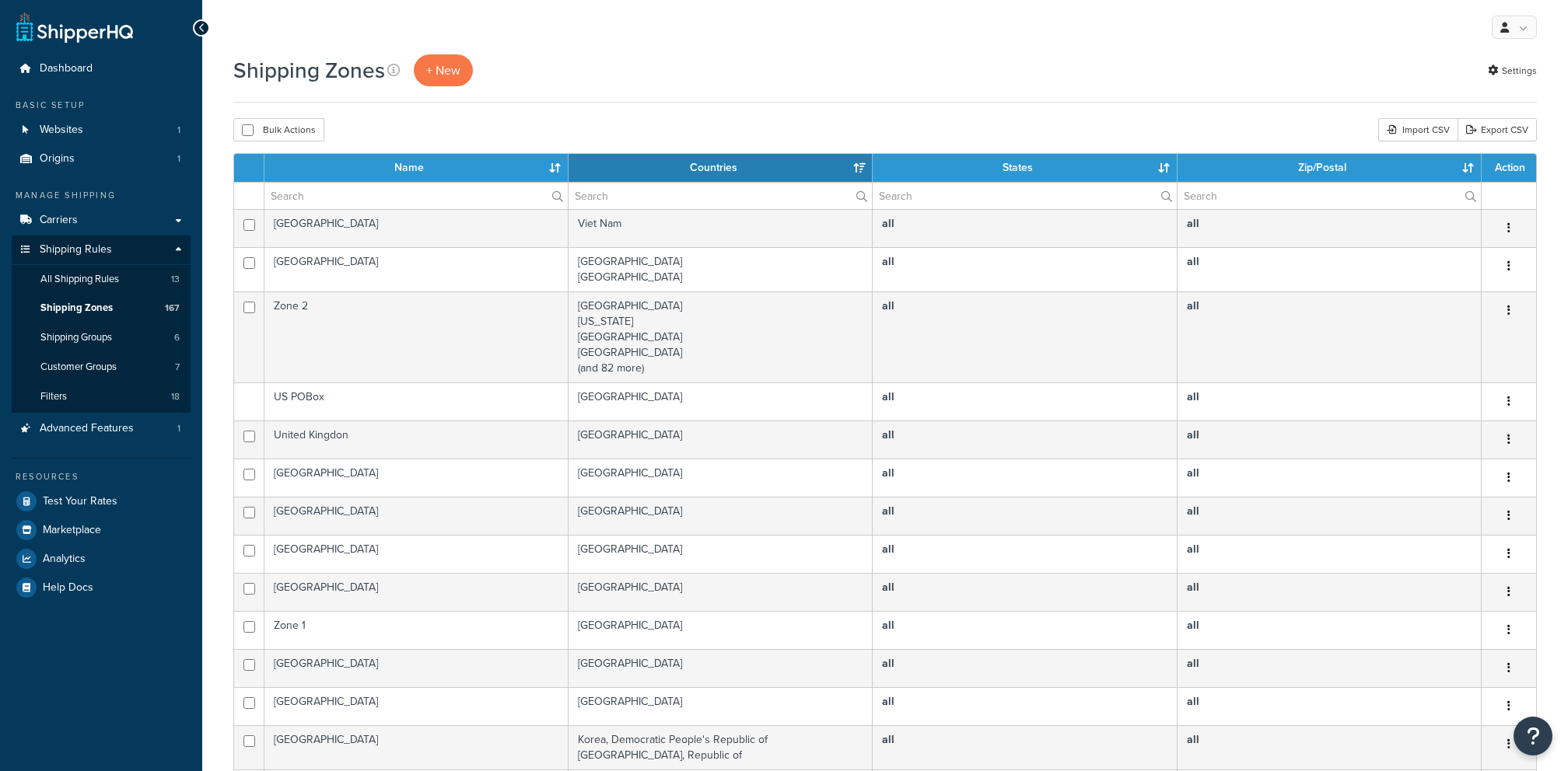
select select "15"
click at [375, 186] on input "text" at bounding box center [416, 196] width 303 height 27
paste input "Aust Post [GEOGRAPHIC_DATA]"
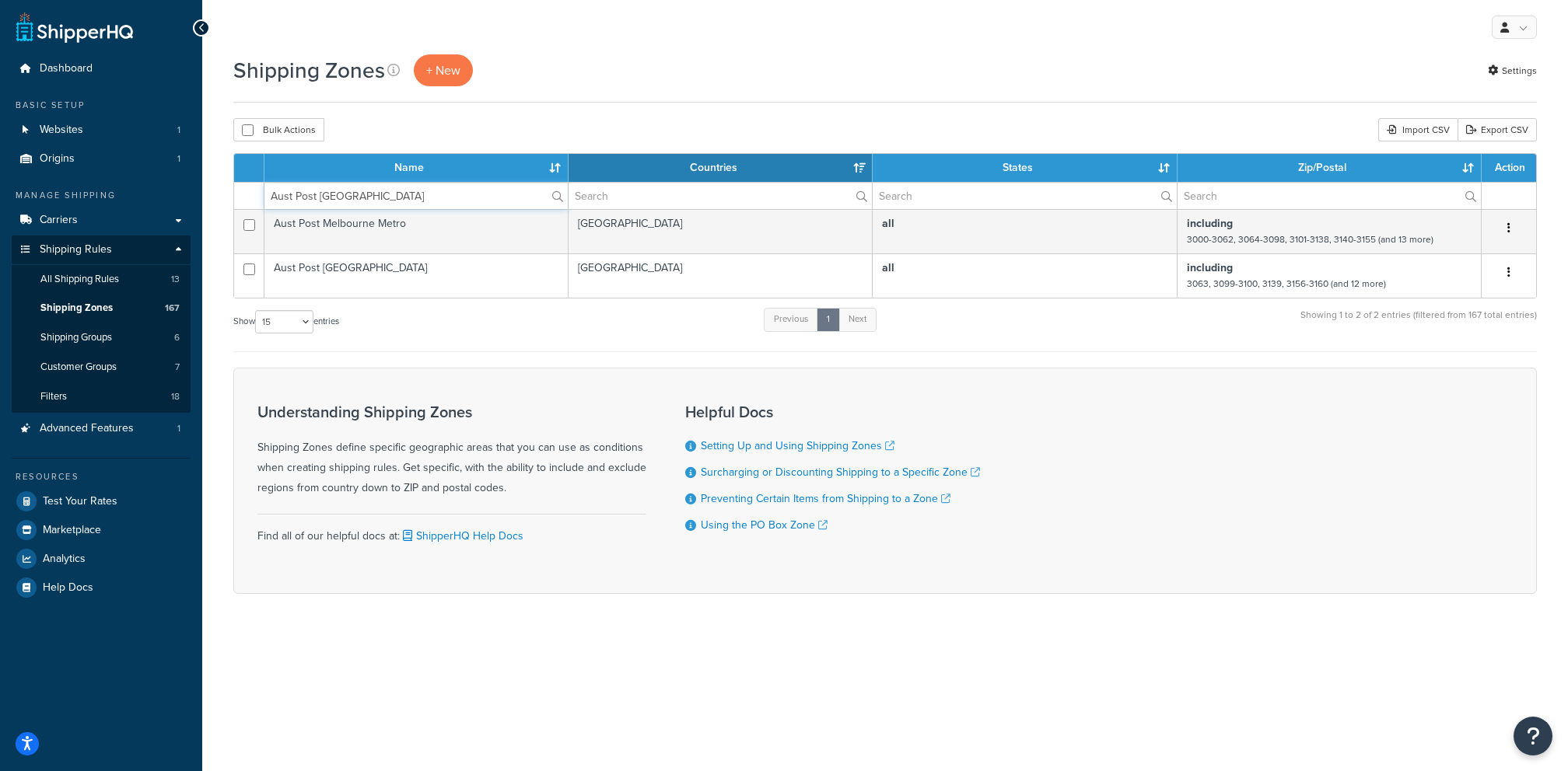
type input "Aust Post [GEOGRAPHIC_DATA]"
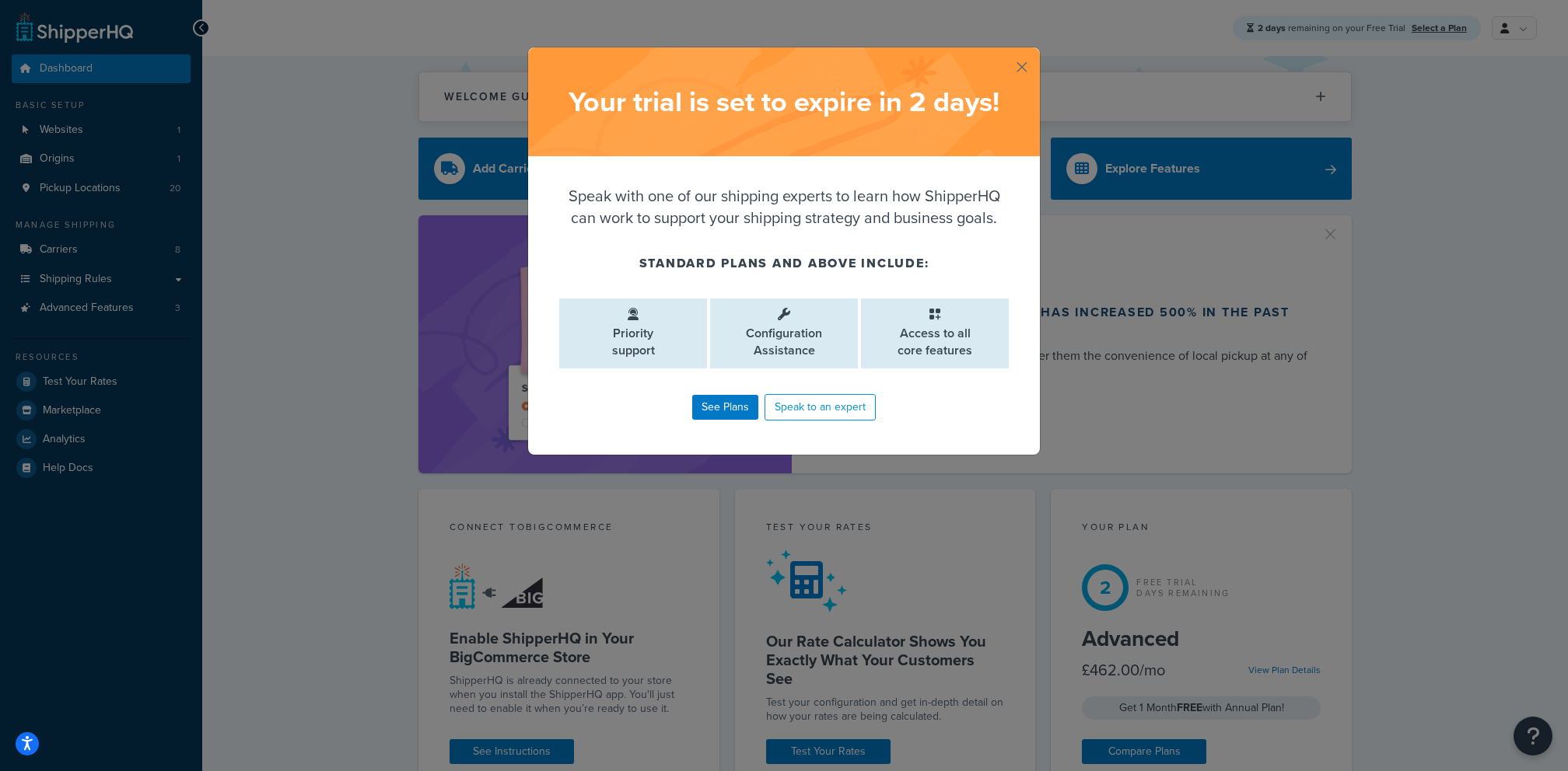
click at [1036, 51] on button "button" at bounding box center [1037, 49] width 4 height 4
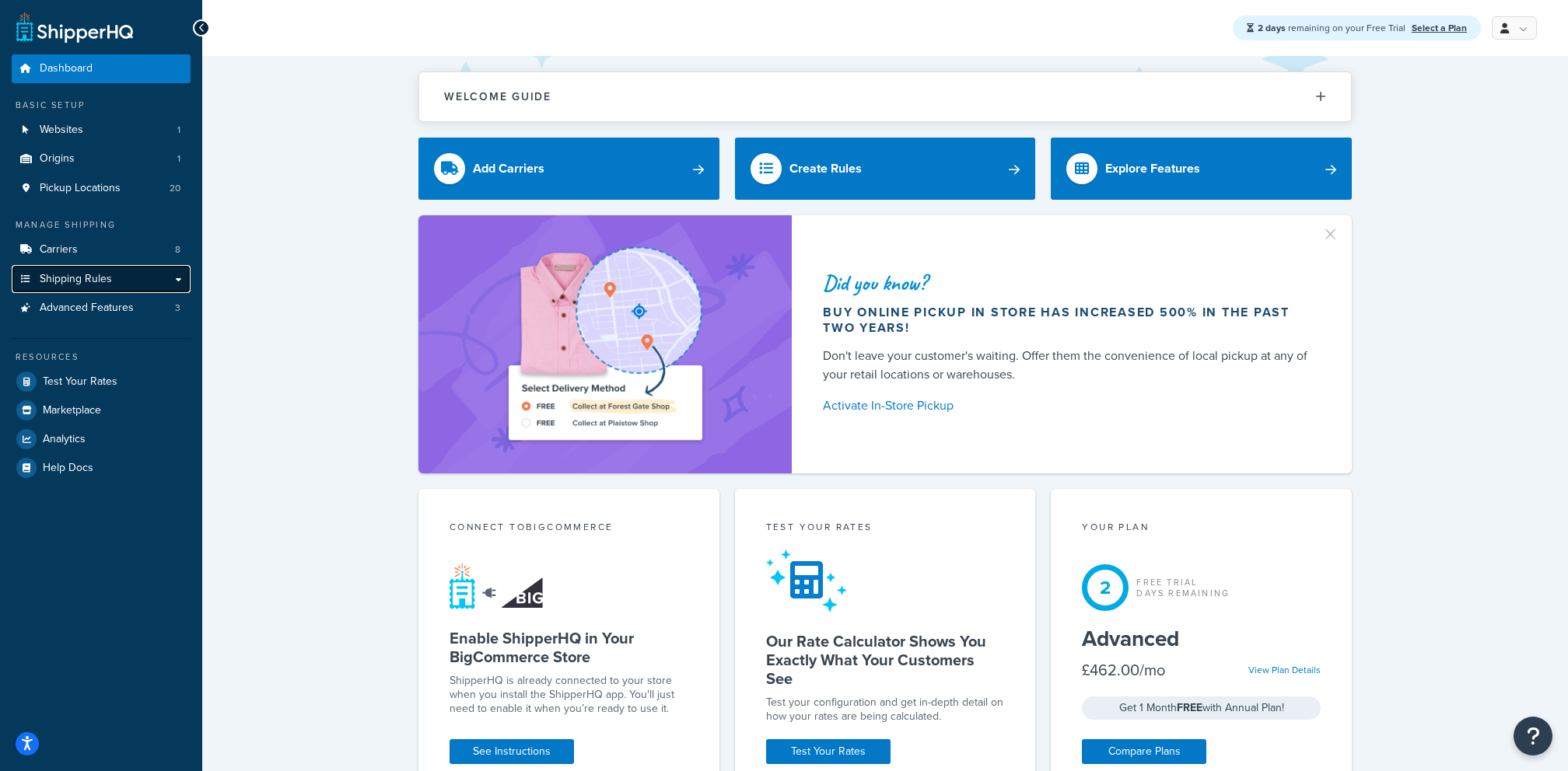
click at [146, 271] on link "Shipping Rules" at bounding box center [101, 279] width 179 height 29
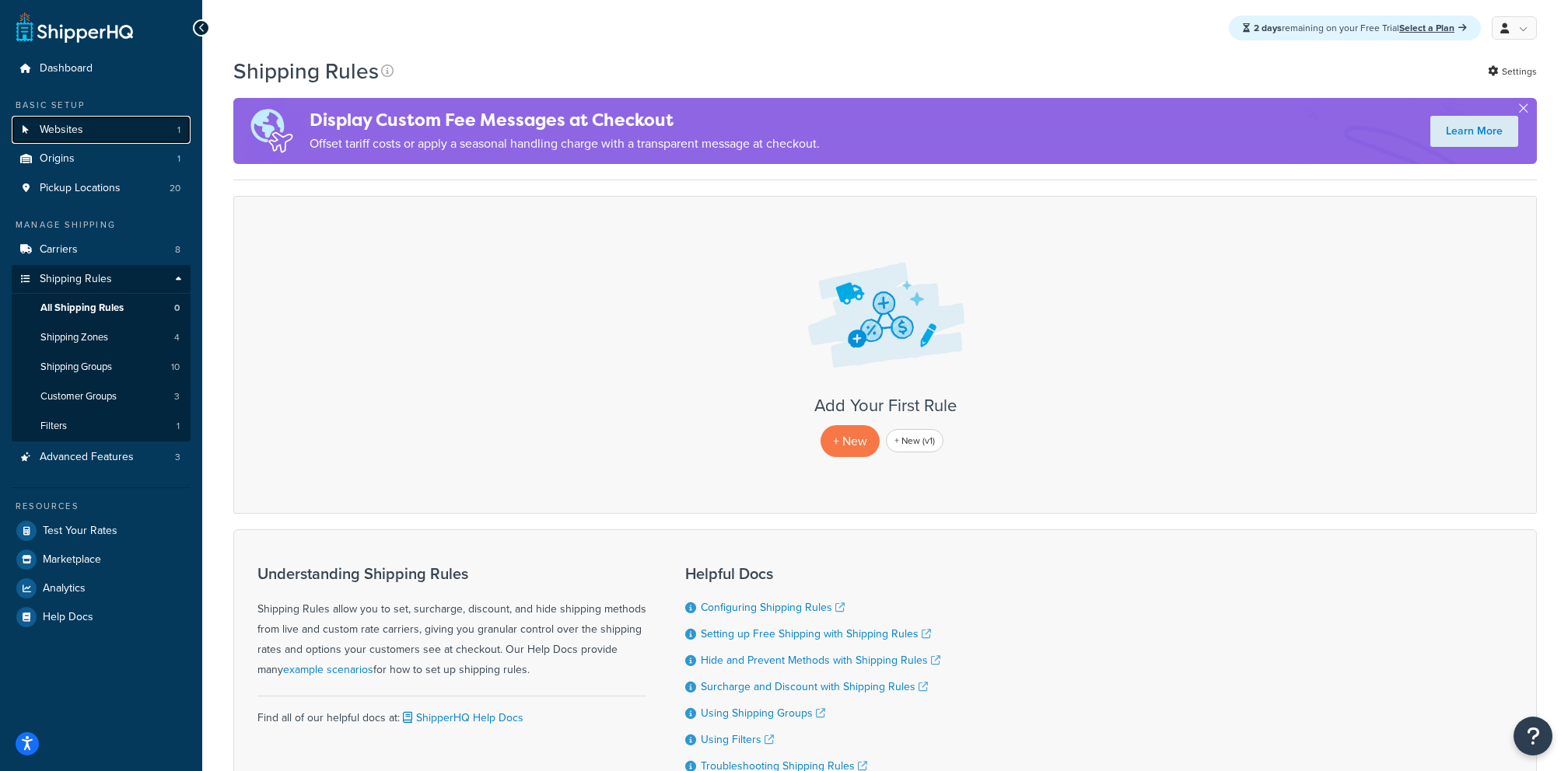
click at [95, 131] on link "Websites 1" at bounding box center [101, 130] width 179 height 29
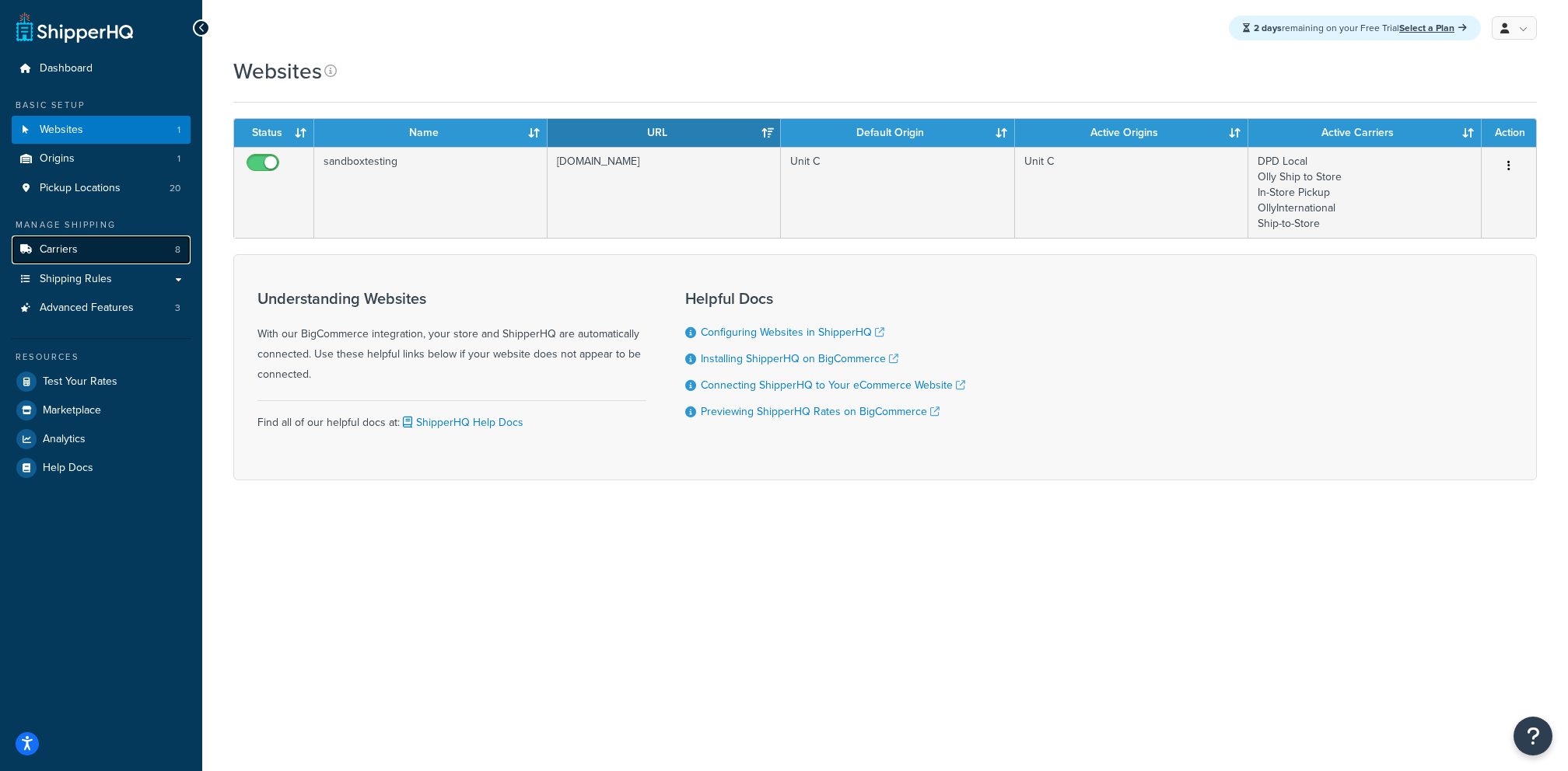
click at [125, 254] on link "Carriers 8" at bounding box center [101, 249] width 179 height 29
